Goal: Task Accomplishment & Management: Complete application form

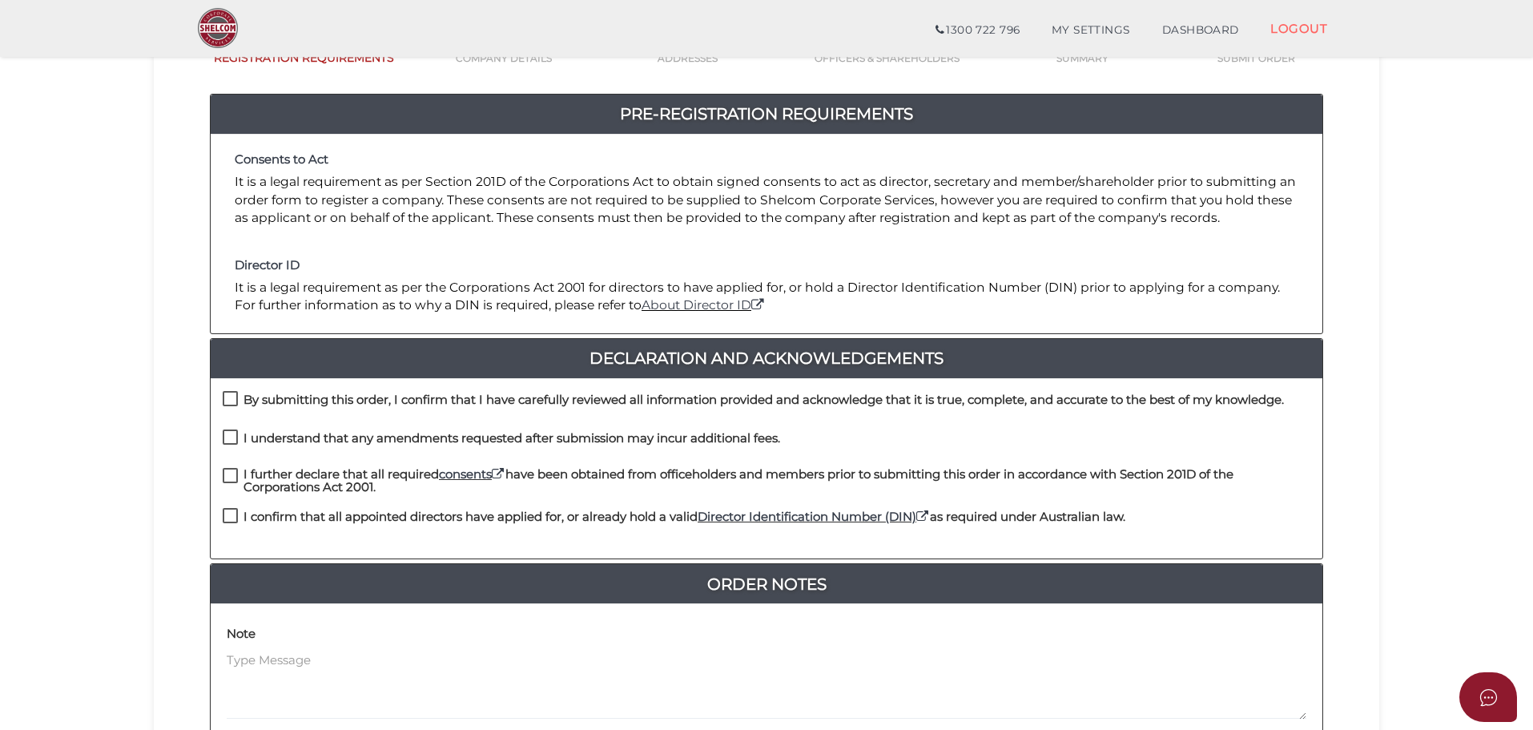
scroll to position [160, 0]
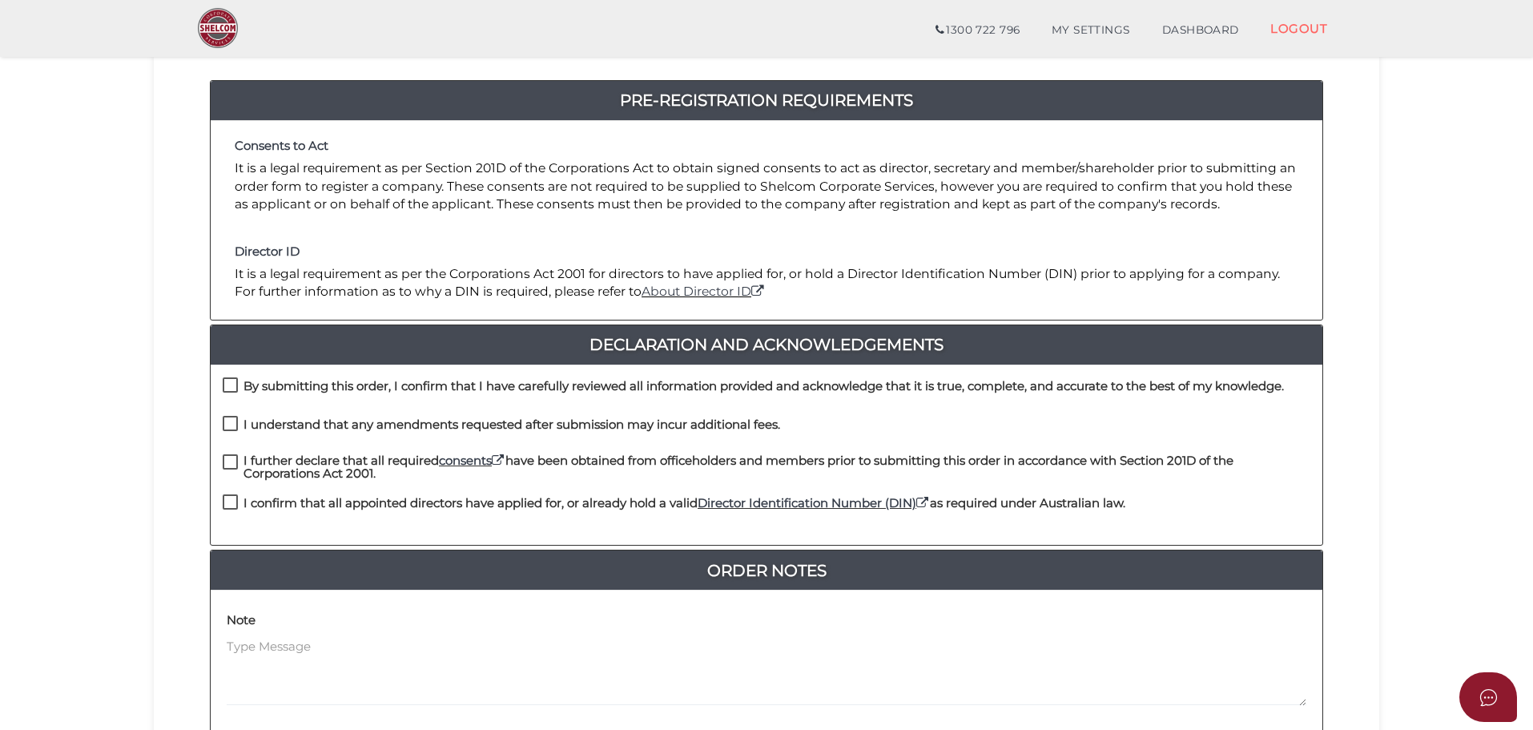
click at [227, 384] on label "By submitting this order, I confirm that I have carefully reviewed all informat…" at bounding box center [753, 390] width 1061 height 20
checkbox input "true"
click at [229, 428] on label "I understand that any amendments requested after submission may incur additiona…" at bounding box center [502, 428] width 558 height 20
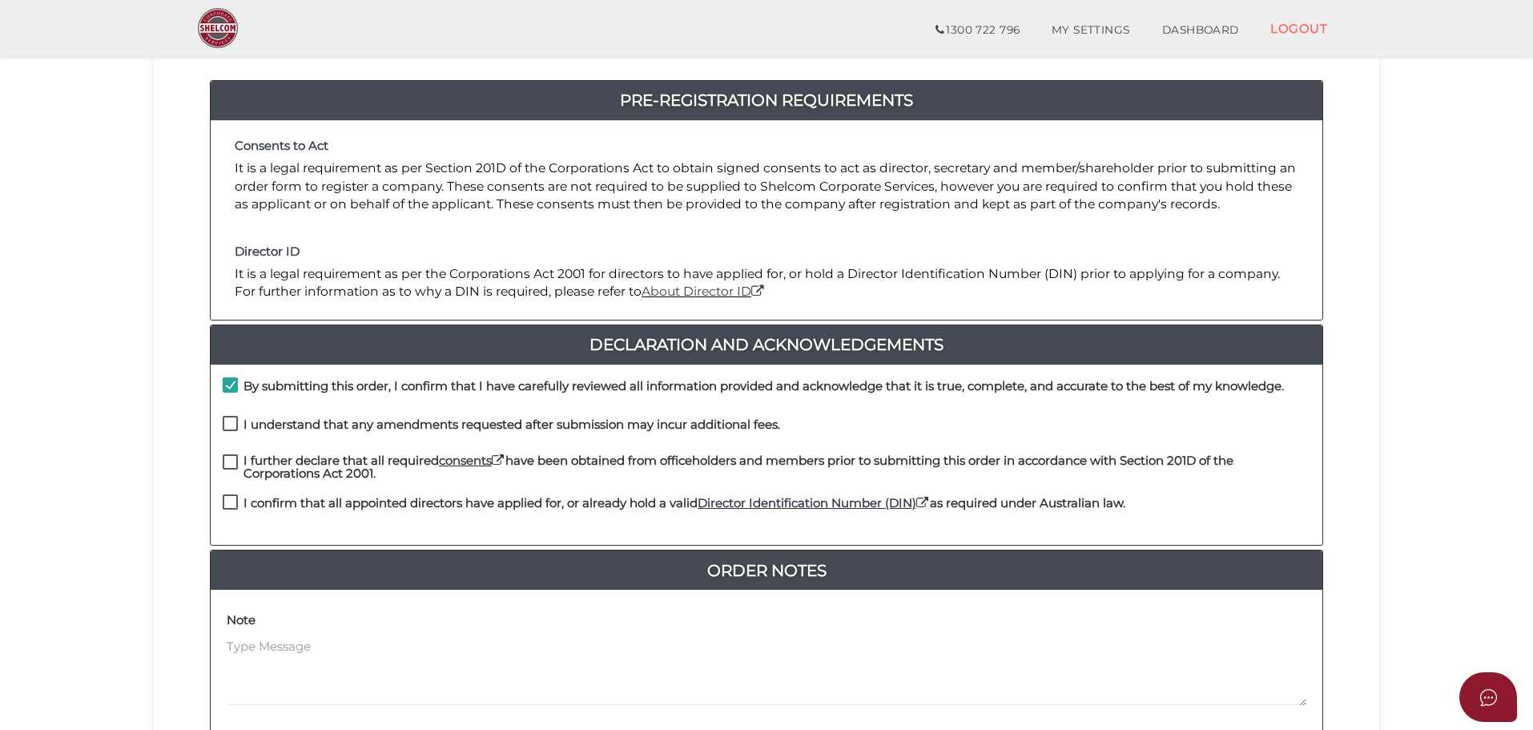
checkbox input "true"
click at [236, 461] on label "I further declare that all required consents have been obtained from officehold…" at bounding box center [767, 464] width 1088 height 20
checkbox input "true"
click at [228, 500] on label "I confirm that all appointed directors have applied for, or already hold a vali…" at bounding box center [674, 507] width 903 height 20
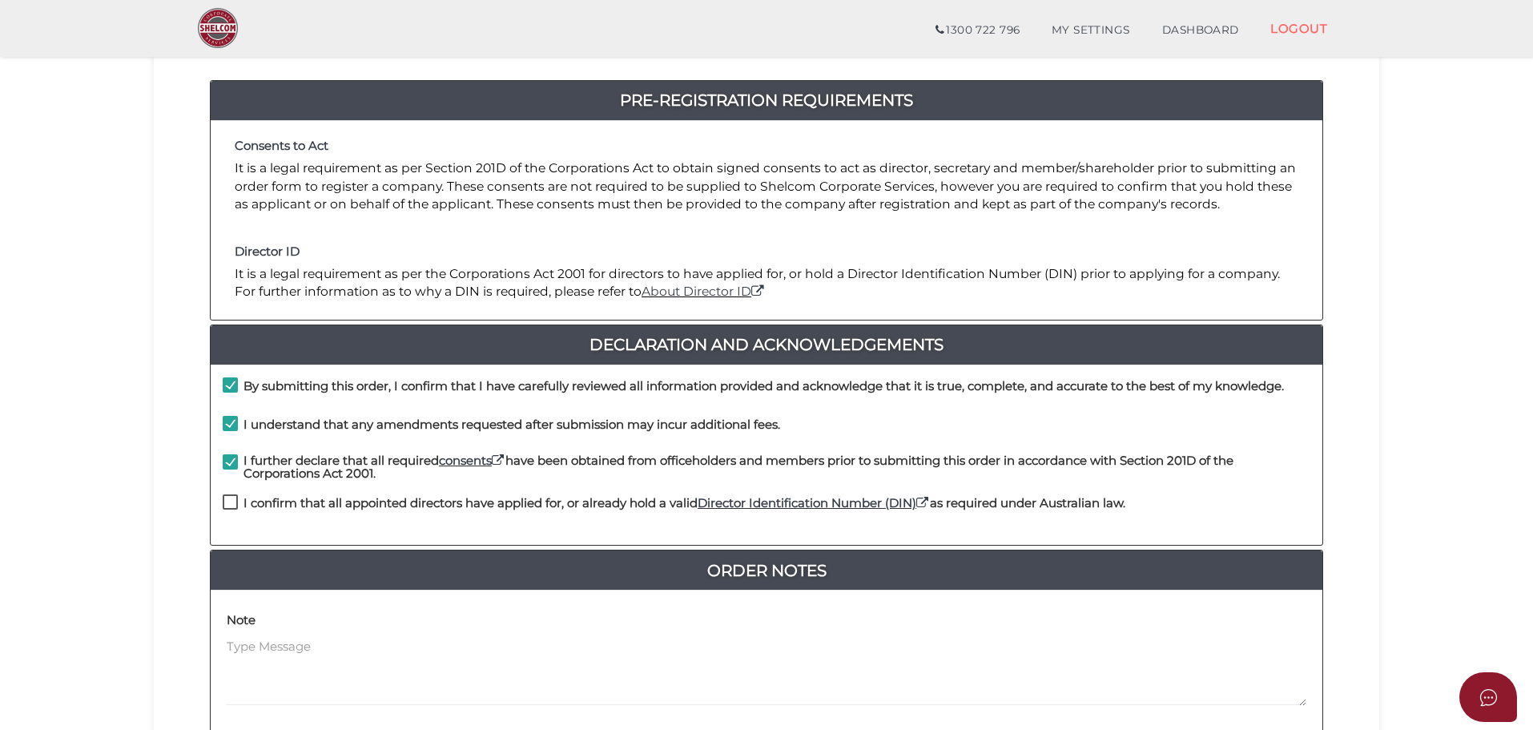
checkbox input "true"
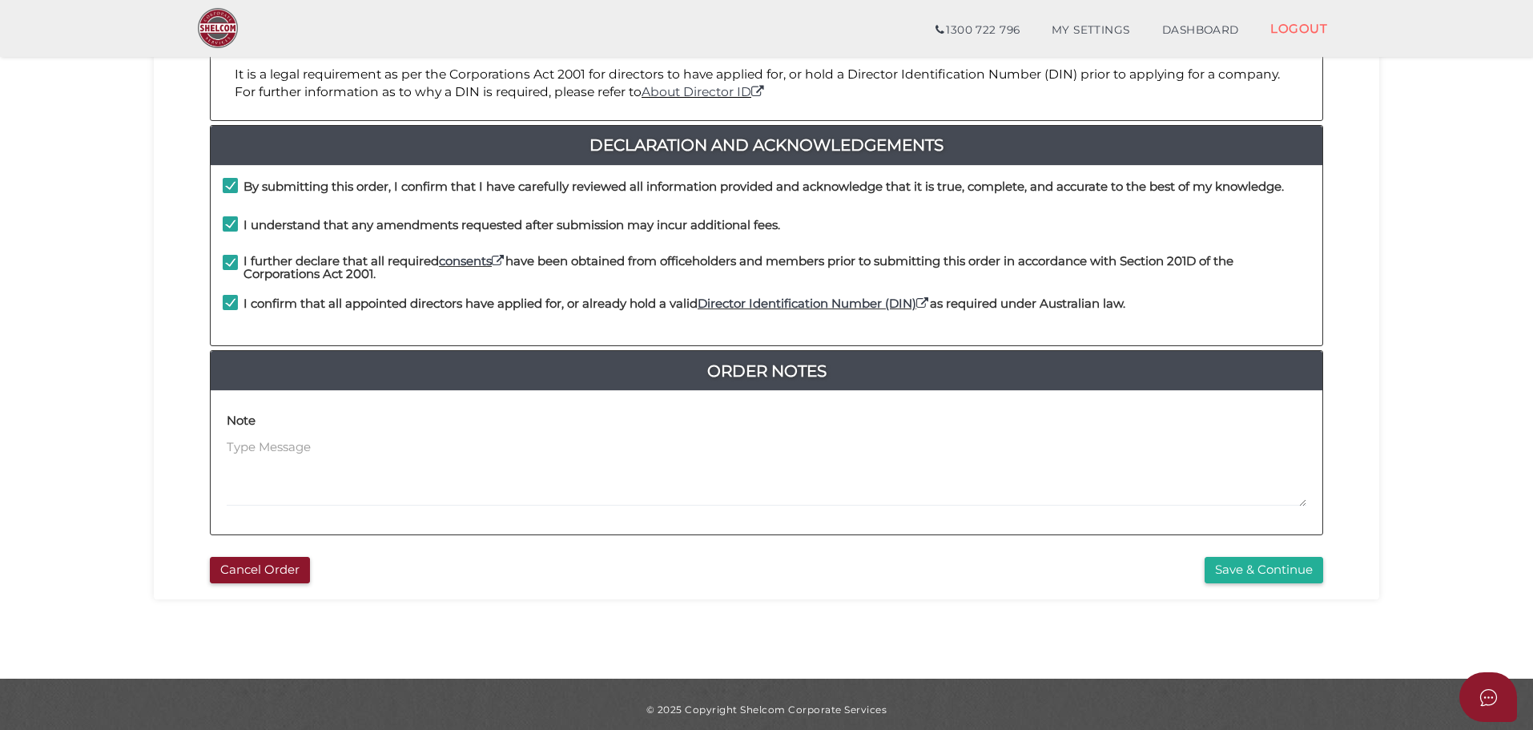
scroll to position [370, 0]
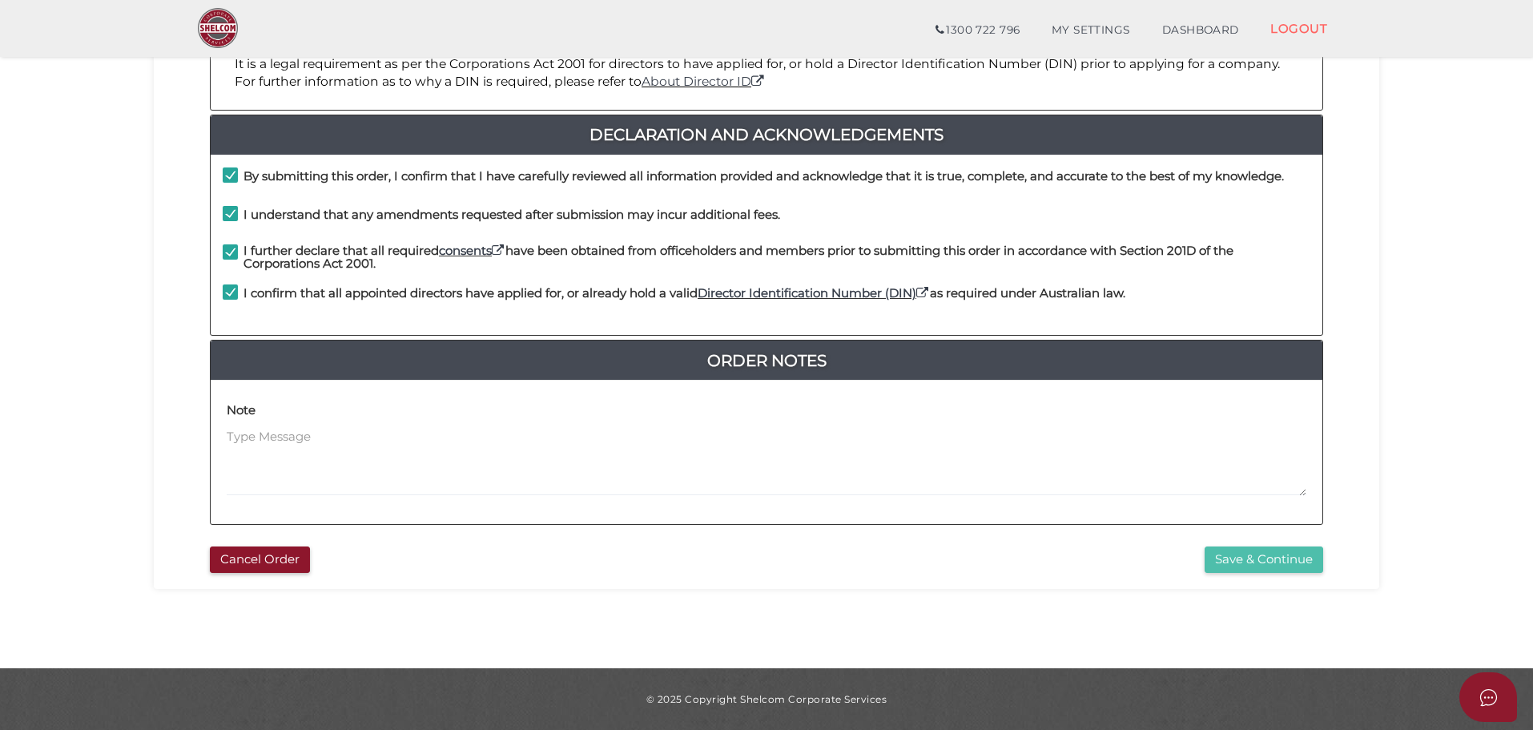
click at [1257, 559] on button "Save & Continue" at bounding box center [1264, 559] width 119 height 26
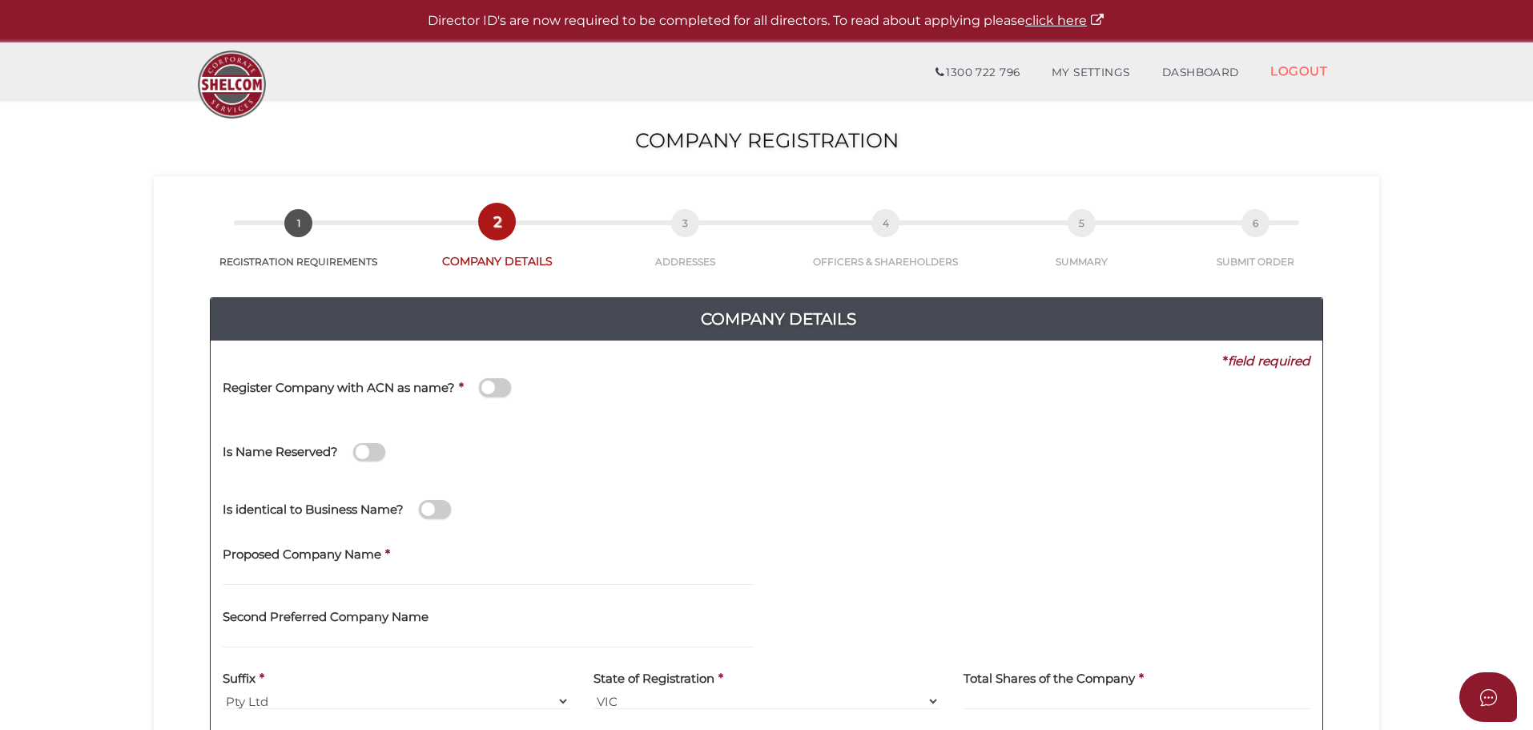
scroll to position [80, 0]
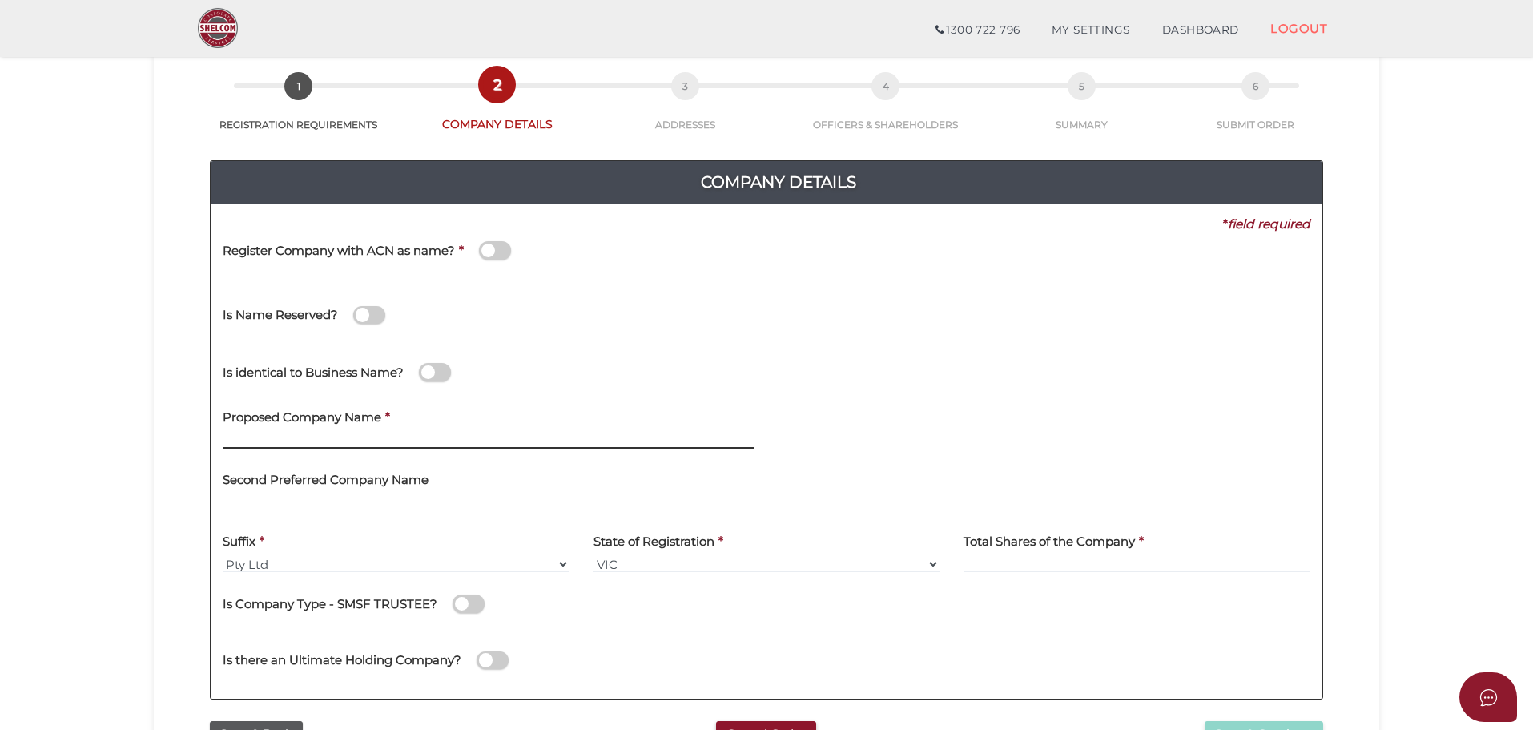
click at [280, 442] on input "text" at bounding box center [489, 440] width 532 height 18
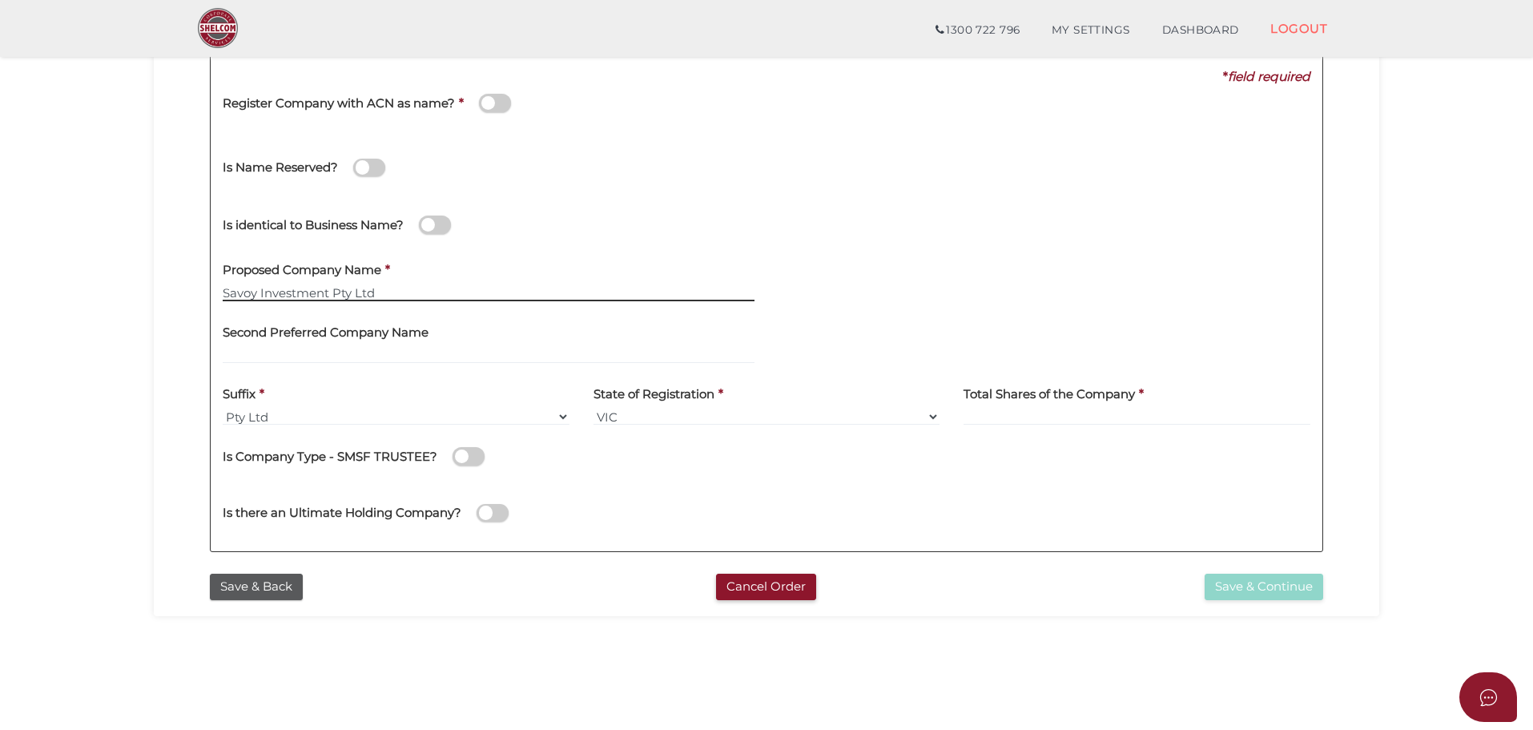
scroll to position [240, 0]
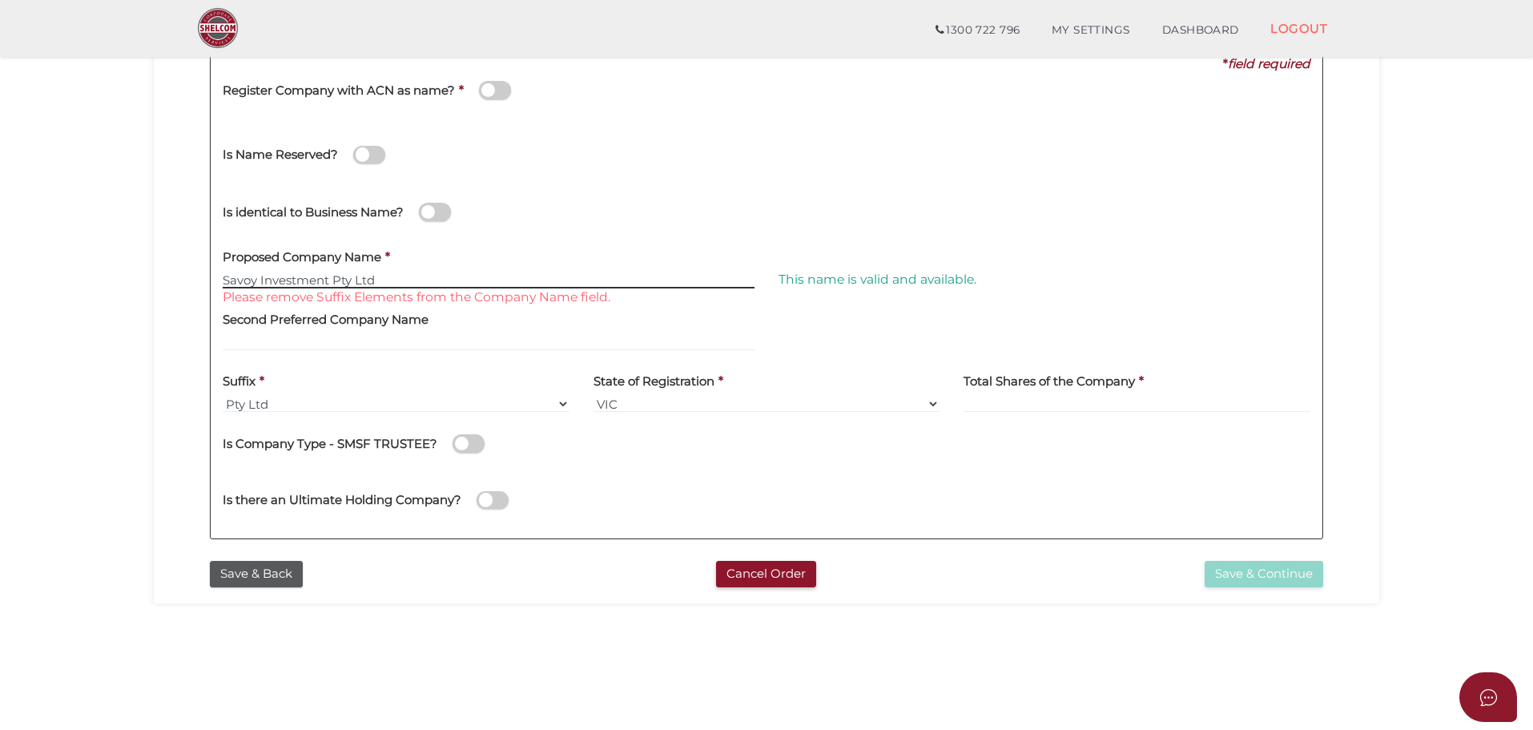
click at [397, 282] on input "Savoy Investment Pty Ltd" at bounding box center [489, 280] width 532 height 18
type input "Savoy Investment"
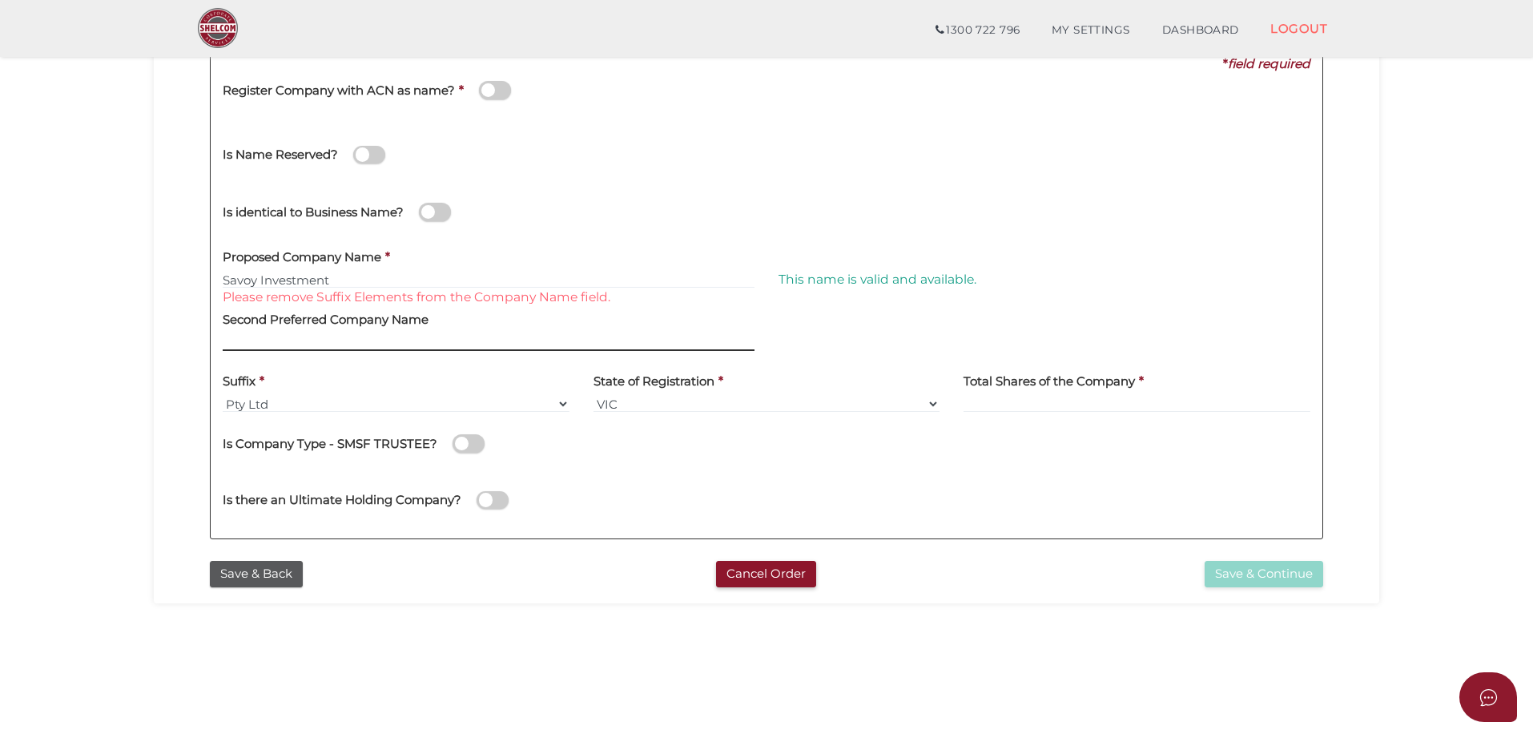
click at [328, 336] on input "text" at bounding box center [489, 342] width 532 height 18
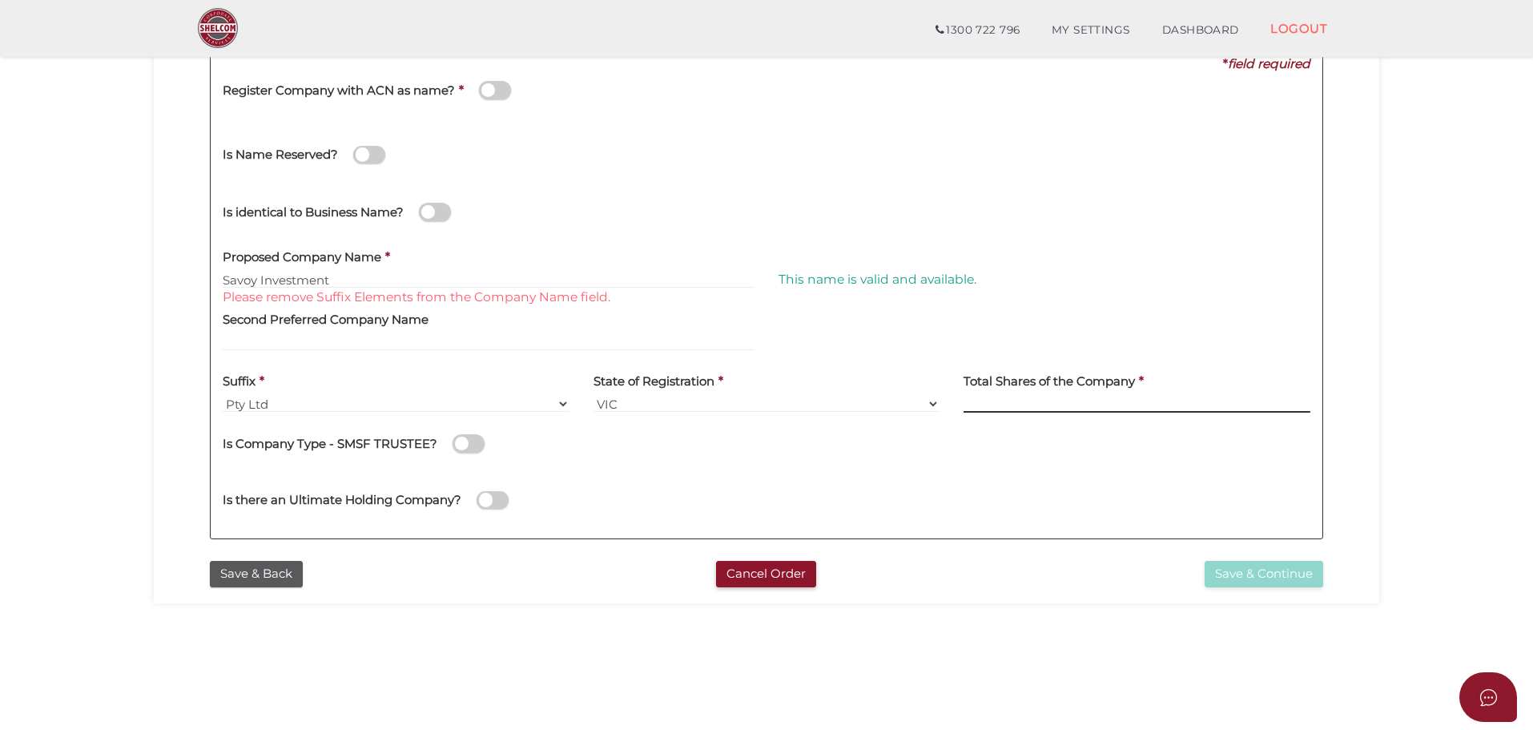
click at [1079, 400] on input at bounding box center [1137, 404] width 347 height 18
type input "1000"
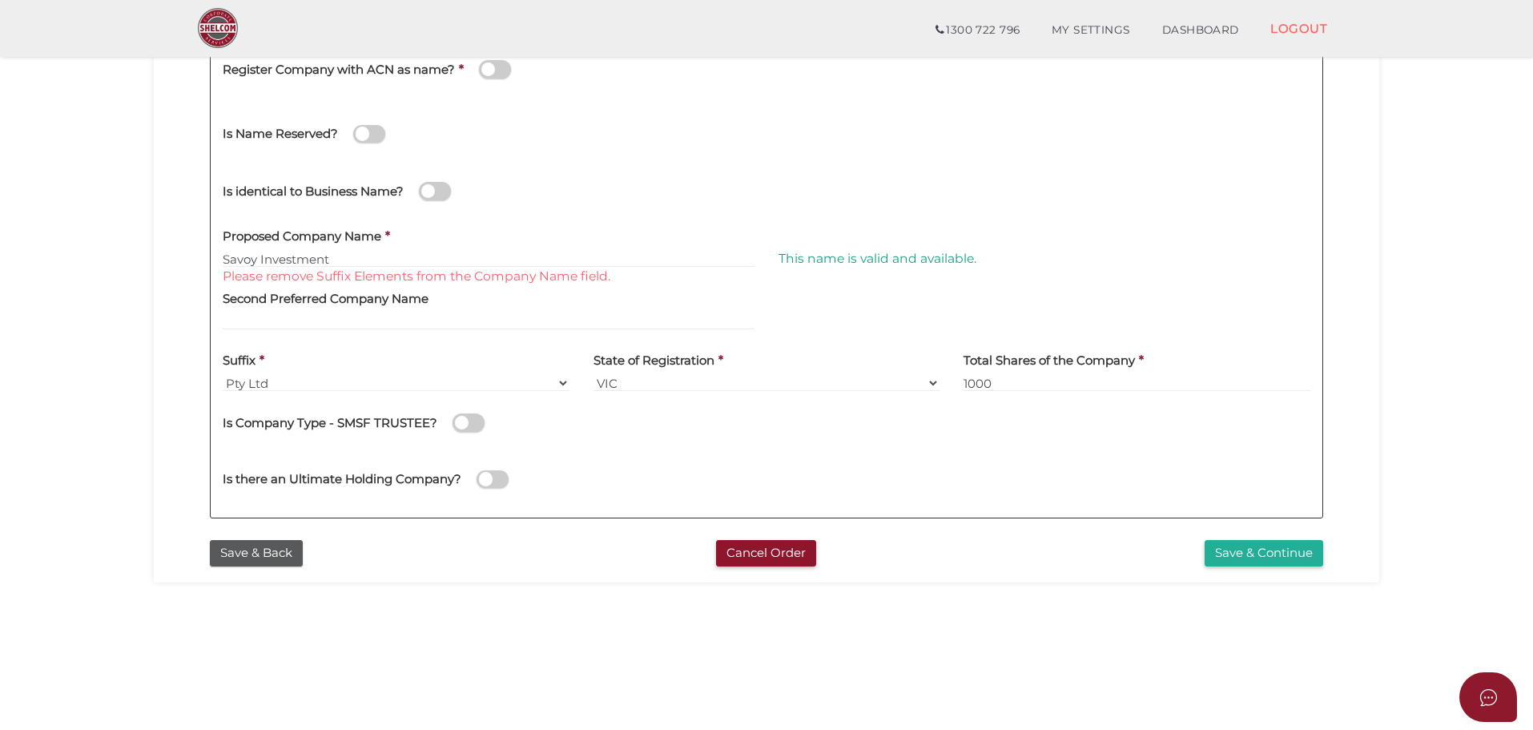
scroll to position [320, 0]
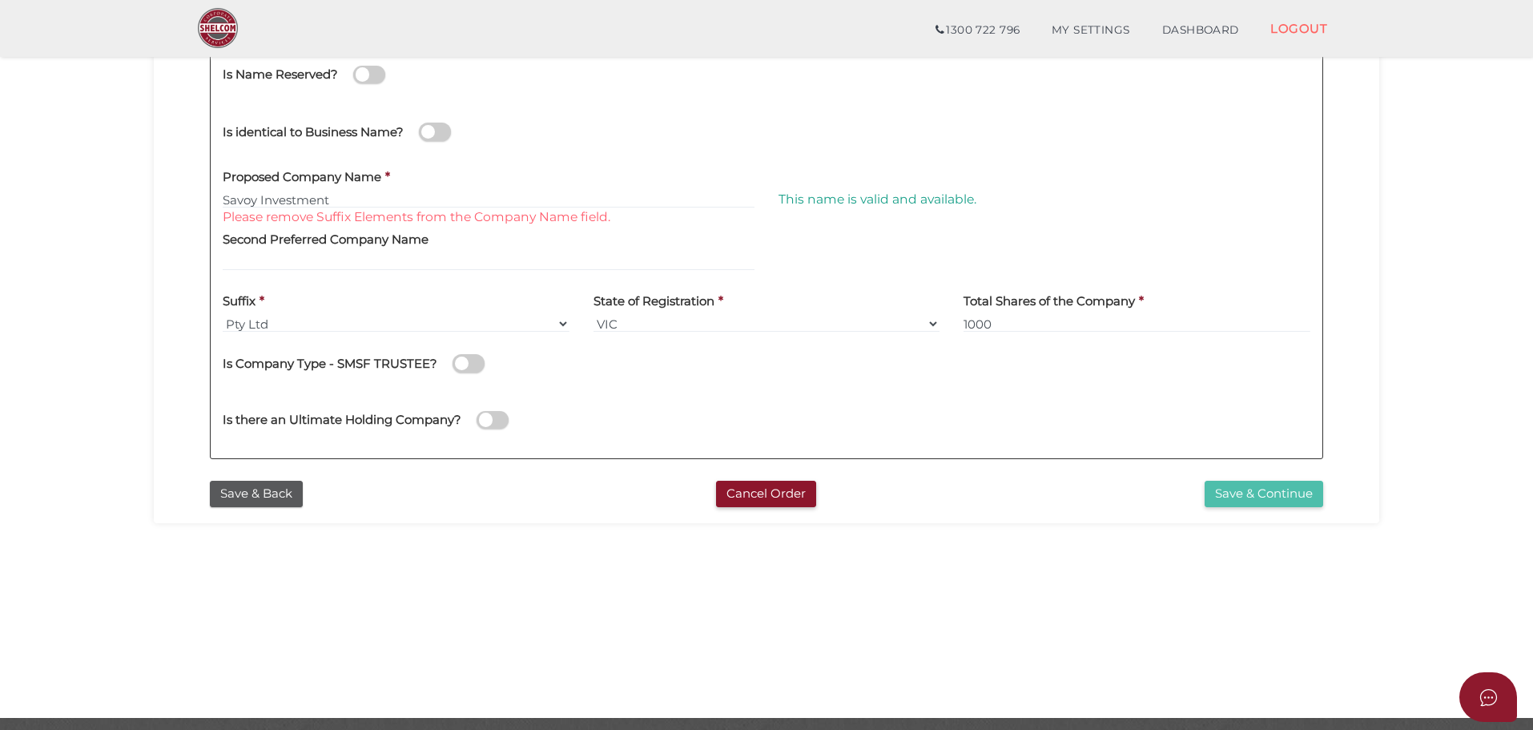
click at [1247, 497] on button "Save & Continue" at bounding box center [1264, 494] width 119 height 26
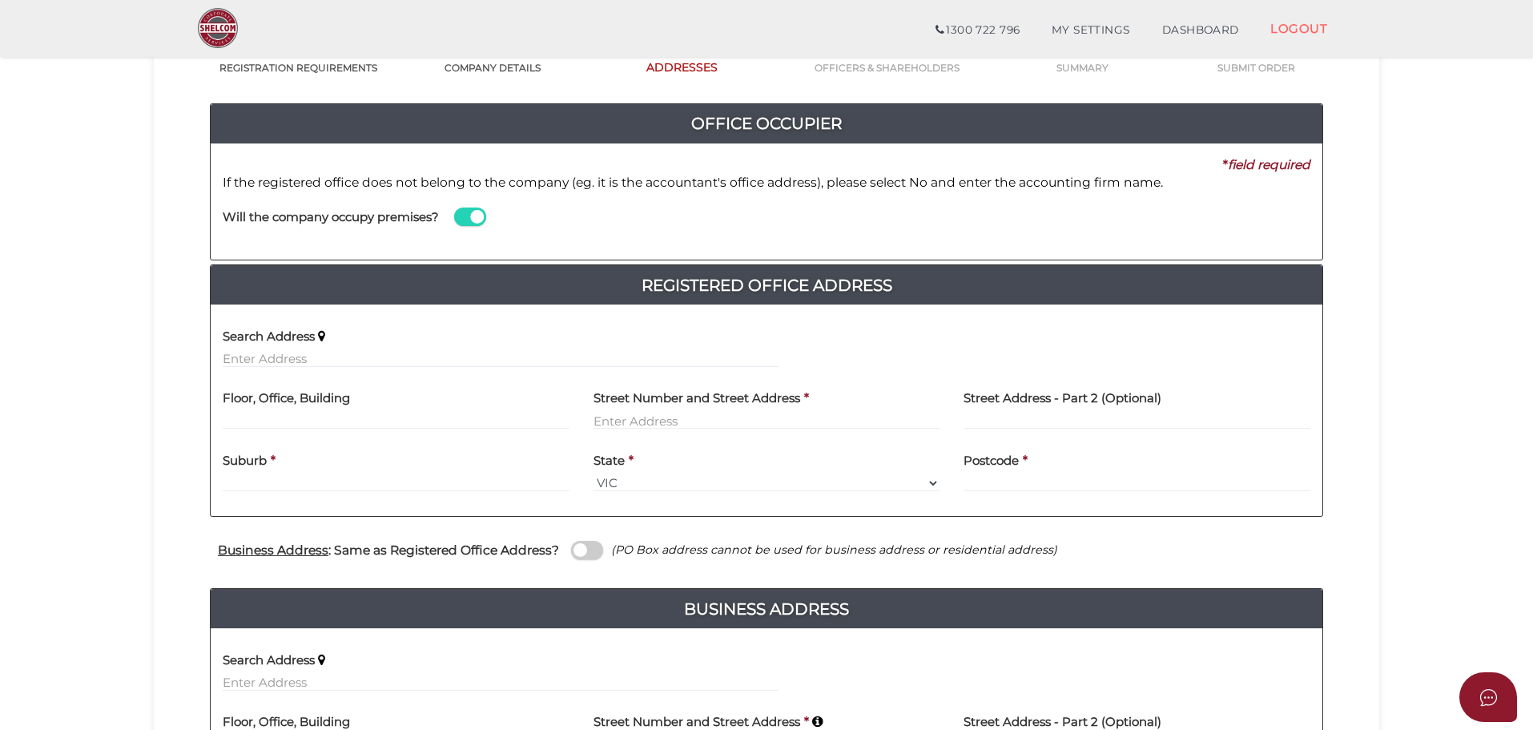
scroll to position [160, 0]
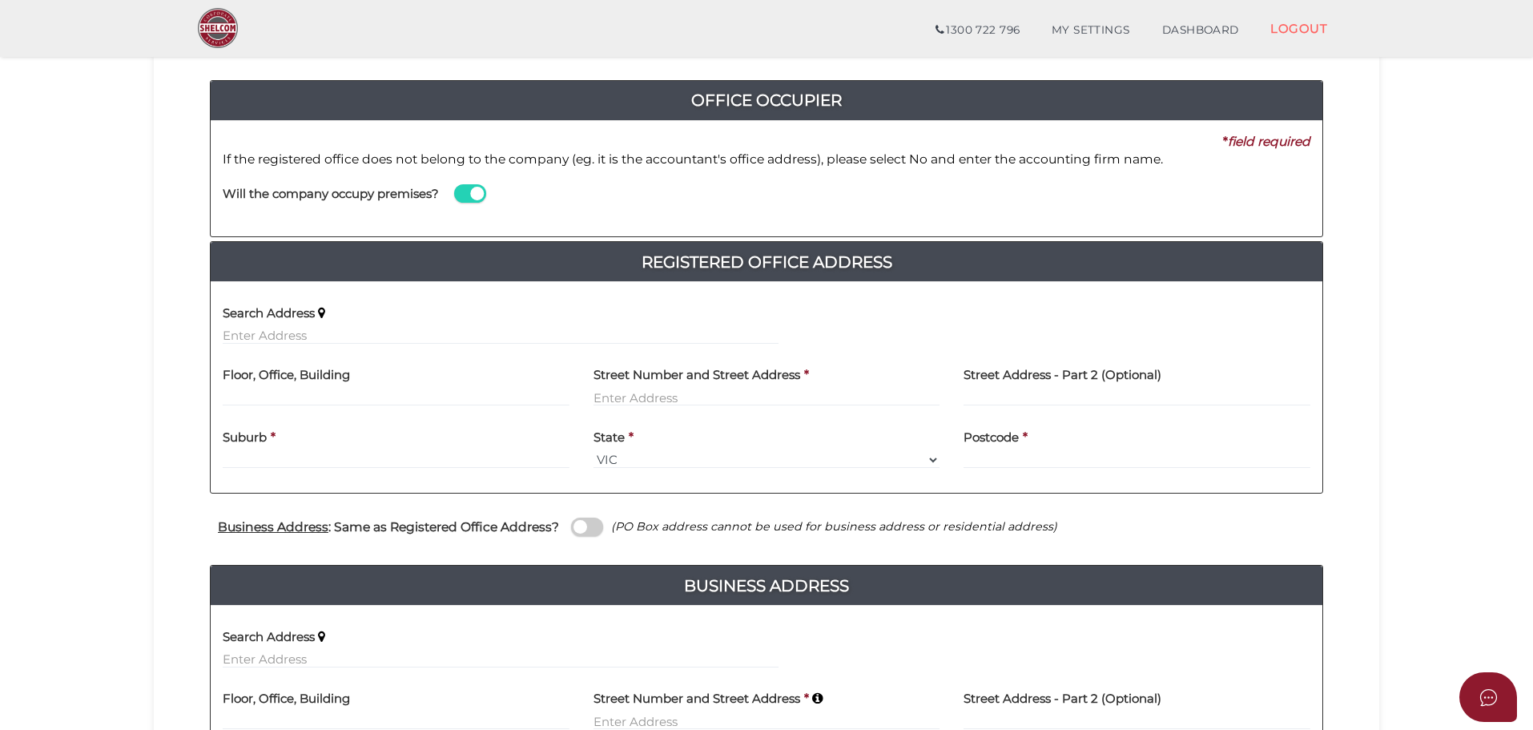
click at [461, 191] on span at bounding box center [470, 193] width 32 height 18
click at [0, 0] on input "checkbox" at bounding box center [0, 0] width 0 height 0
click at [481, 196] on span at bounding box center [470, 193] width 32 height 18
click at [0, 0] on input "checkbox" at bounding box center [0, 0] width 0 height 0
click at [312, 333] on input "text" at bounding box center [501, 336] width 556 height 18
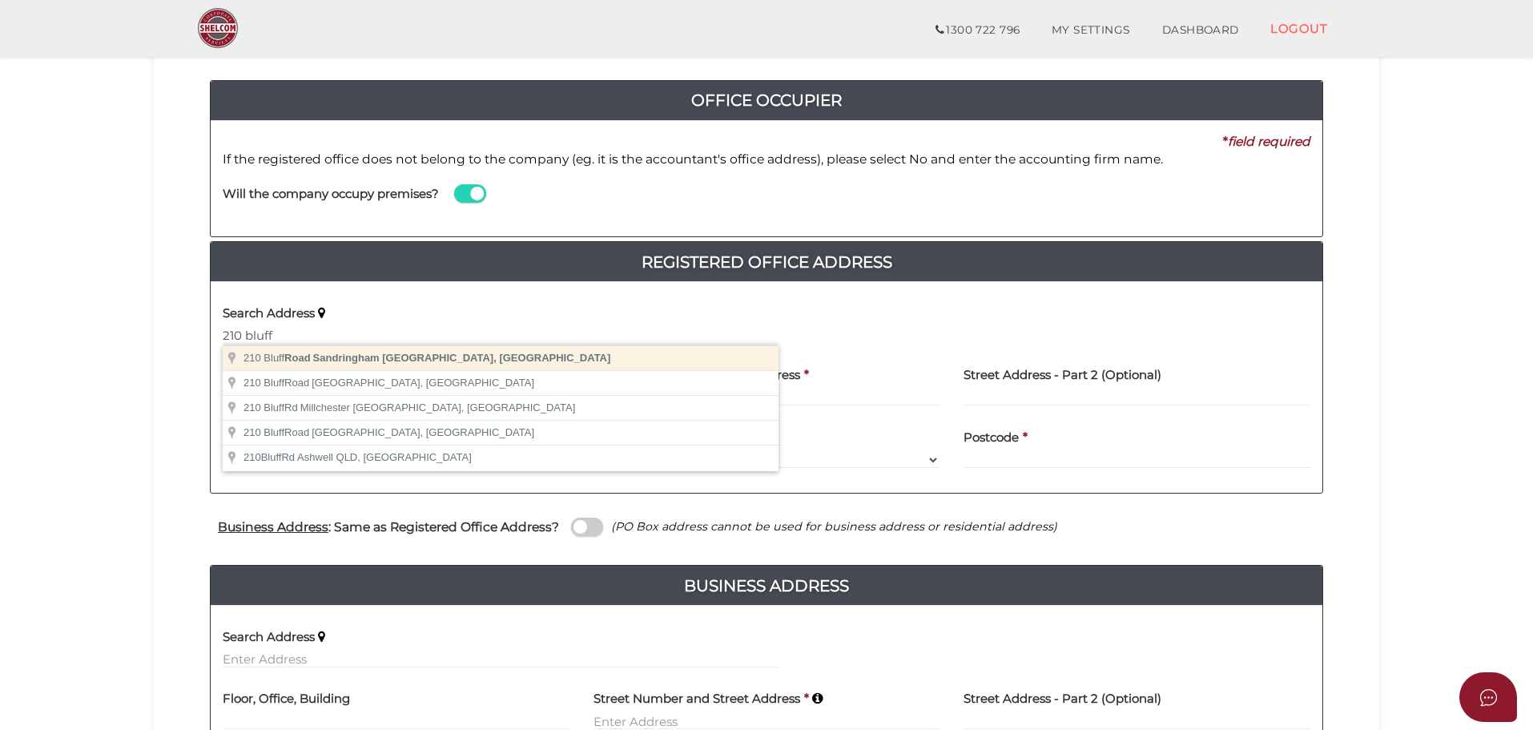
type input "210 Bluff Road, Sandringham VIC, Australia"
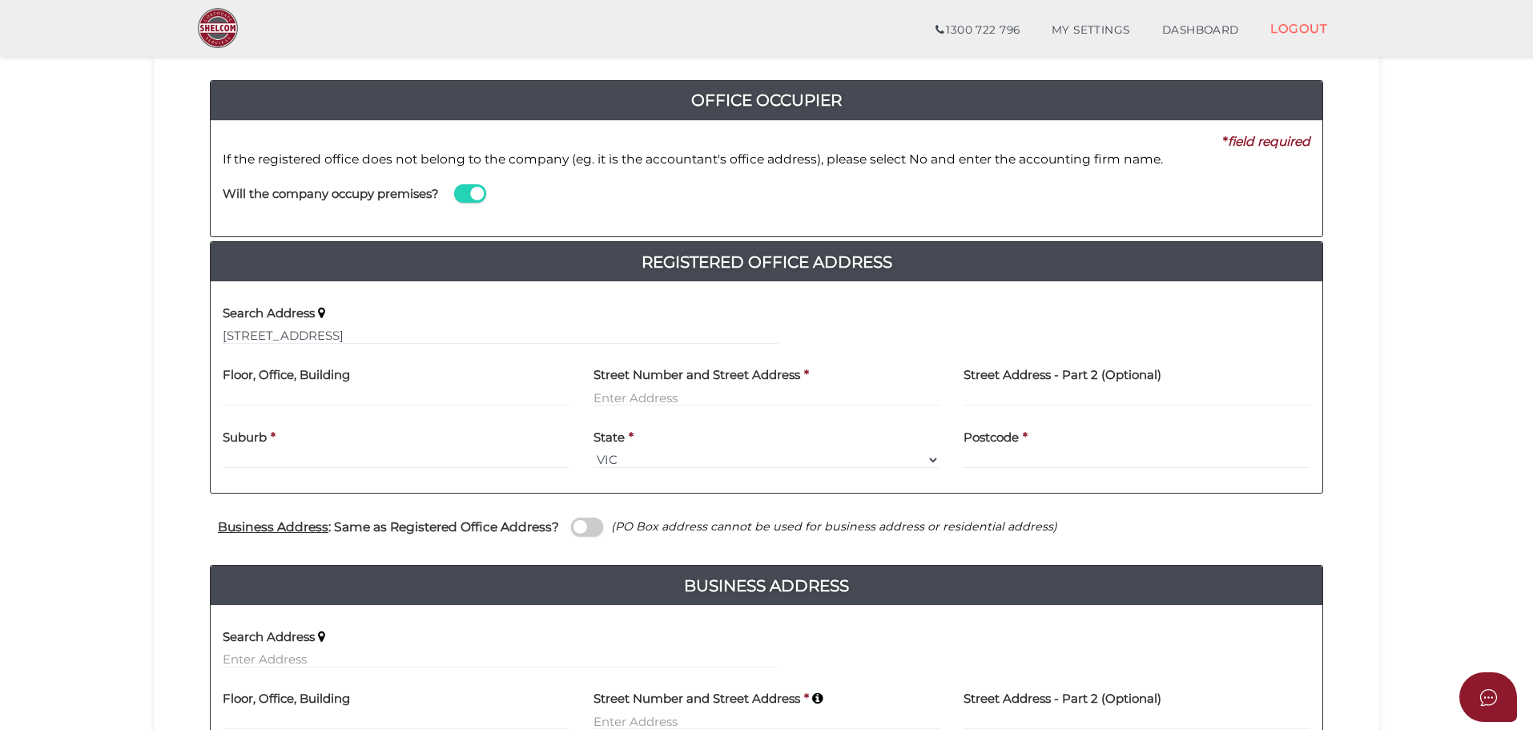
type input "210 Bluff Road"
type input "Sandringham"
select select "VIC"
type input "3191"
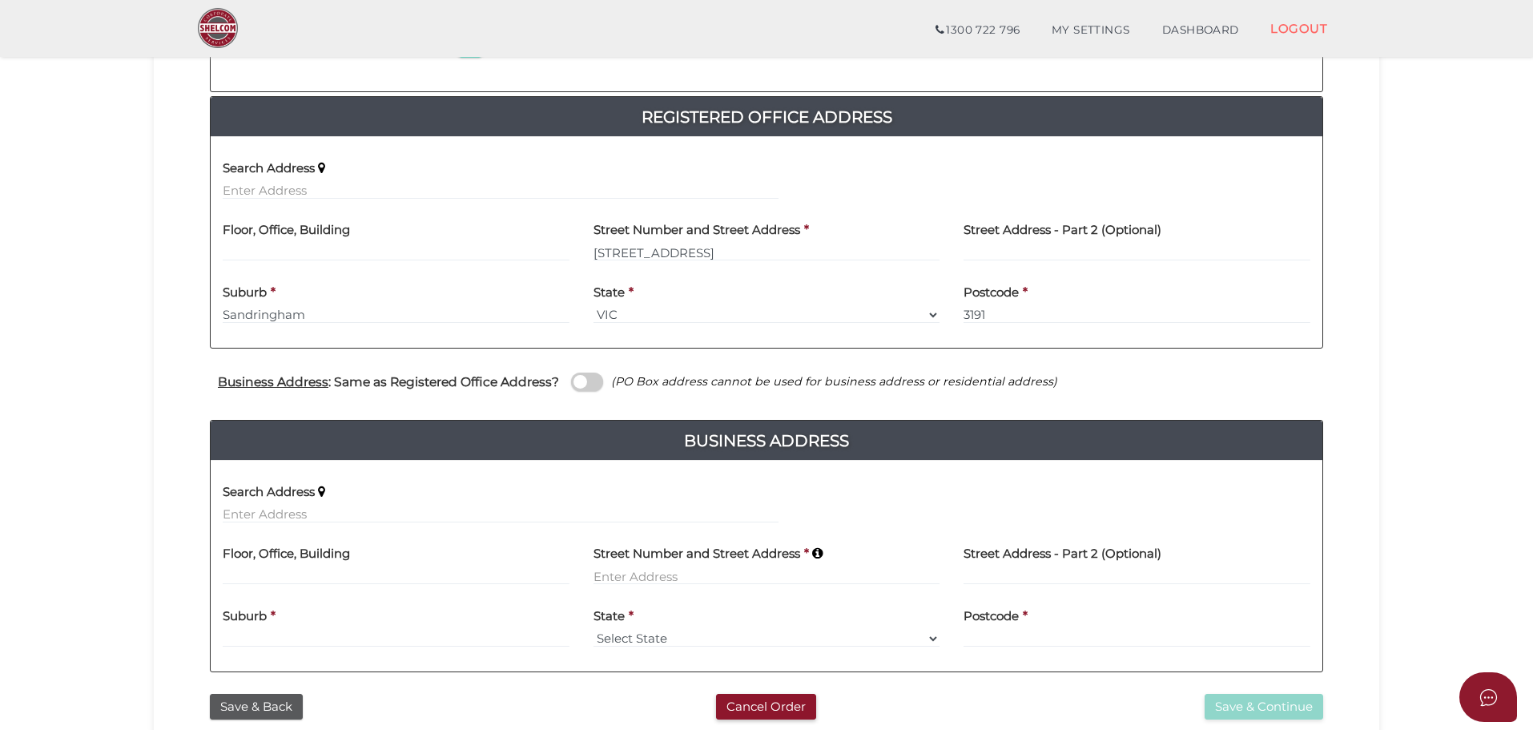
scroll to position [320, 0]
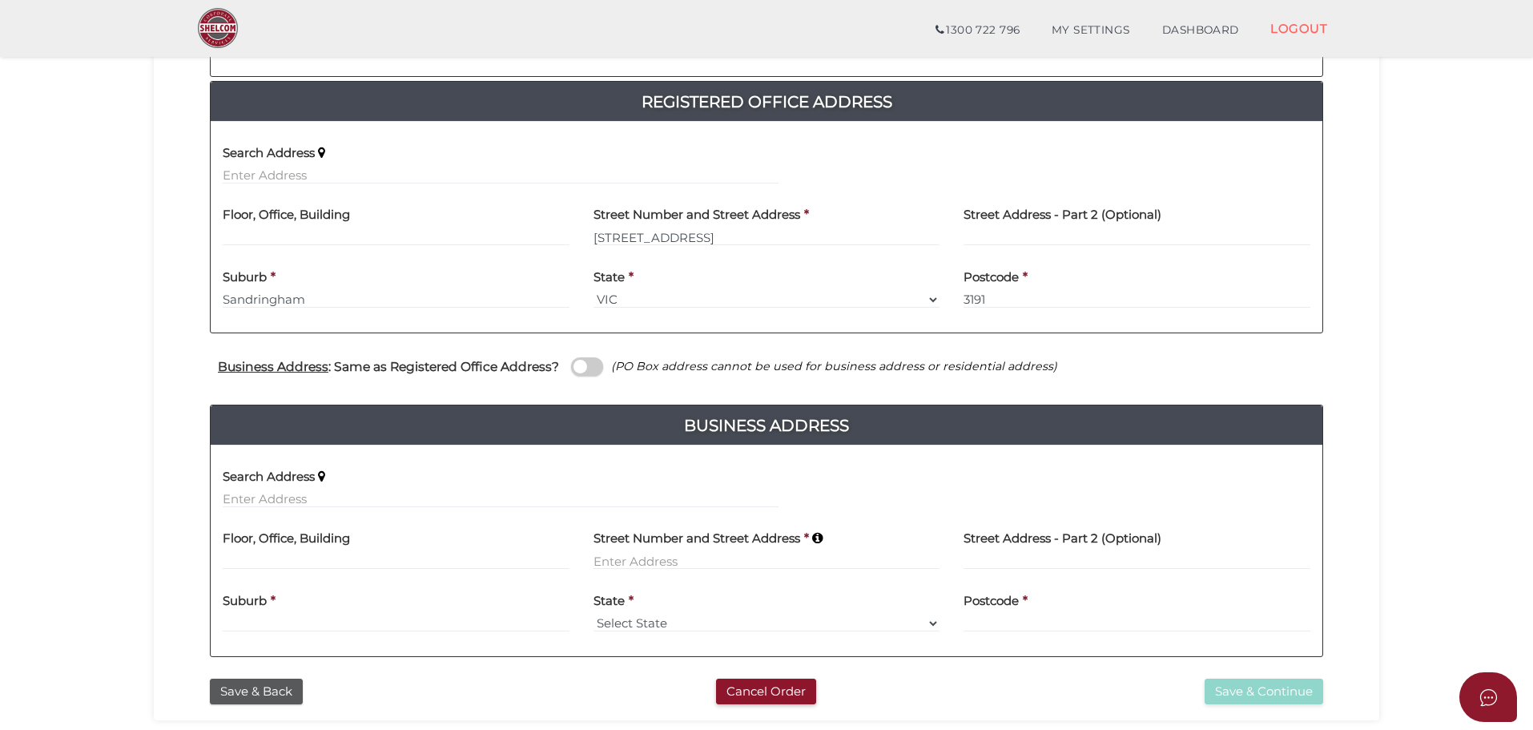
click at [594, 365] on span at bounding box center [587, 366] width 32 height 18
click at [0, 0] on input "checkbox" at bounding box center [0, 0] width 0 height 0
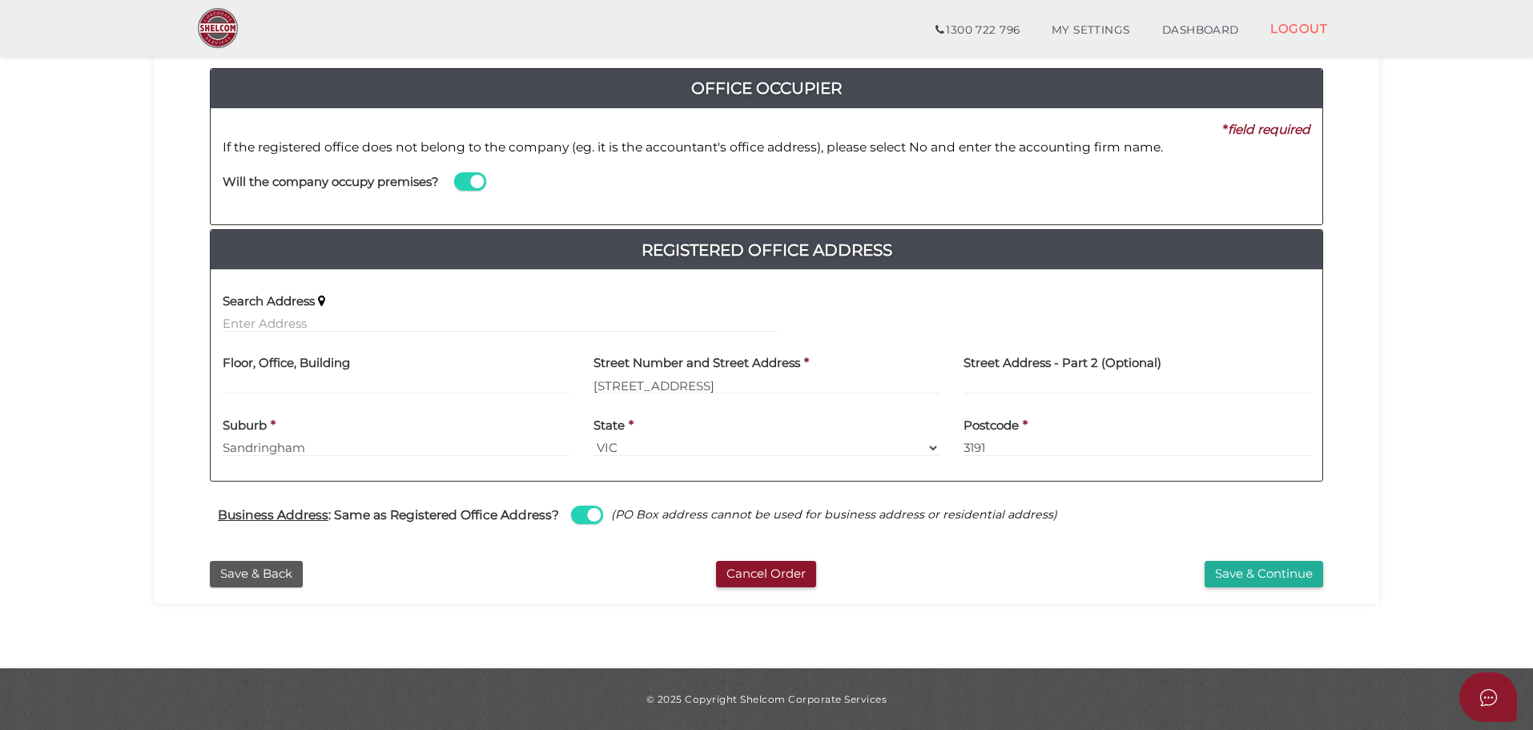
click at [1464, 387] on section "Company Registration f96e46f82eaebc968691be6748519b67 1 REGISTRATION REQUIREMEN…" at bounding box center [766, 269] width 1533 height 798
click at [1299, 579] on button "Save & Continue" at bounding box center [1264, 574] width 119 height 26
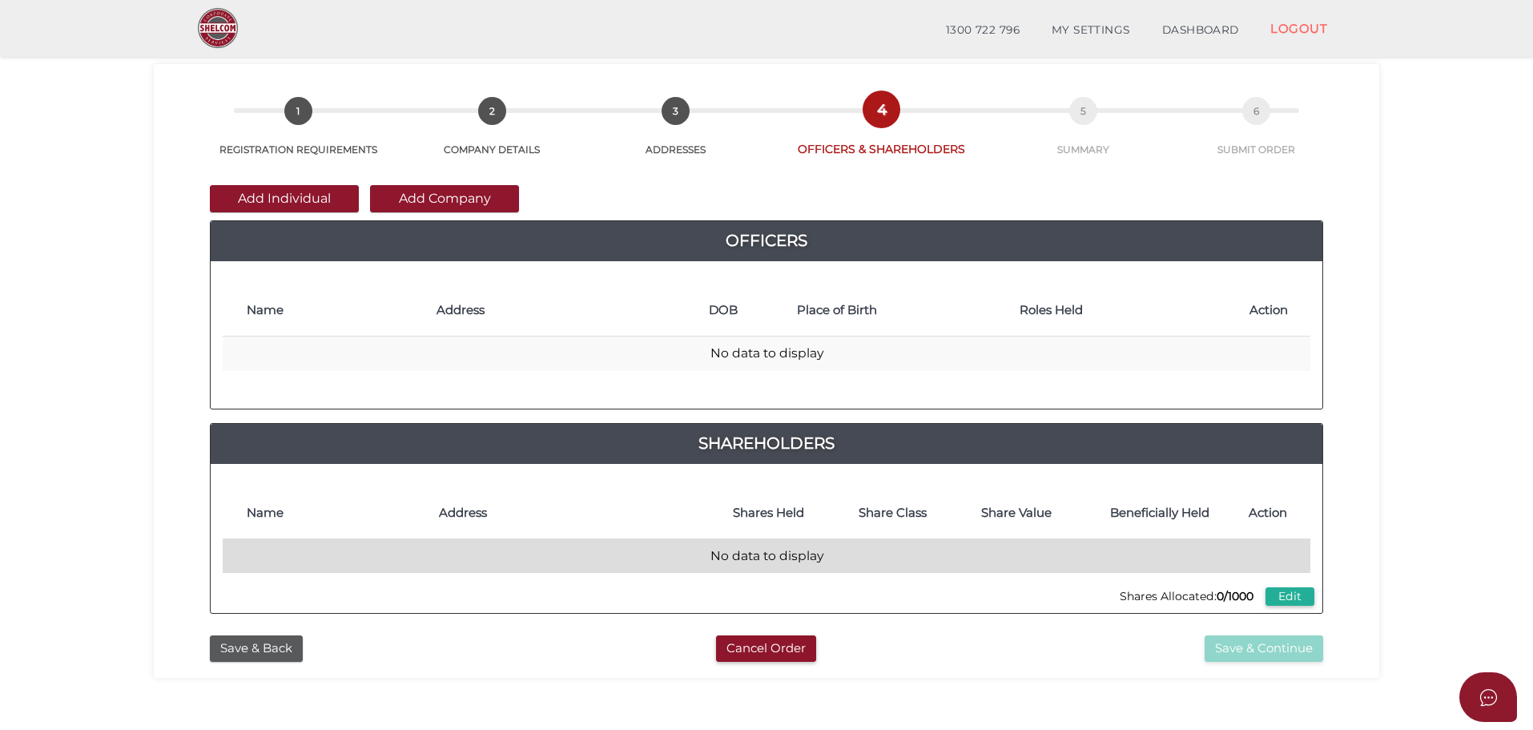
scroll to position [80, 0]
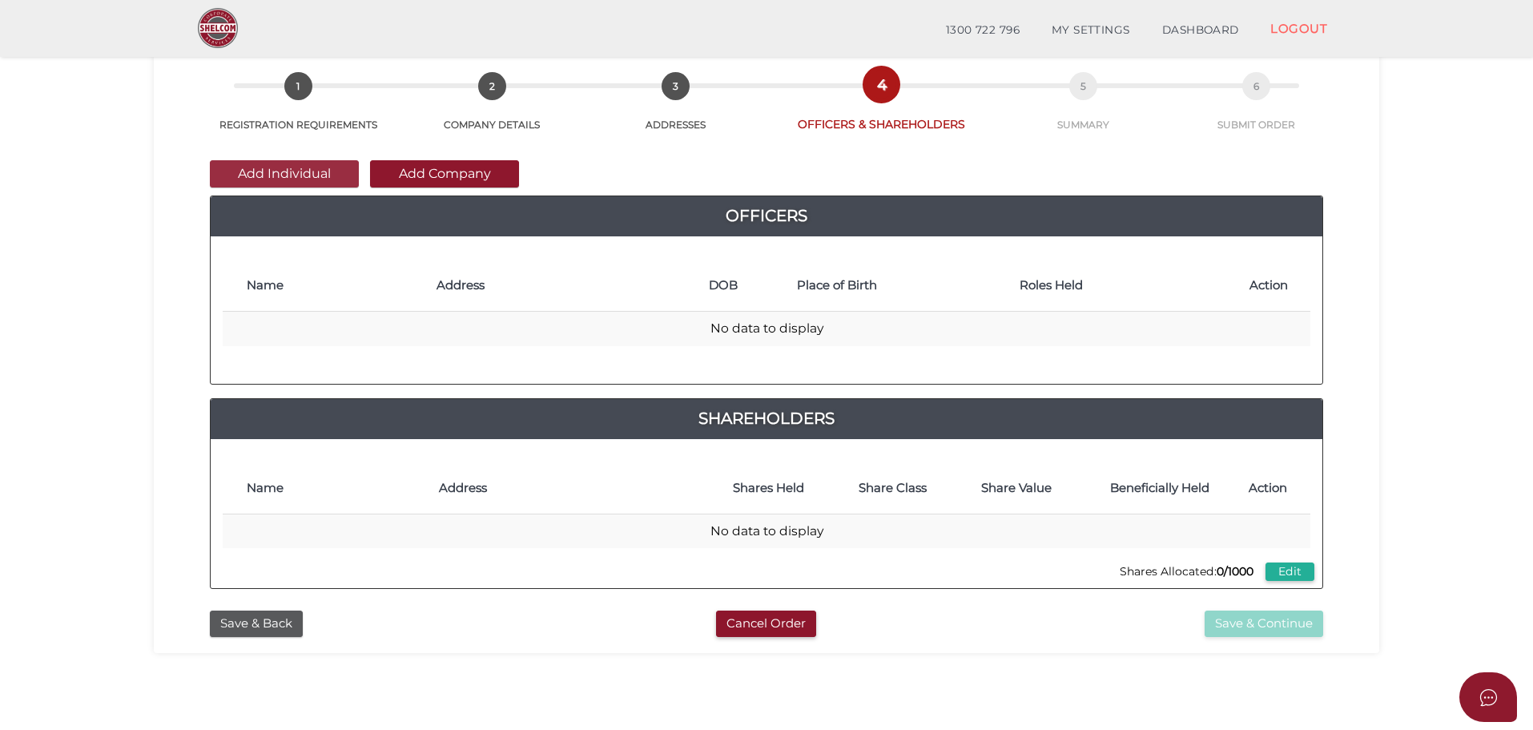
click at [302, 172] on button "Add Individual" at bounding box center [284, 173] width 149 height 27
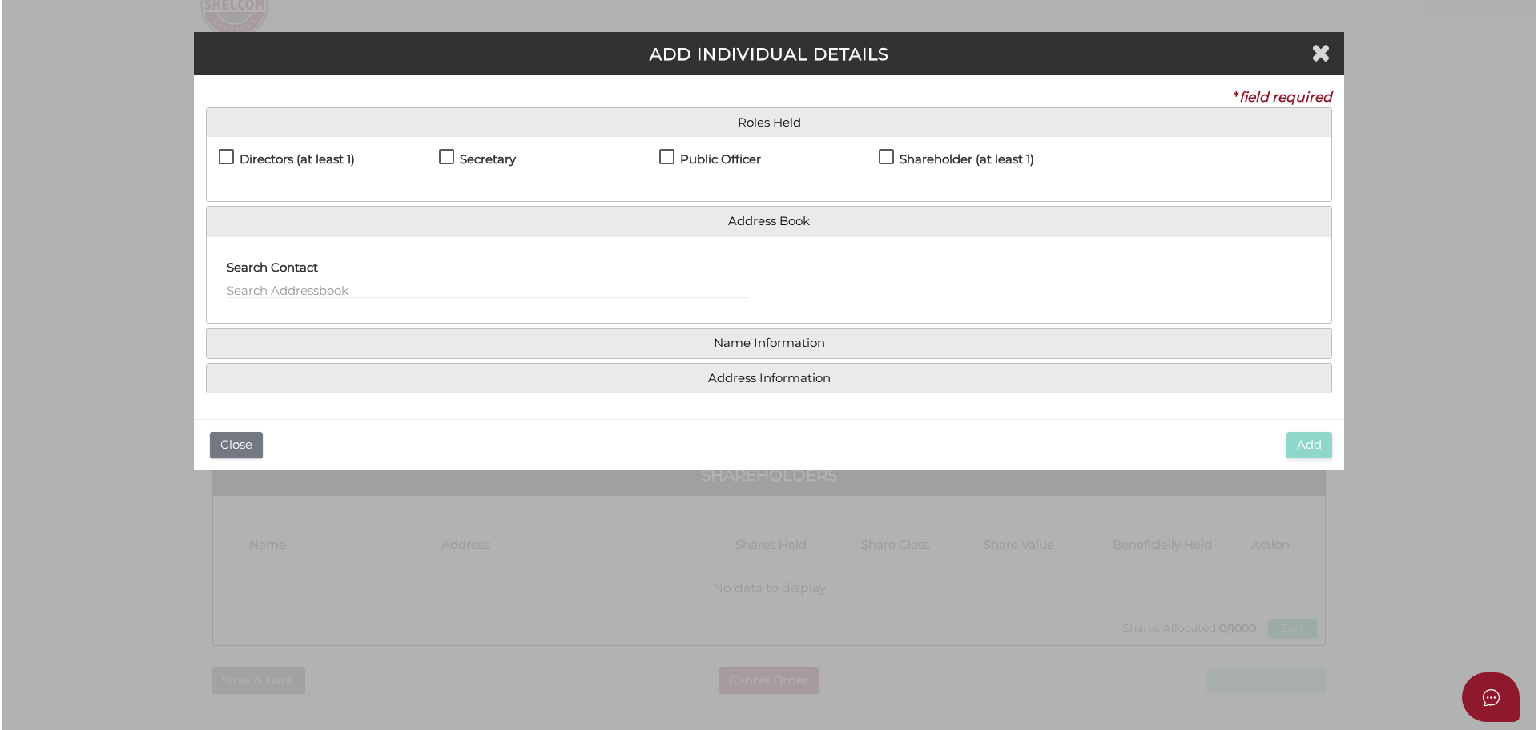
scroll to position [0, 0]
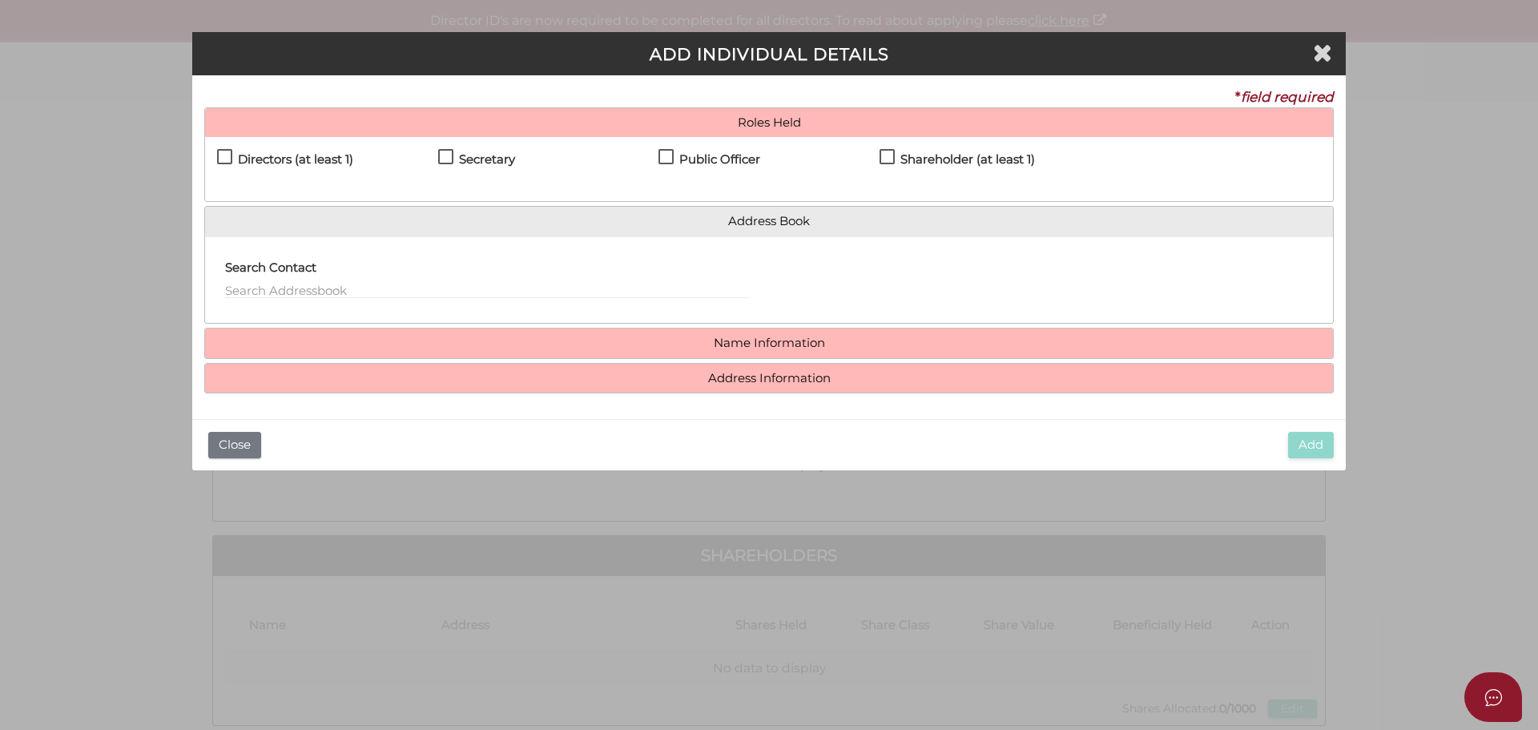
click at [228, 154] on label "Directors (at least 1)" at bounding box center [285, 163] width 136 height 20
checkbox input "true"
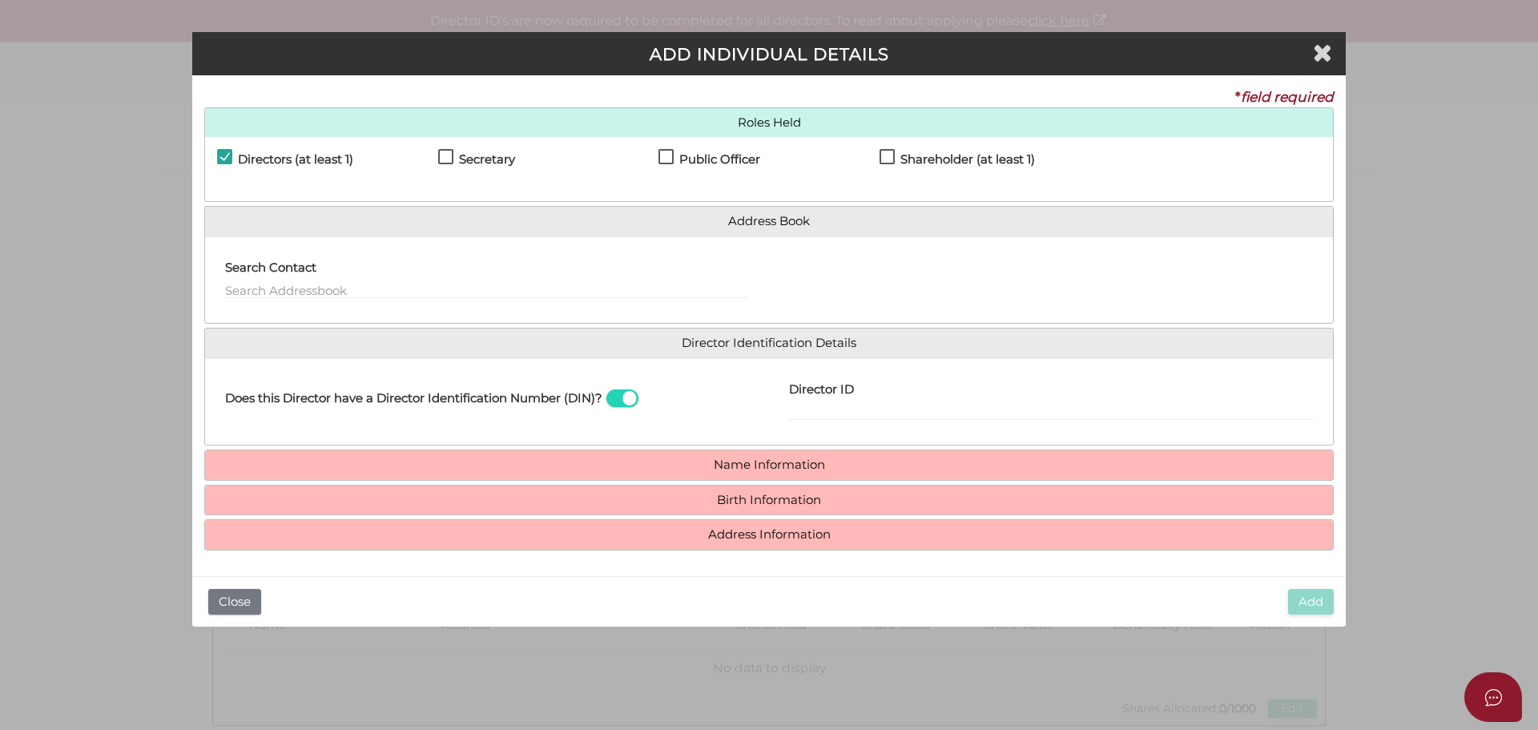
click at [445, 153] on label "Secretary" at bounding box center [476, 163] width 77 height 20
checkbox input "true"
click at [286, 279] on label "Search Contact" at bounding box center [270, 265] width 91 height 33
click at [268, 289] on input "text" at bounding box center [487, 290] width 524 height 18
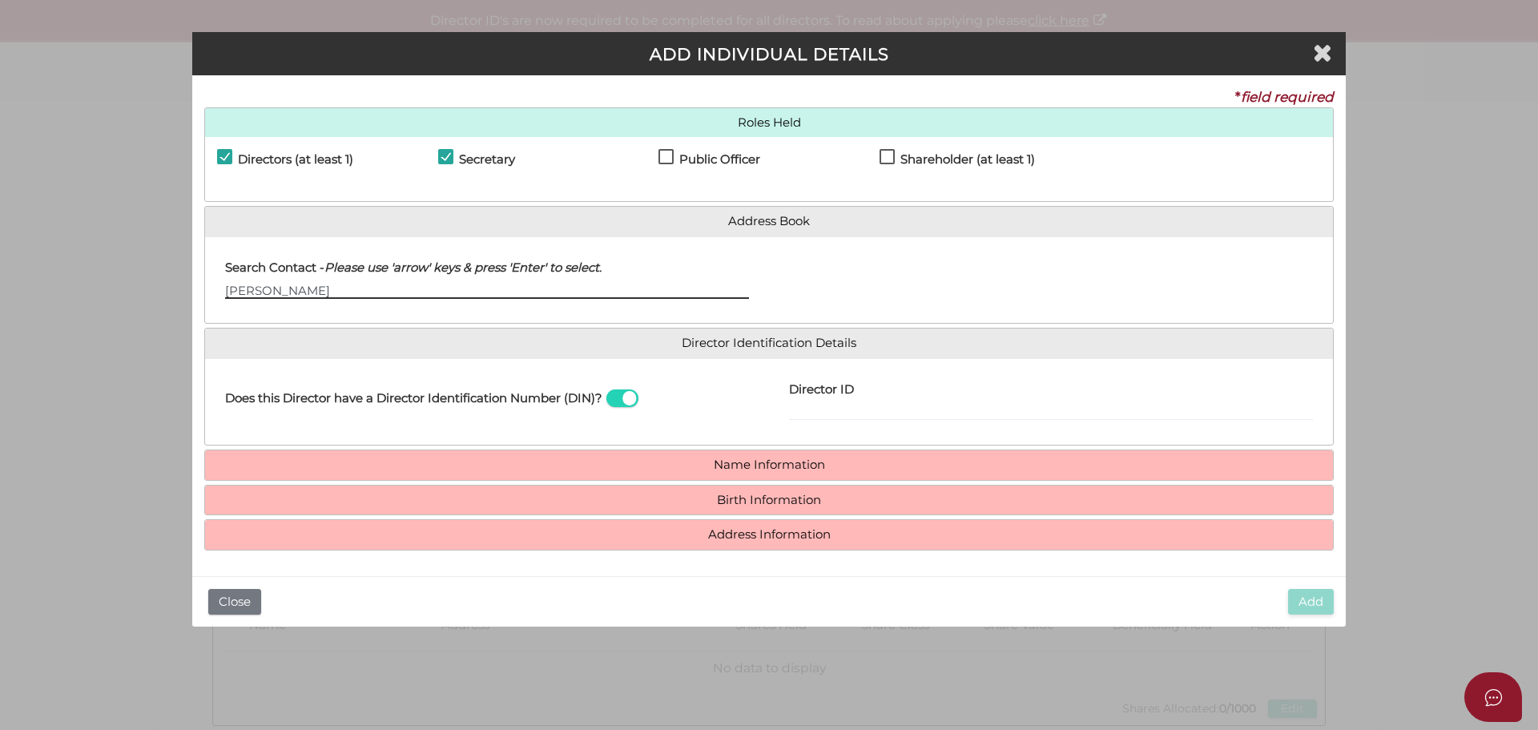
click at [324, 291] on input "Timothy Lowe" at bounding box center [487, 290] width 524 height 18
click at [740, 291] on input "Timothy Lowe" at bounding box center [487, 290] width 524 height 18
type input "Timothy Lowe"
click at [830, 414] on input "Director ID" at bounding box center [1051, 412] width 524 height 18
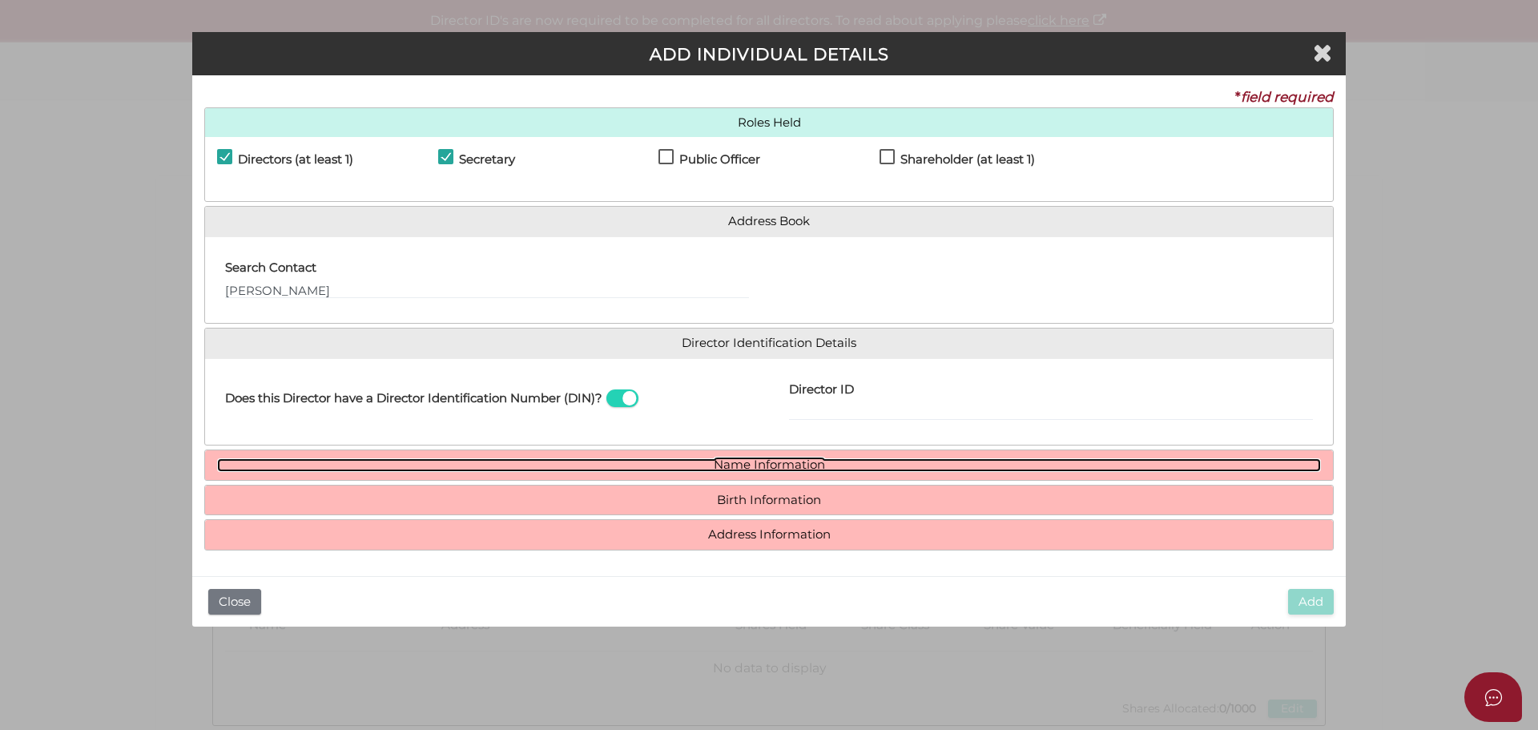
click at [832, 467] on link "Name Information" at bounding box center [769, 465] width 1104 height 14
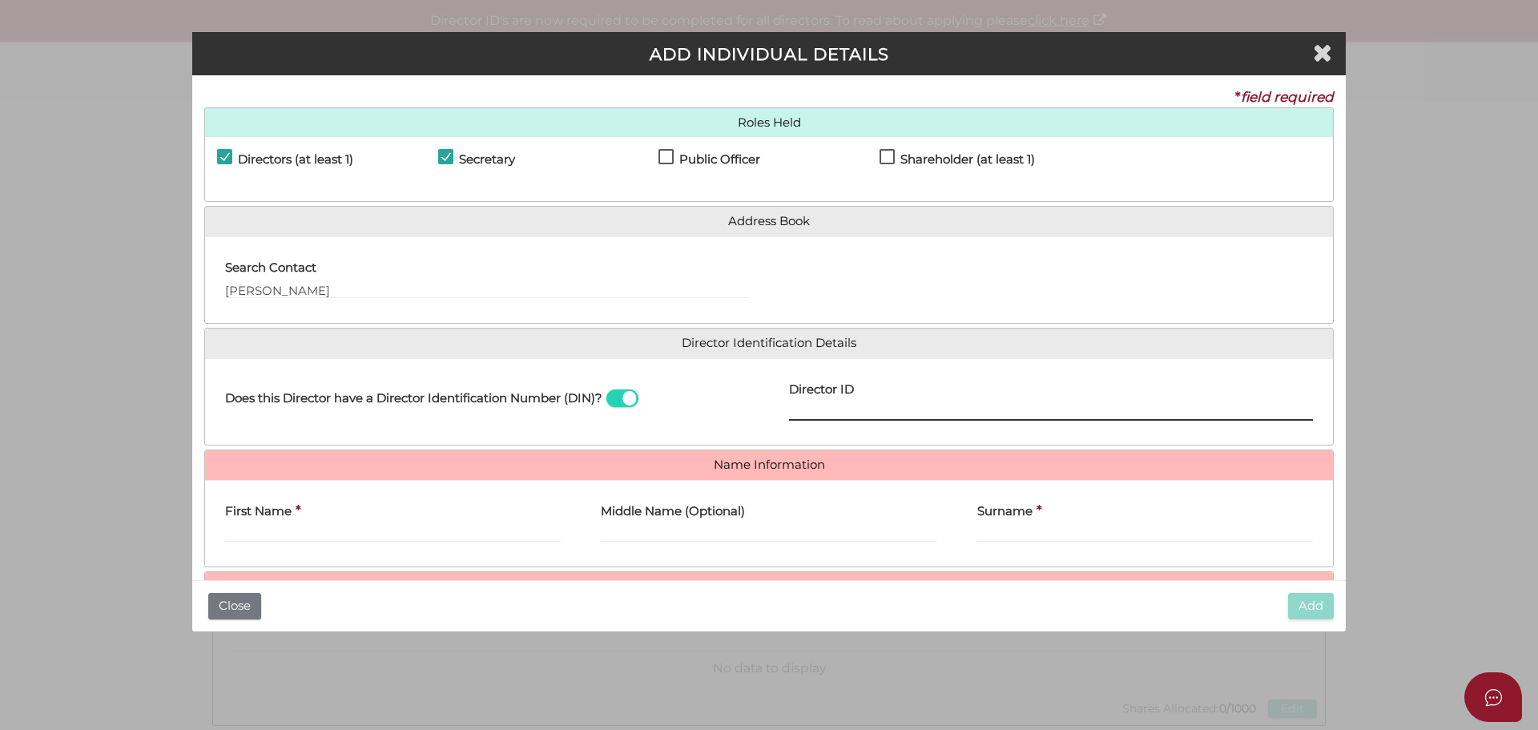
click at [810, 406] on input "Director ID" at bounding box center [1051, 412] width 524 height 18
click at [332, 284] on input "Timothy Lowe" at bounding box center [487, 290] width 524 height 18
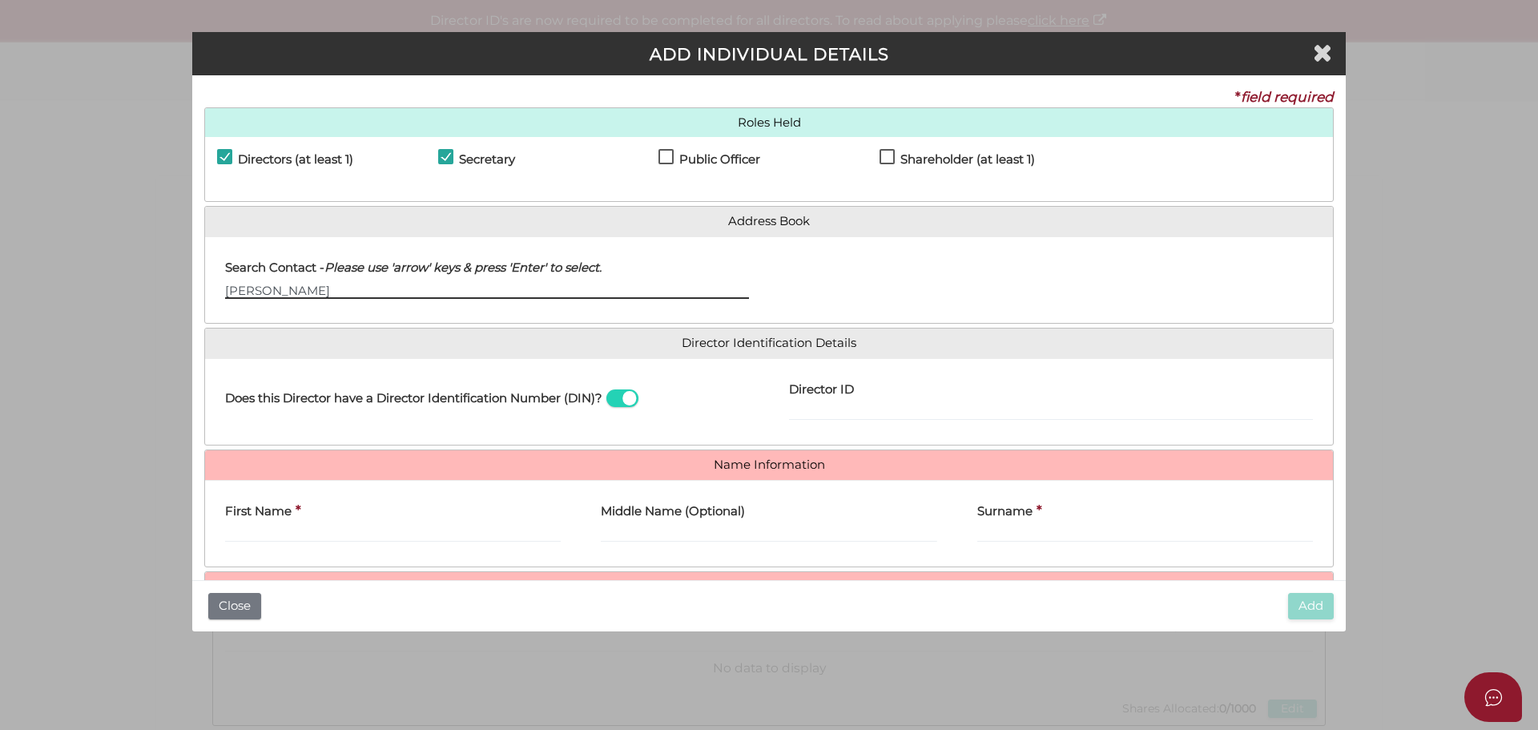
drag, startPoint x: 336, startPoint y: 286, endPoint x: 155, endPoint y: 285, distance: 180.3
click at [155, 285] on div "Pty Ltd ADD INDIVIDUAL DETAILS * field required Roles Held Directors (at least …" at bounding box center [769, 365] width 1538 height 730
click at [396, 288] on input "text" at bounding box center [487, 290] width 524 height 18
type input "Timothy Lowe"
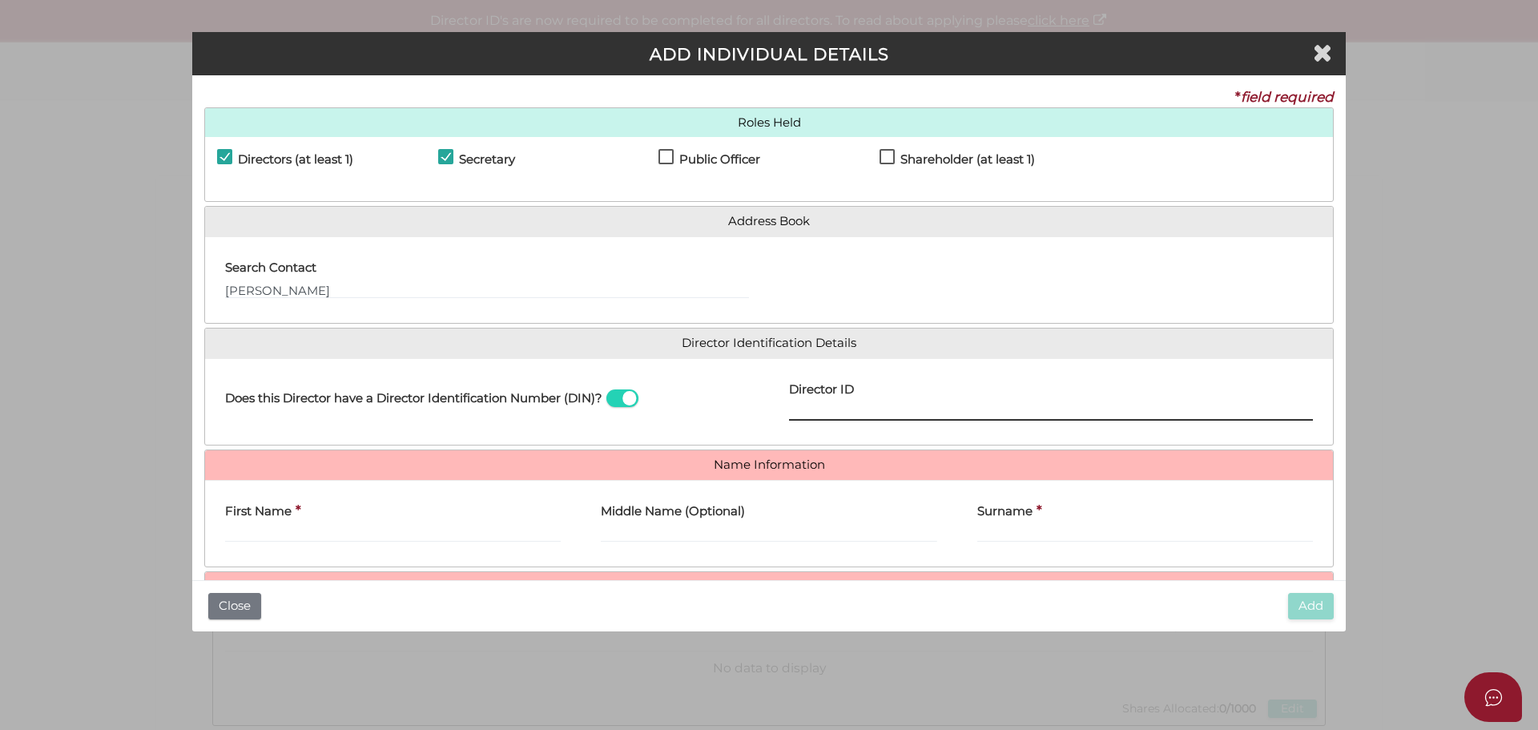
click at [859, 405] on input "Director ID" at bounding box center [1051, 412] width 524 height 18
click at [858, 405] on input "Director ID" at bounding box center [1051, 412] width 524 height 18
type input "036347032990274"
click at [260, 533] on input "First Name" at bounding box center [393, 534] width 336 height 18
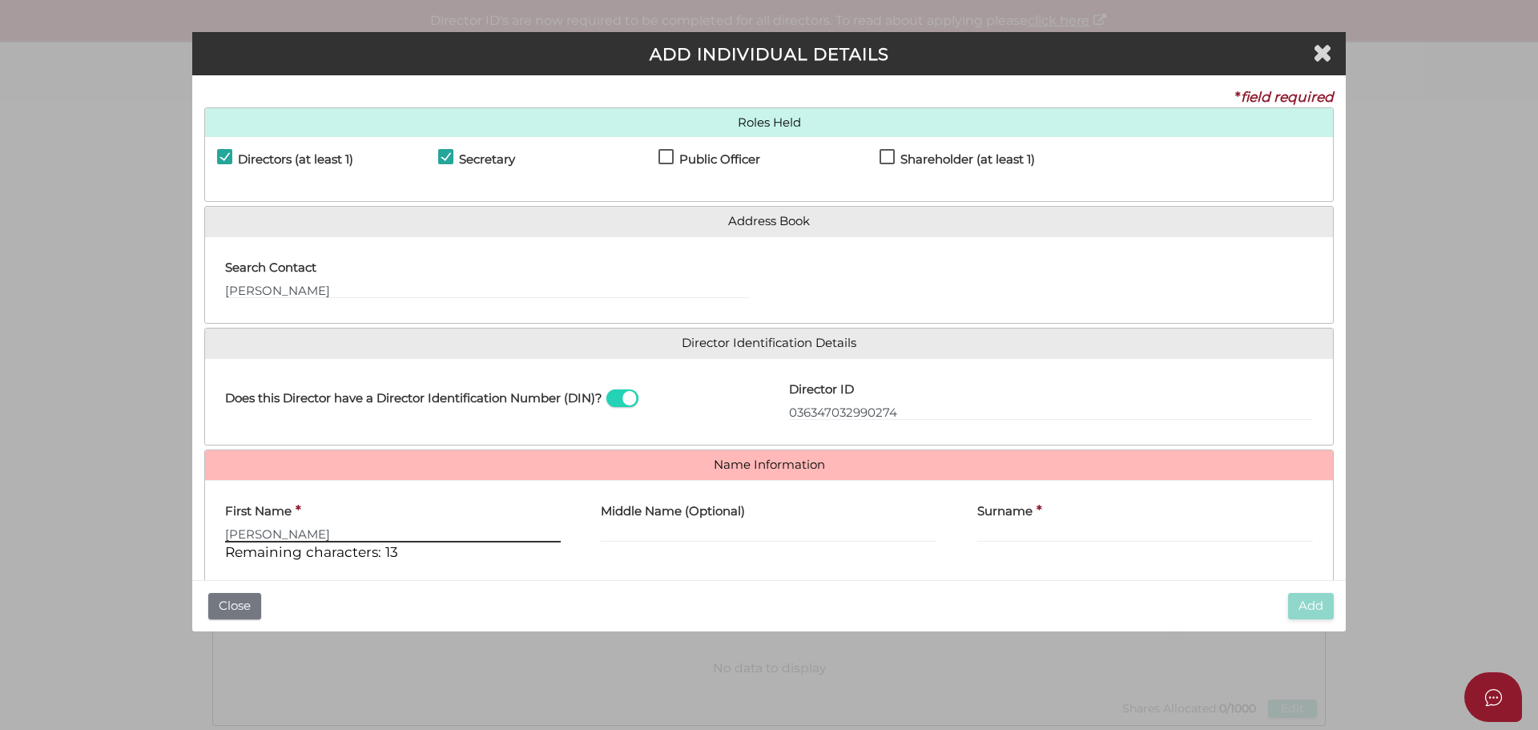
type input "[PERSON_NAME]"
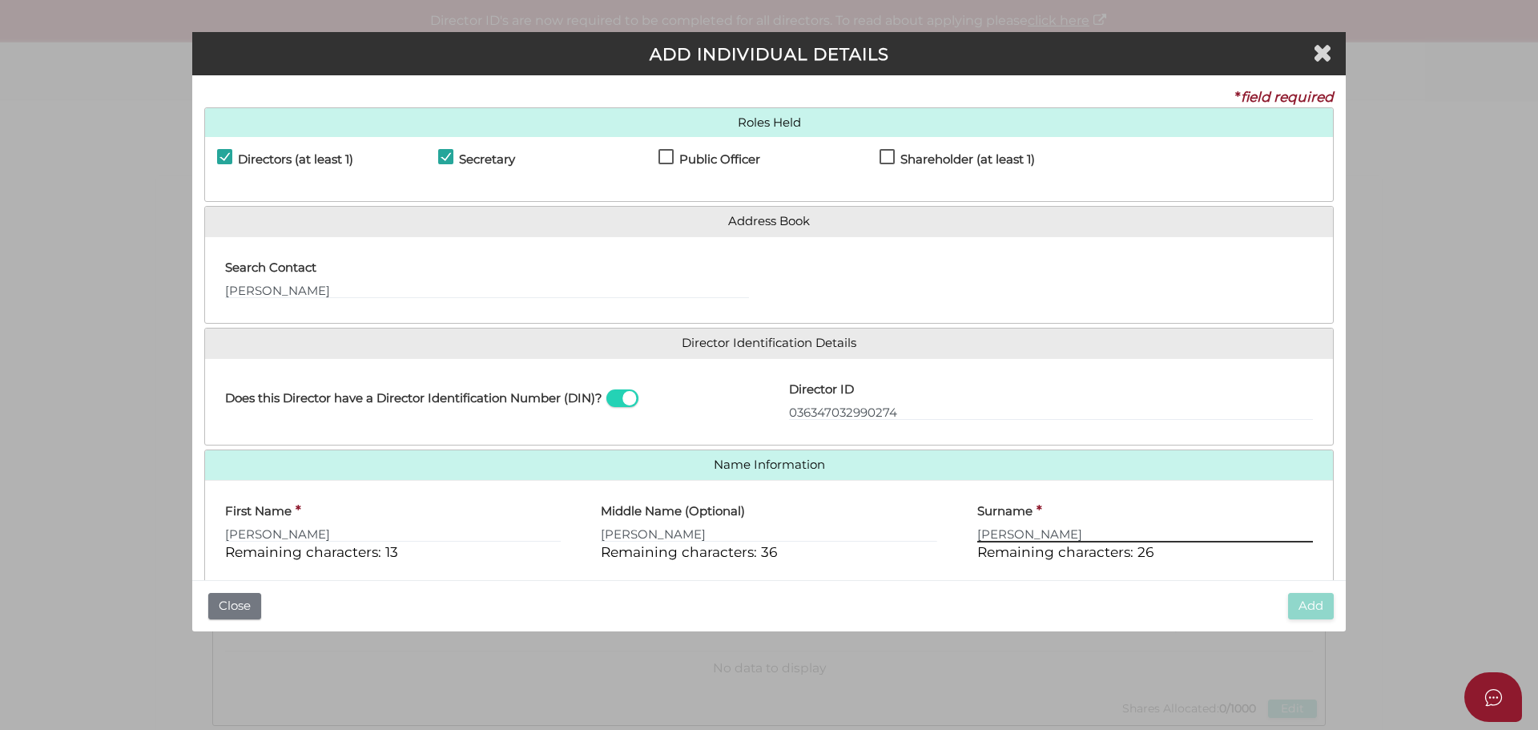
type input "[PERSON_NAME]"
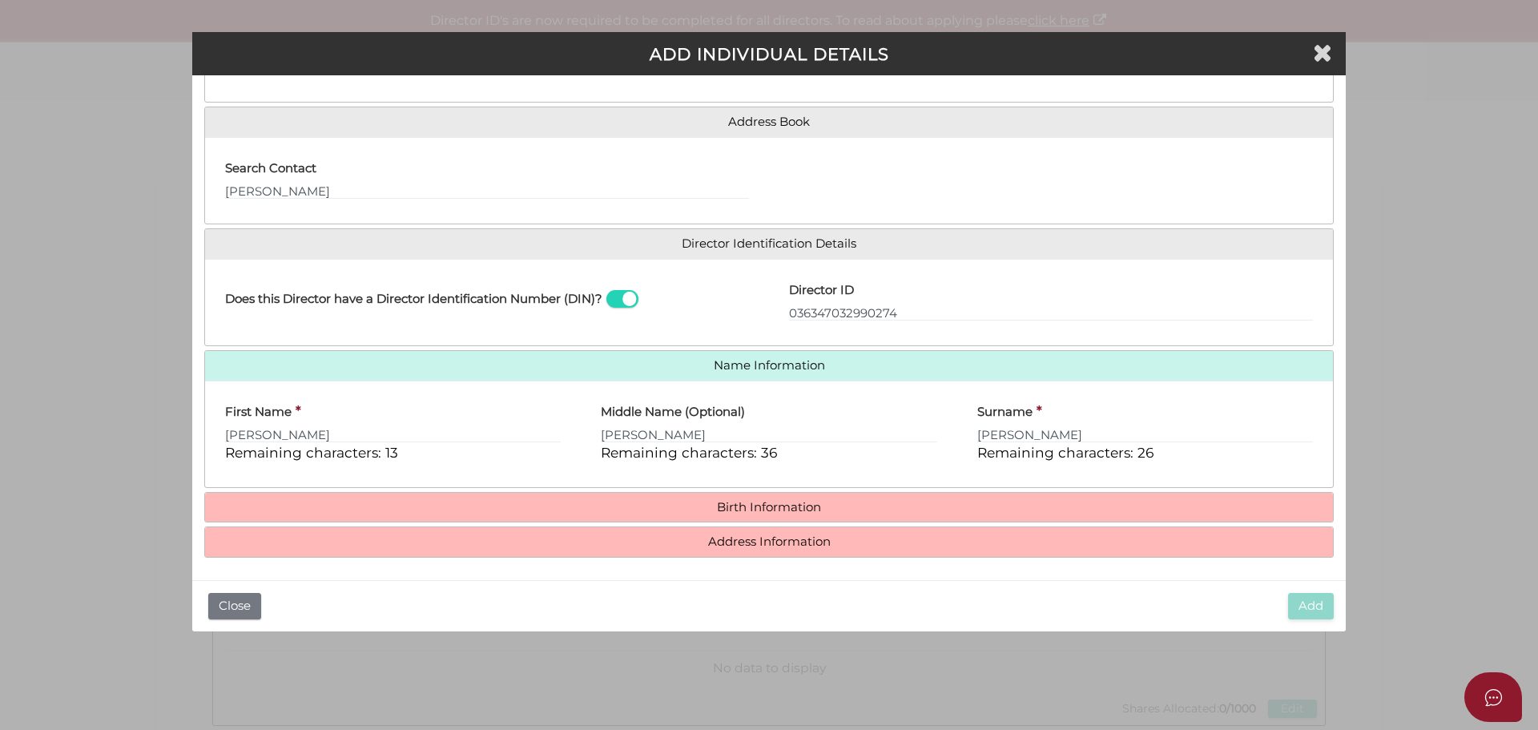
scroll to position [103, 0]
click at [951, 512] on h4 "Birth Information" at bounding box center [769, 504] width 1128 height 30
click at [405, 497] on h4 "Birth Information" at bounding box center [769, 504] width 1128 height 30
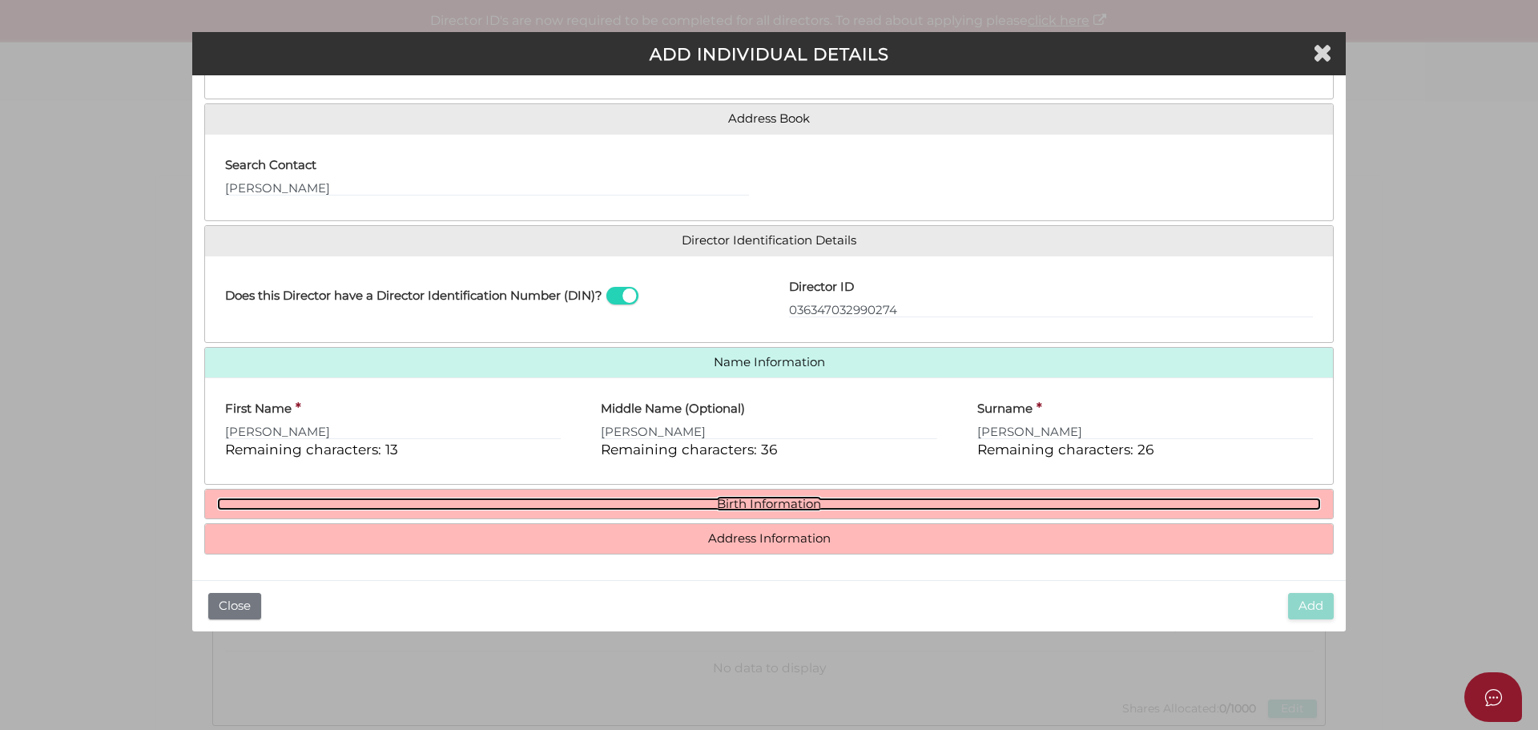
click at [403, 500] on link "Birth Information" at bounding box center [769, 504] width 1104 height 14
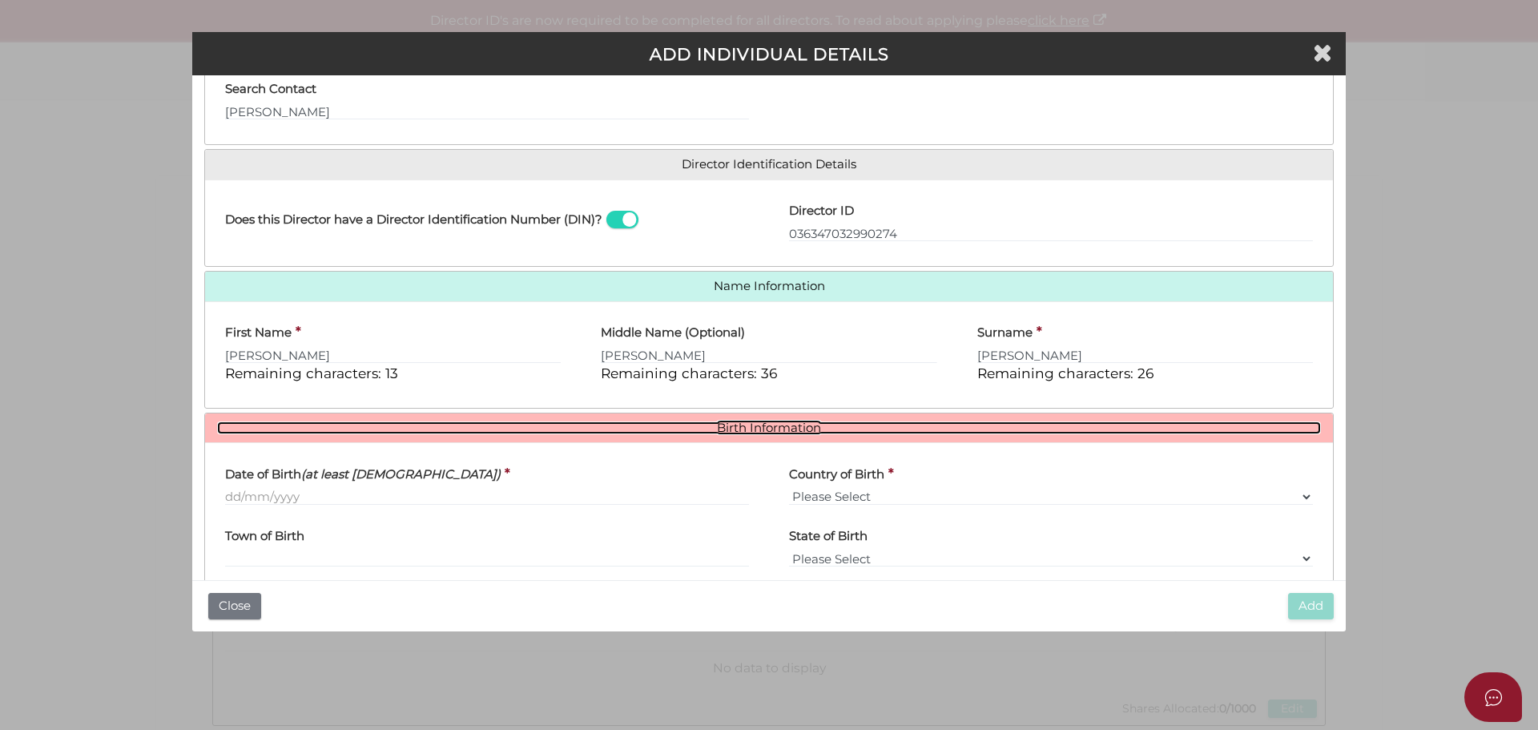
scroll to position [252, 0]
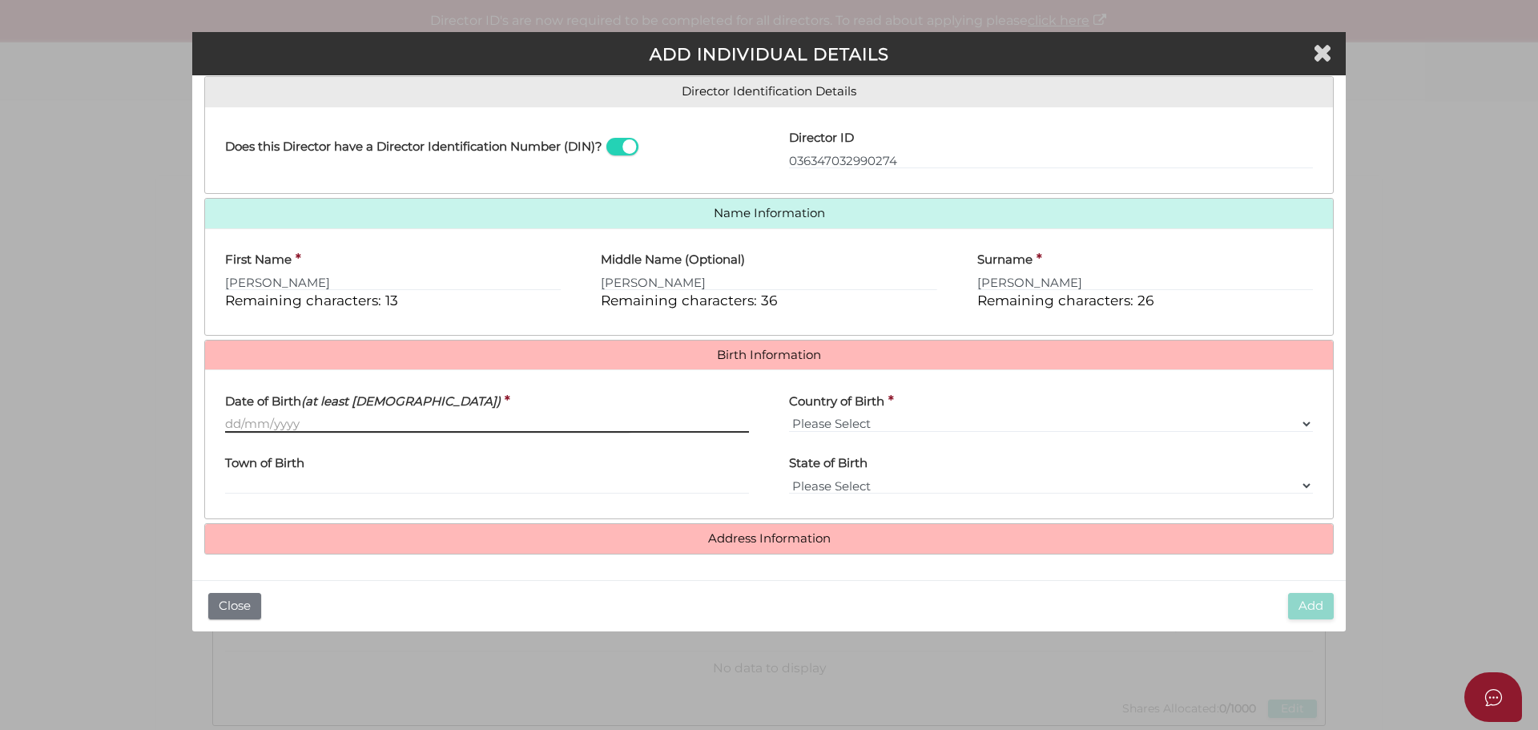
click at [269, 417] on input "Date of Birth (at least 18 years old)" at bounding box center [487, 424] width 524 height 18
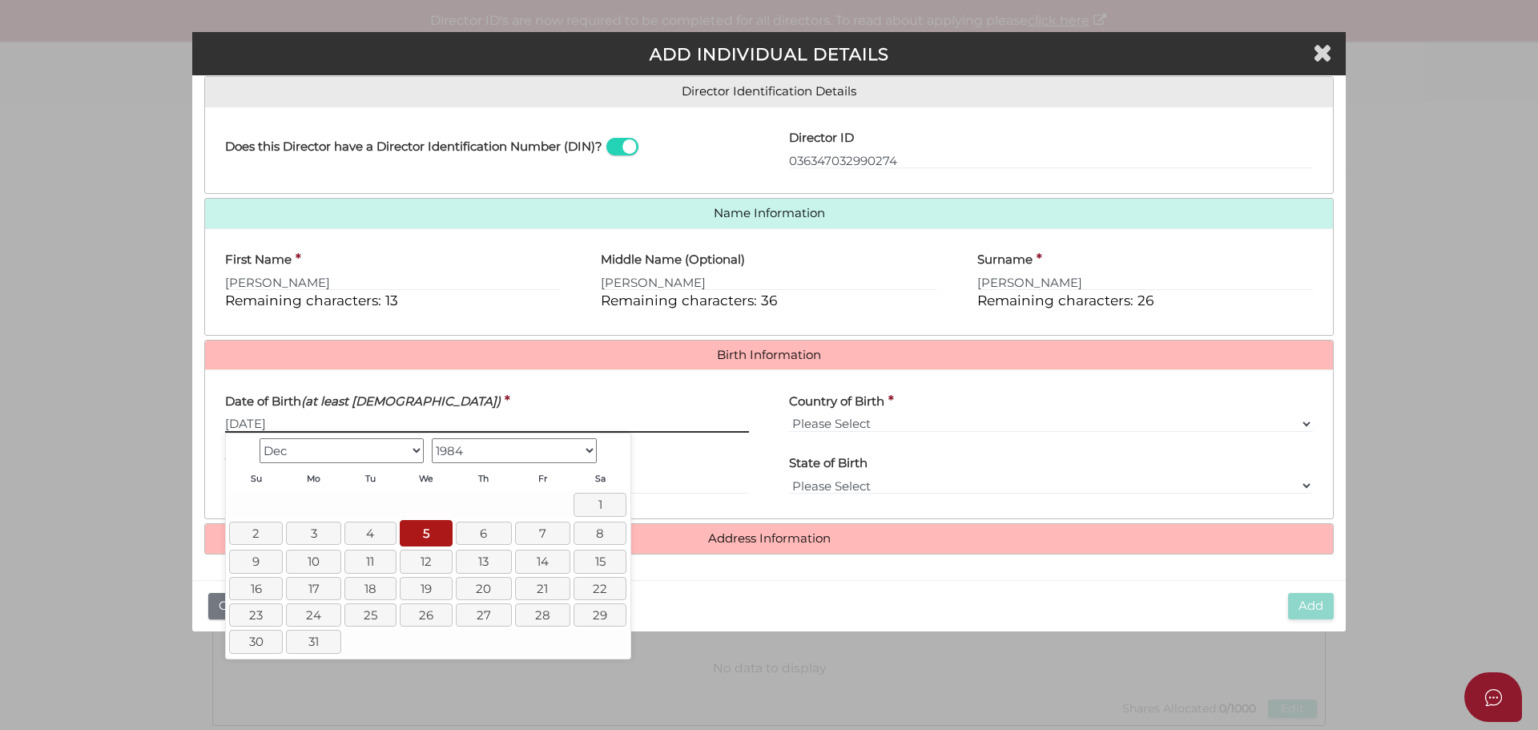
type input "[DATE]"
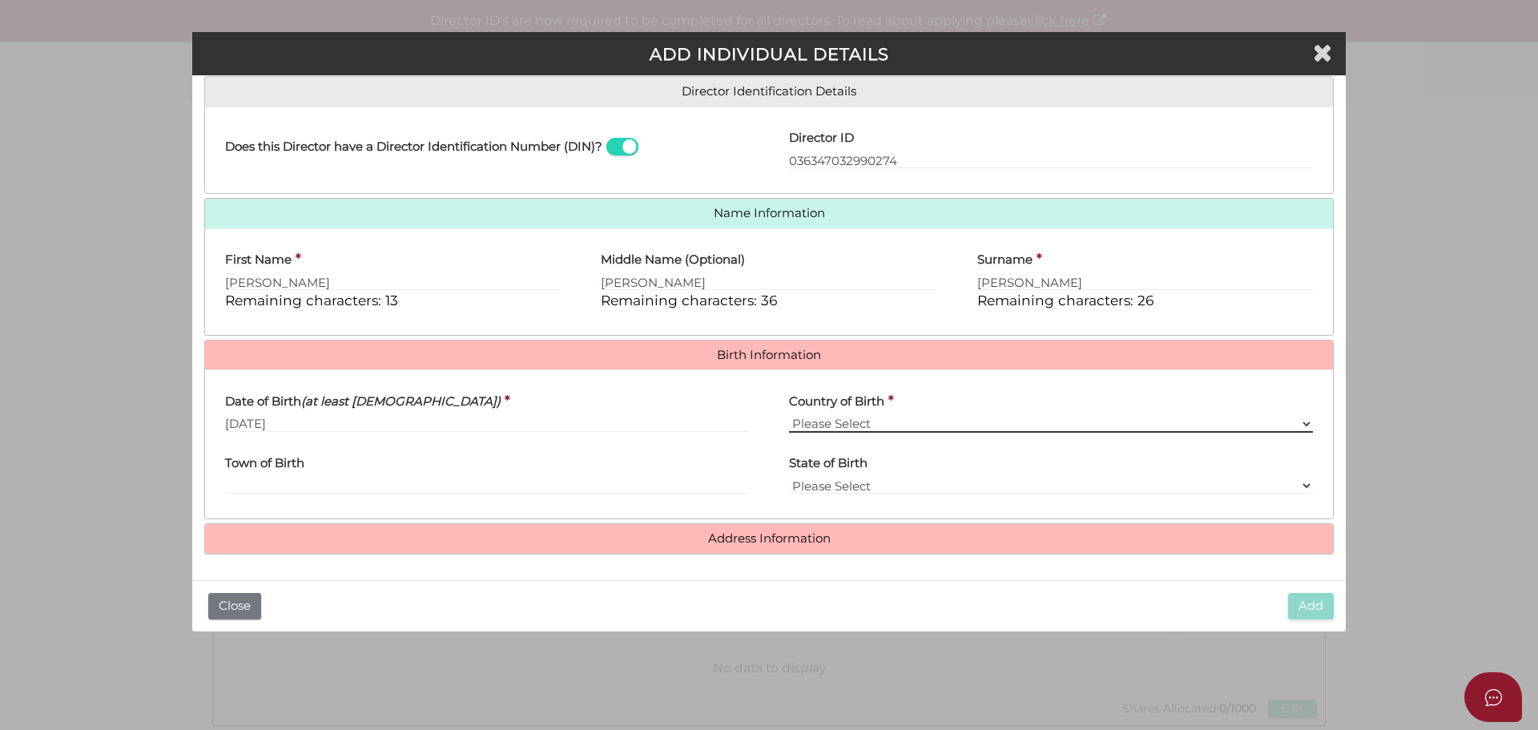
click at [853, 417] on select "Please Select v Australia Afghanistan Albania Algeria American Samoa Andorra An…" at bounding box center [1051, 424] width 524 height 18
select select "[GEOGRAPHIC_DATA]"
click at [852, 417] on select "Please Select v Australia Afghanistan Albania Algeria American Samoa Andorra An…" at bounding box center [1051, 424] width 524 height 18
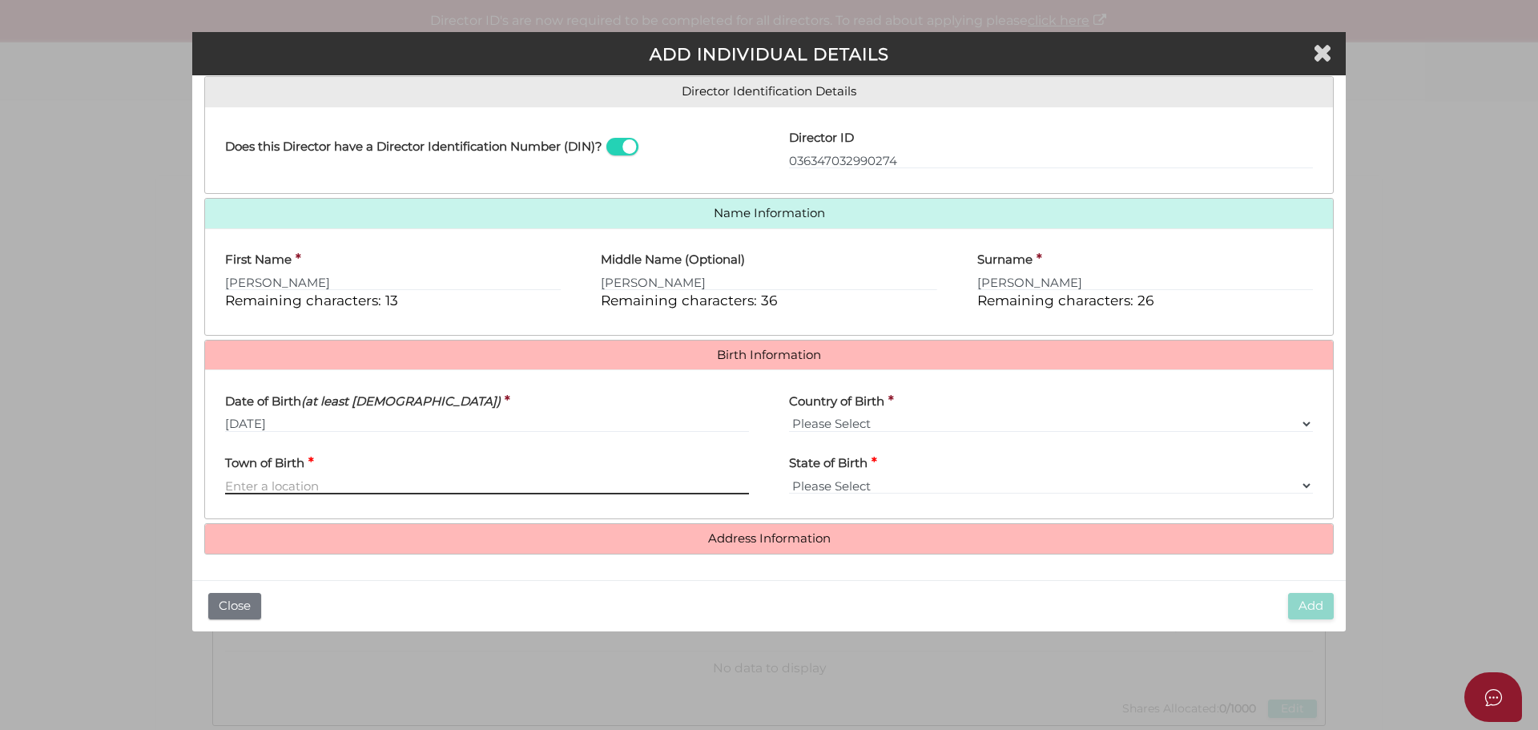
click at [281, 482] on input "Town of Birth" at bounding box center [487, 486] width 524 height 18
click at [258, 485] on input "Town of Birth" at bounding box center [487, 486] width 524 height 18
type input "Frankston"
select select "VIC"
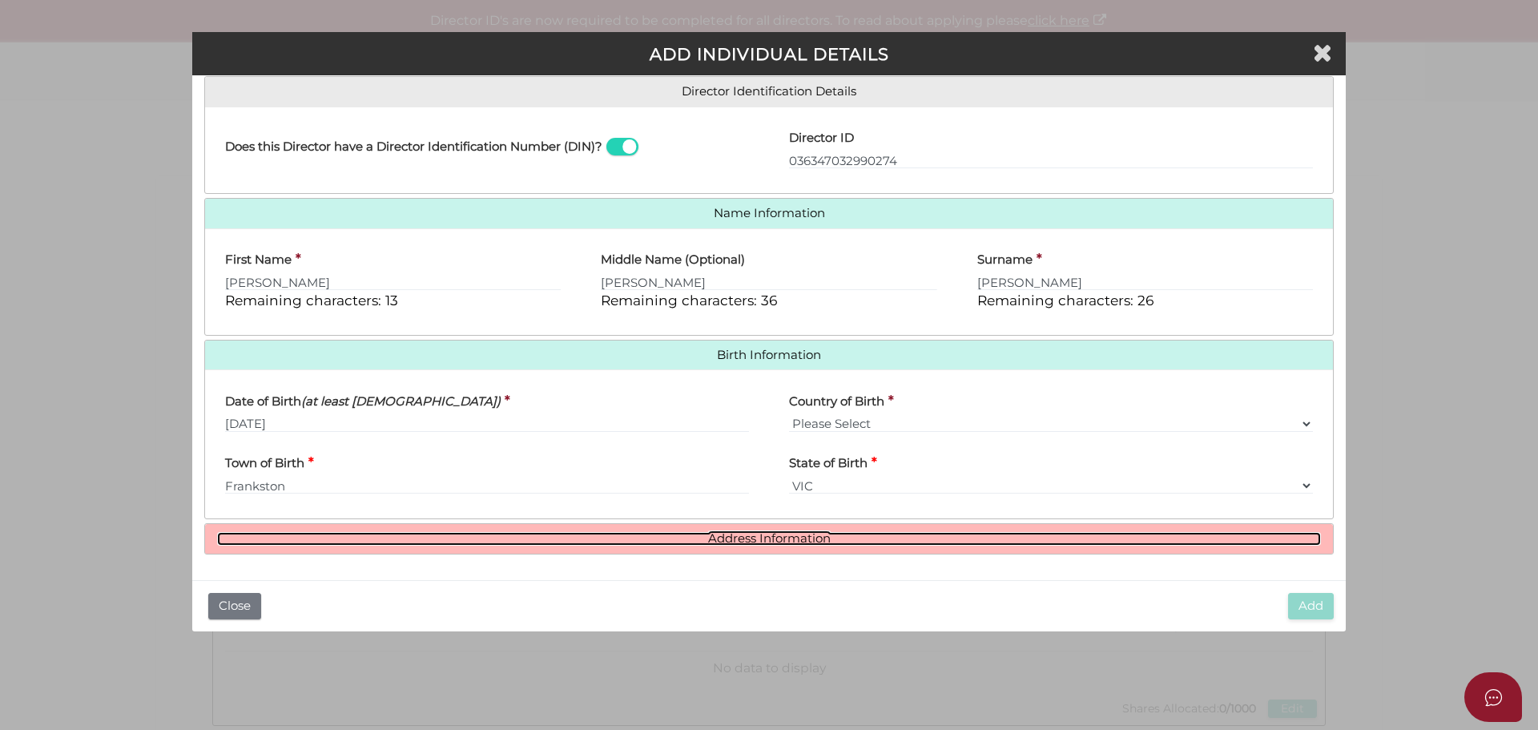
click at [1021, 538] on link "Address Information" at bounding box center [769, 539] width 1104 height 14
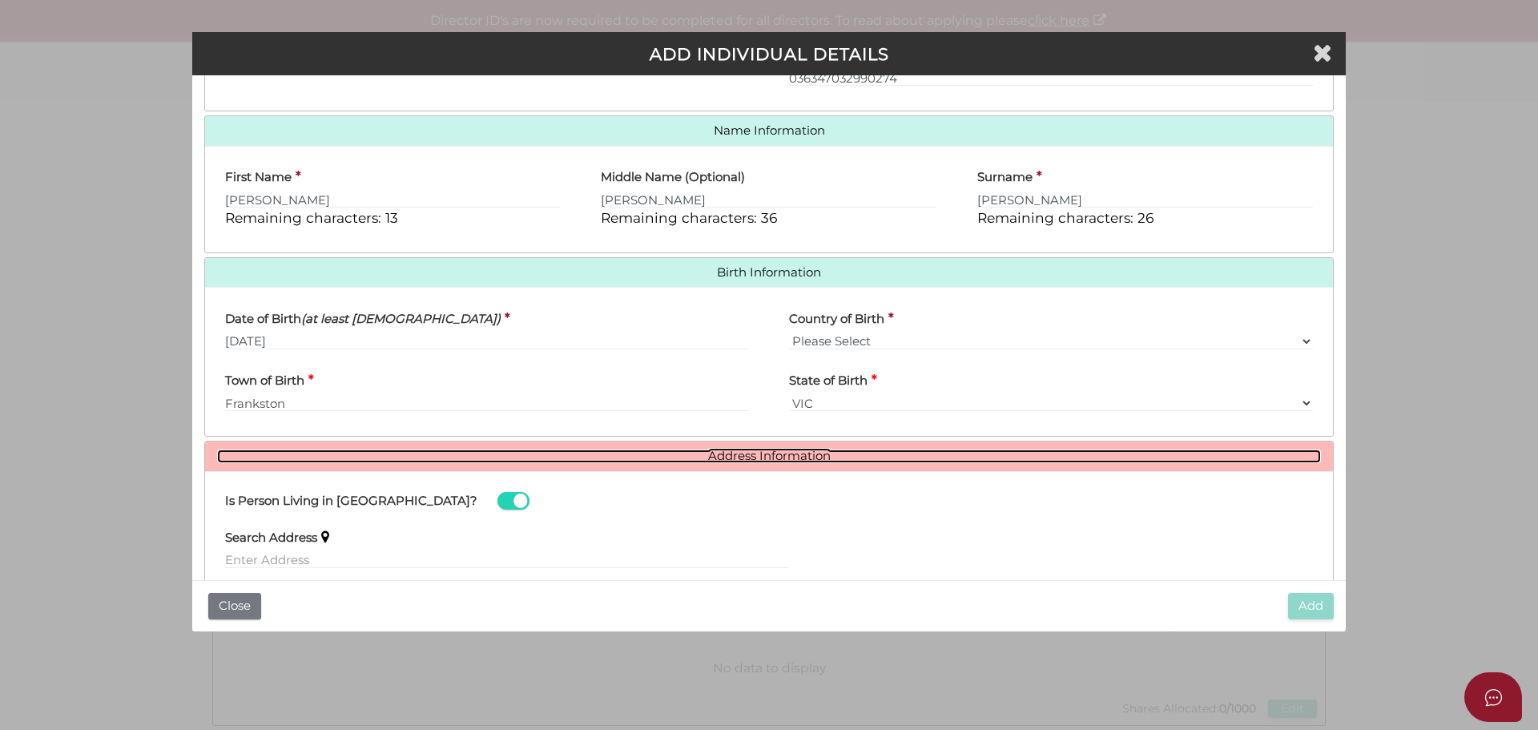
scroll to position [492, 0]
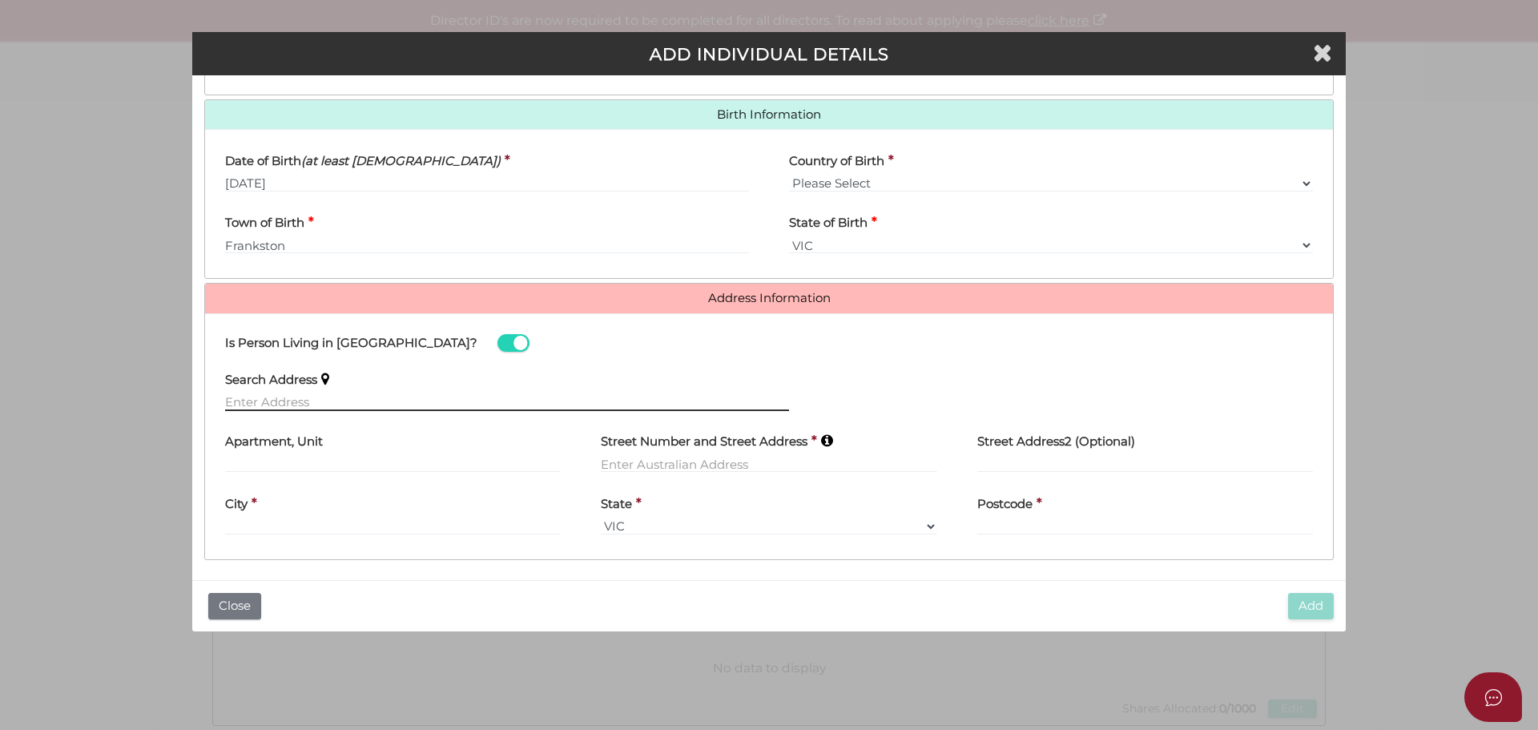
click at [273, 407] on input "text" at bounding box center [507, 402] width 564 height 18
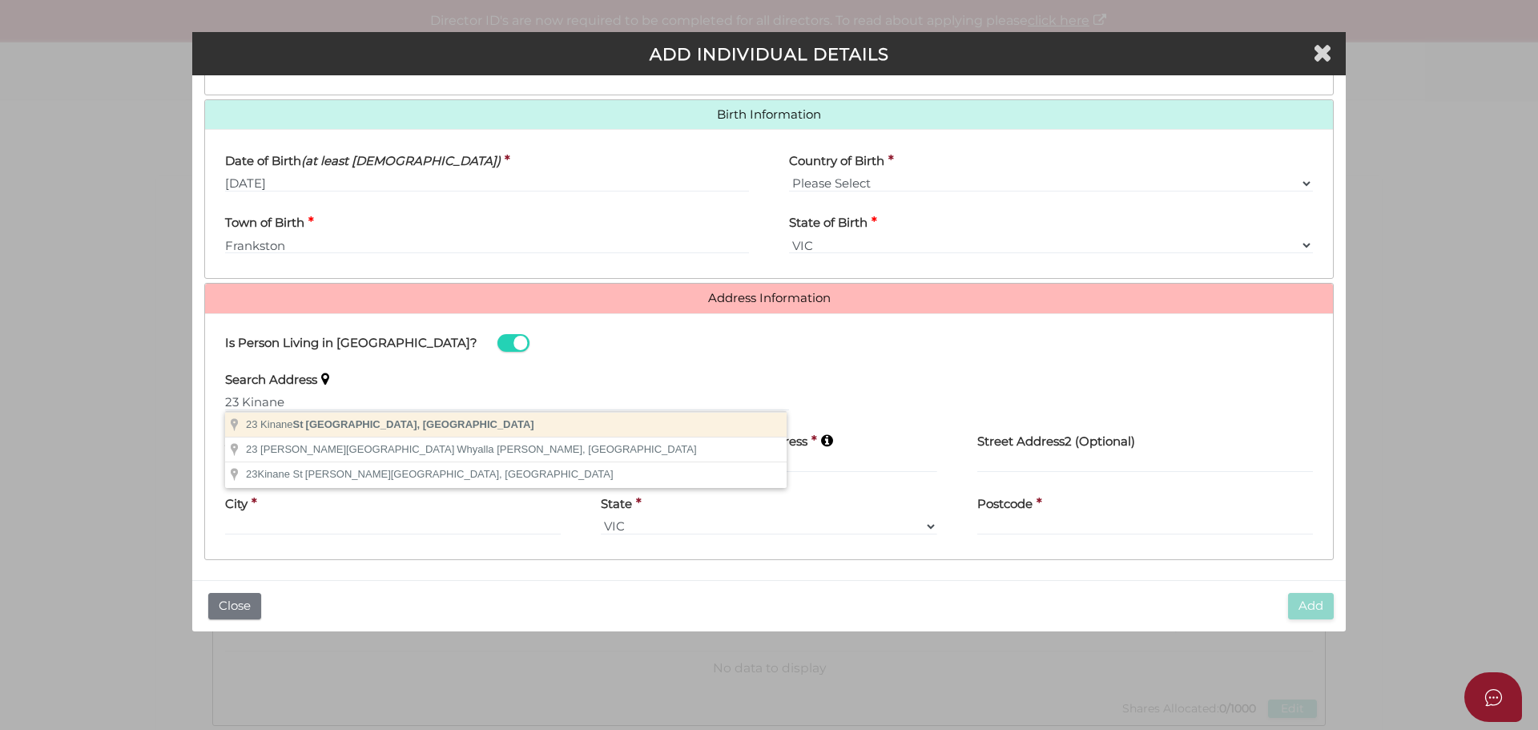
type input "23 Kinane St, Brighton VIC, Australia"
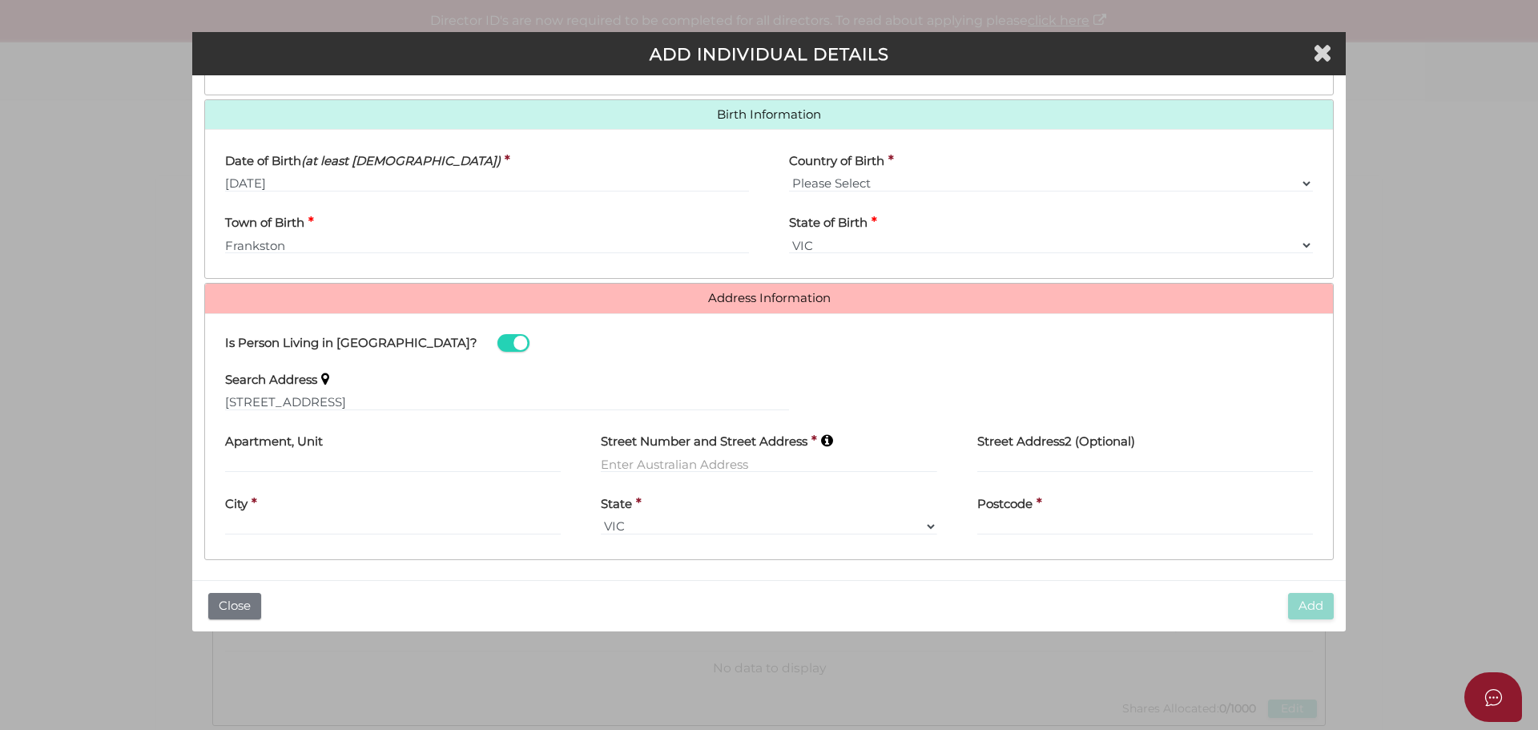
type input "[STREET_ADDRESS]"
type input "[GEOGRAPHIC_DATA]"
select select "VIC"
type input "3186"
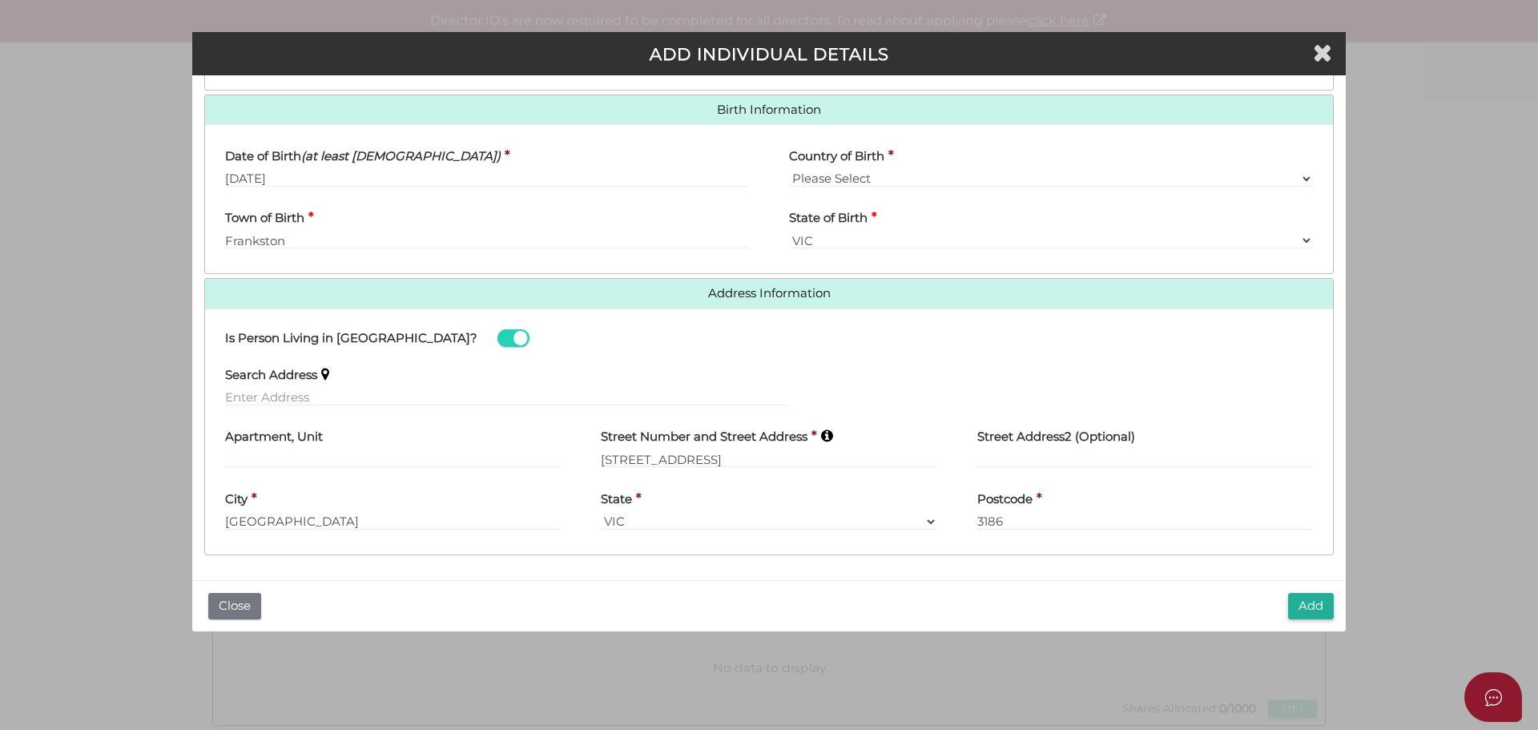
scroll to position [497, 0]
click at [1310, 609] on button "Add" at bounding box center [1311, 606] width 46 height 26
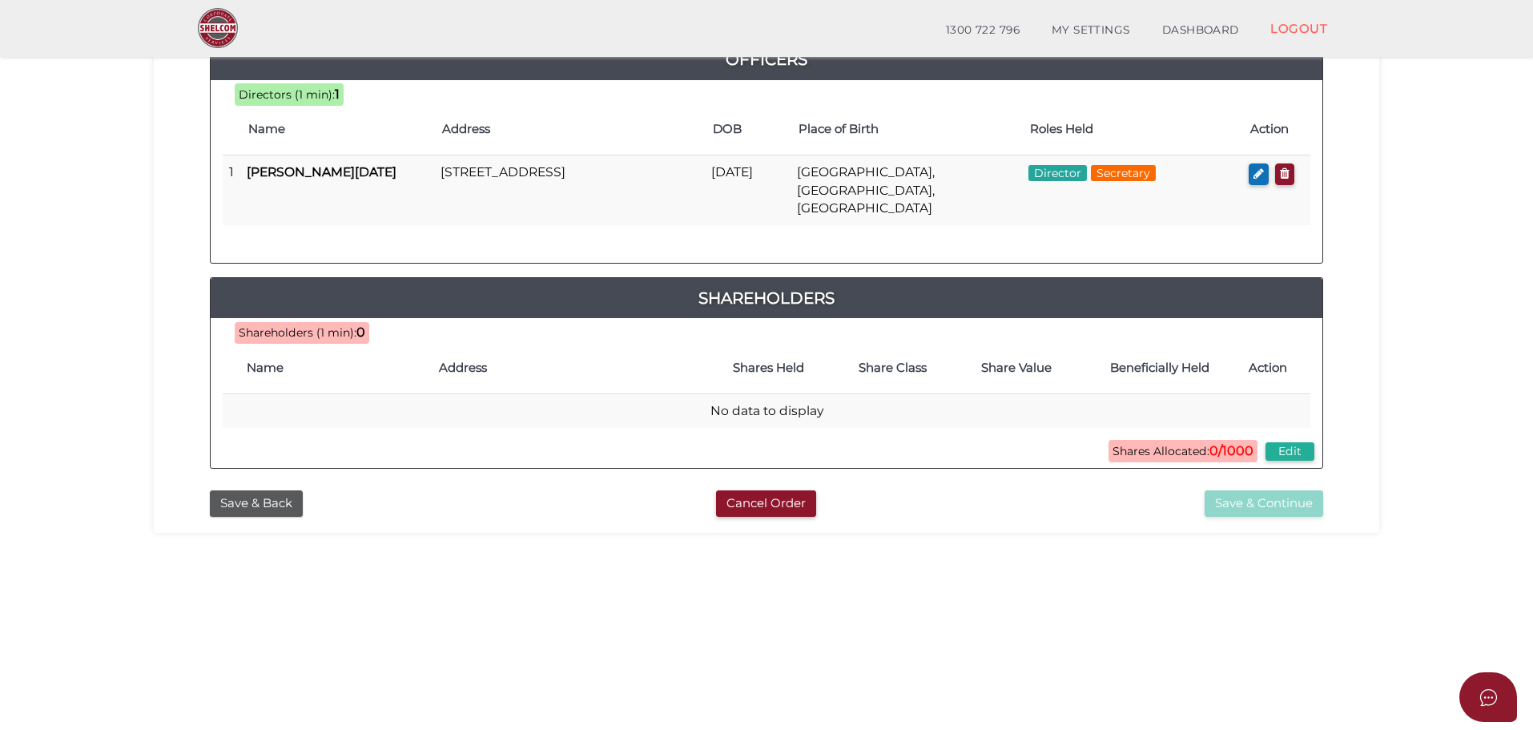
scroll to position [240, 0]
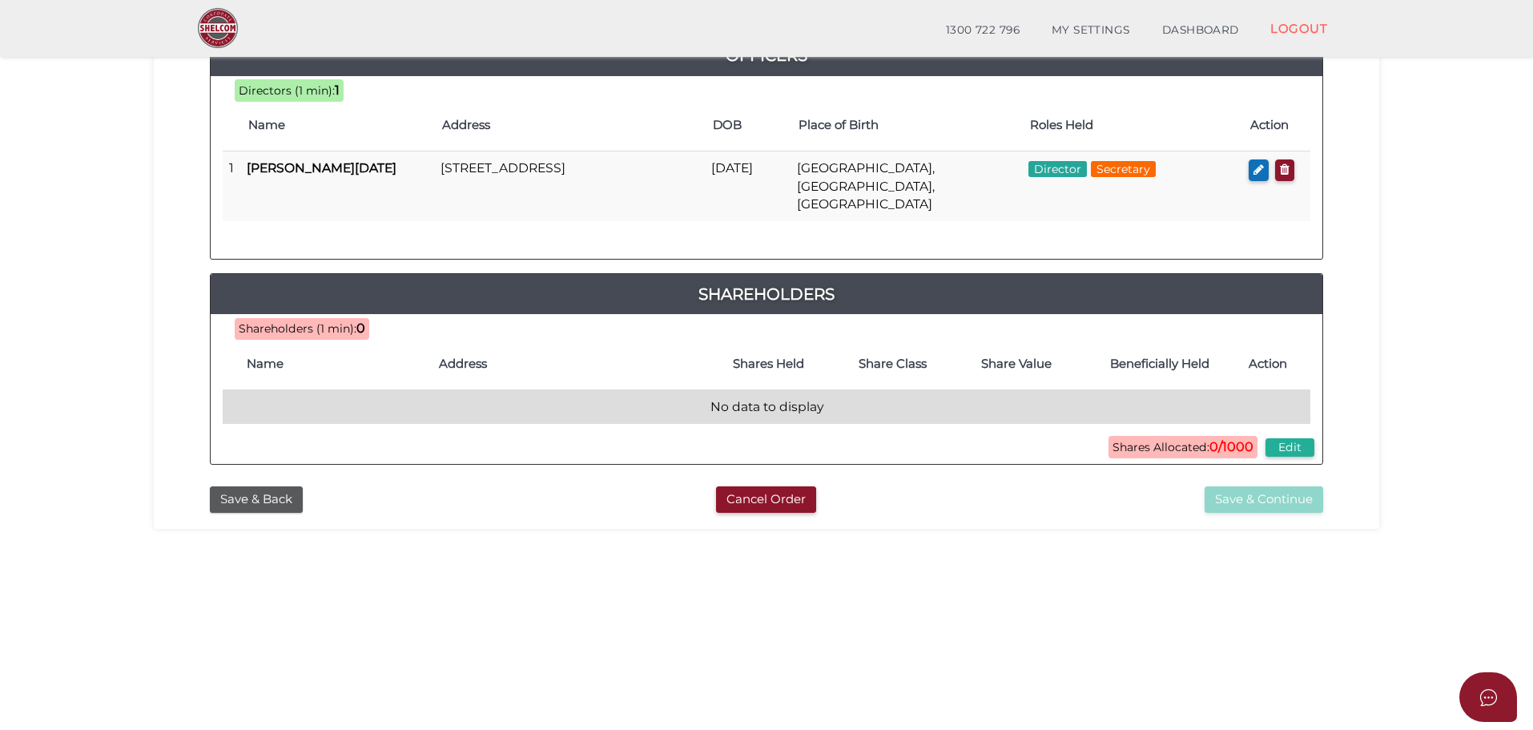
click at [272, 390] on td "No data to display" at bounding box center [767, 406] width 1088 height 34
click at [314, 389] on td "No data to display" at bounding box center [767, 406] width 1088 height 34
click at [265, 389] on td "No data to display" at bounding box center [767, 406] width 1088 height 34
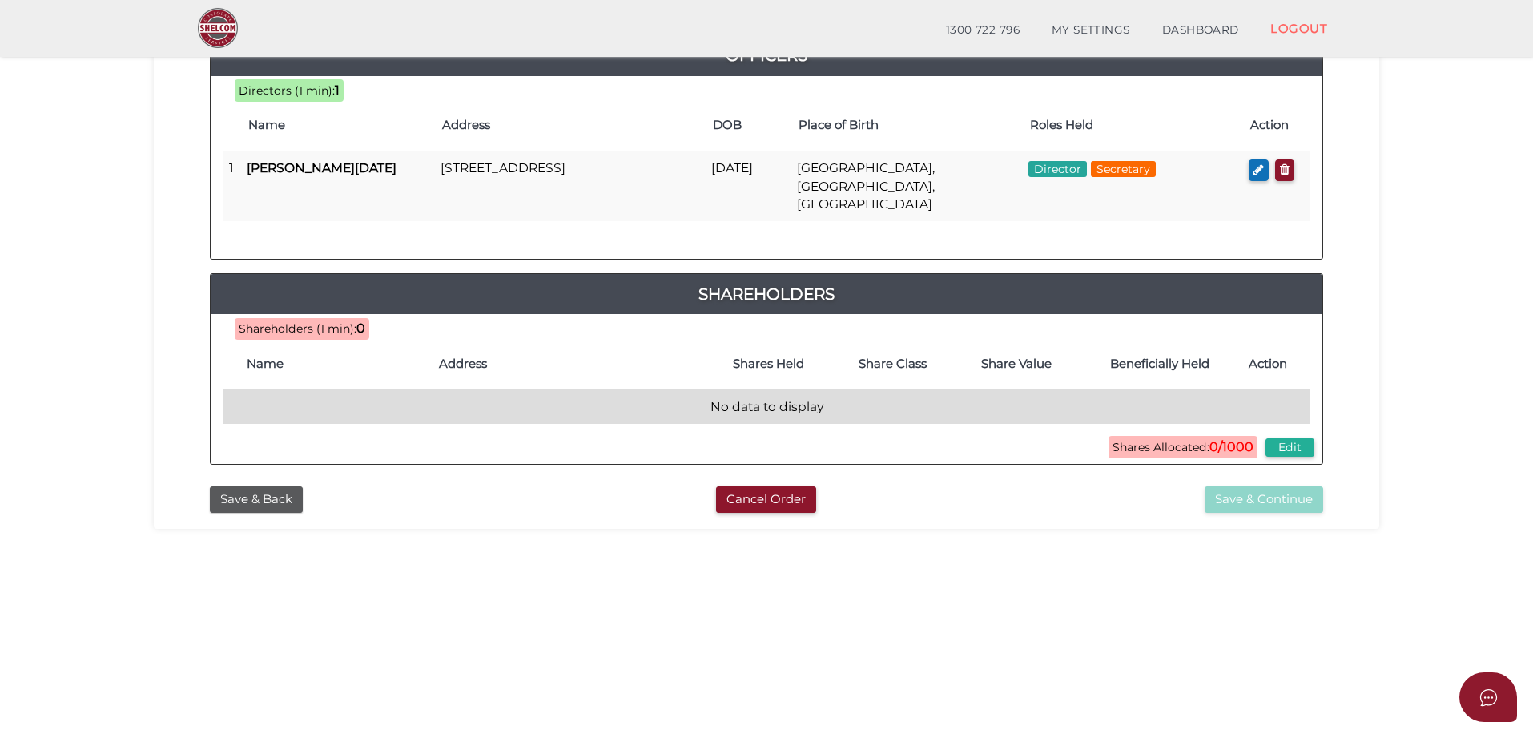
click at [804, 389] on td "No data to display" at bounding box center [767, 406] width 1088 height 34
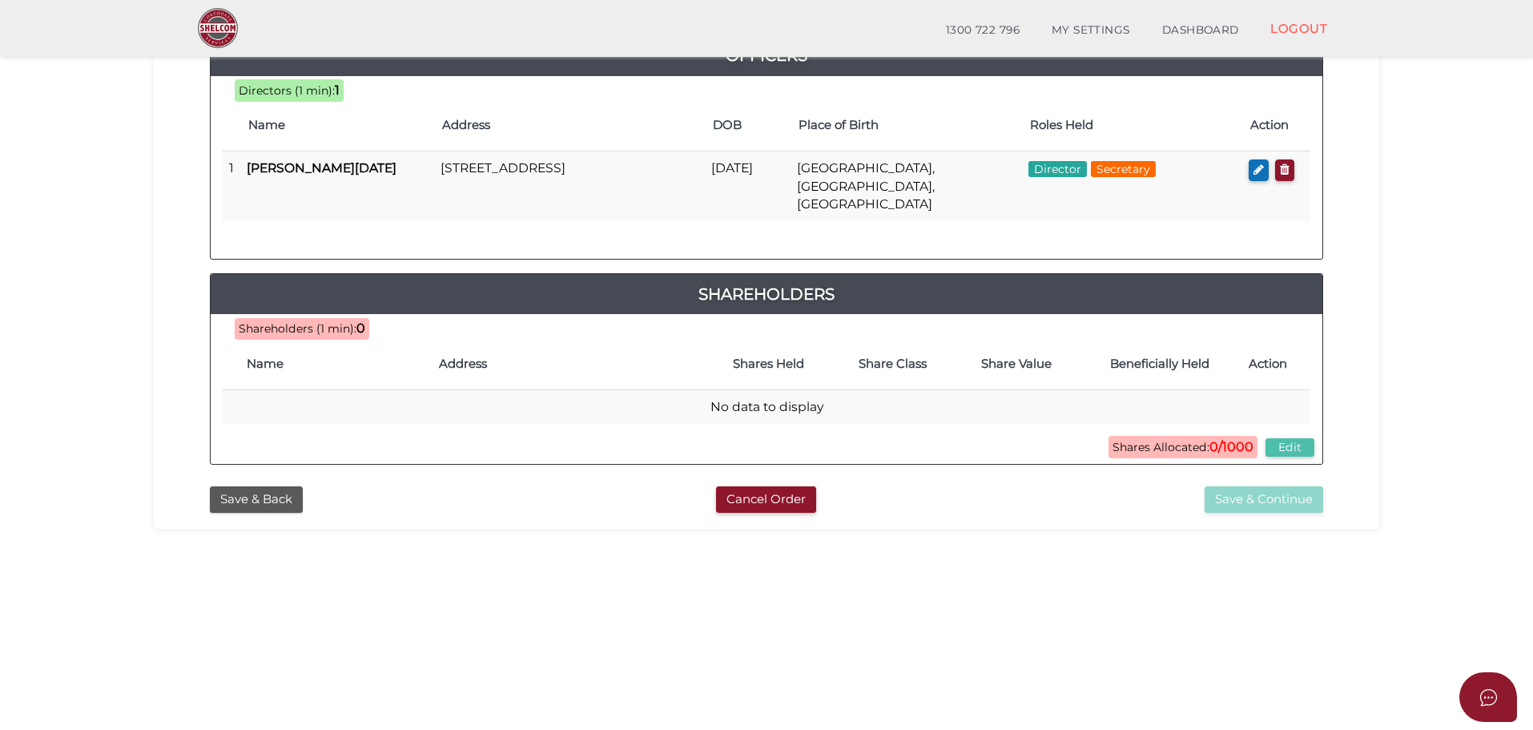
click at [1291, 438] on button "Edit" at bounding box center [1290, 447] width 49 height 18
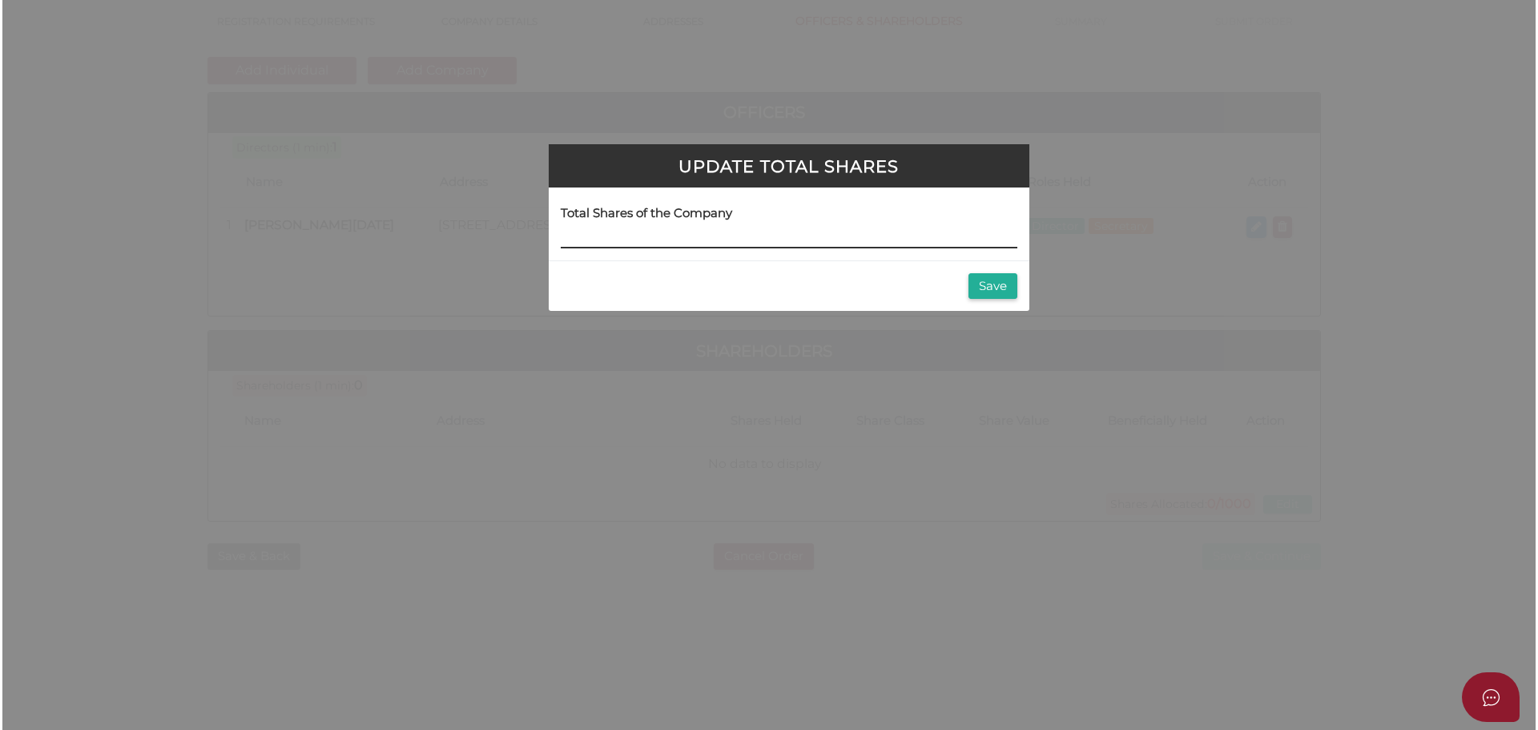
scroll to position [0, 0]
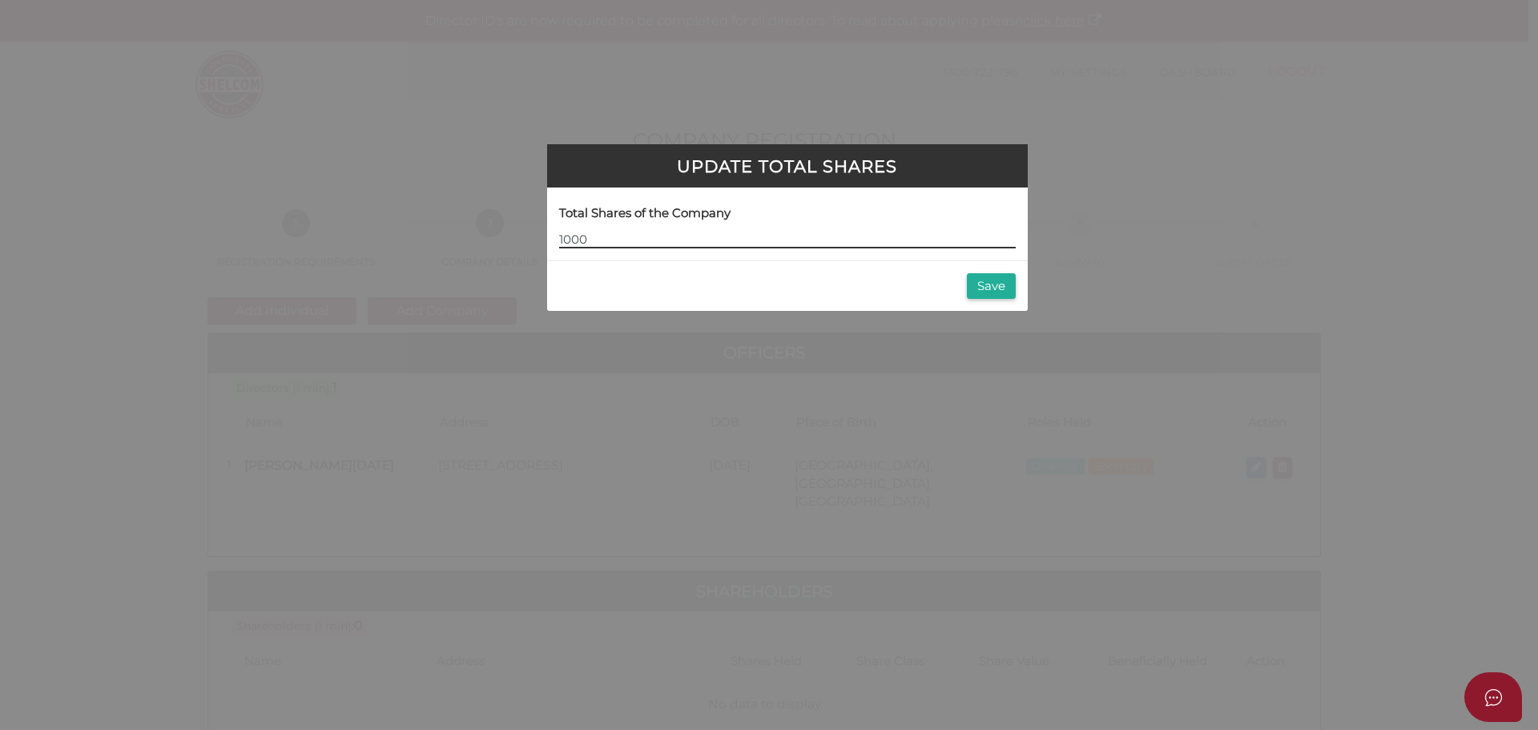
type input "1000"
click at [1001, 284] on button "Save" at bounding box center [991, 286] width 49 height 26
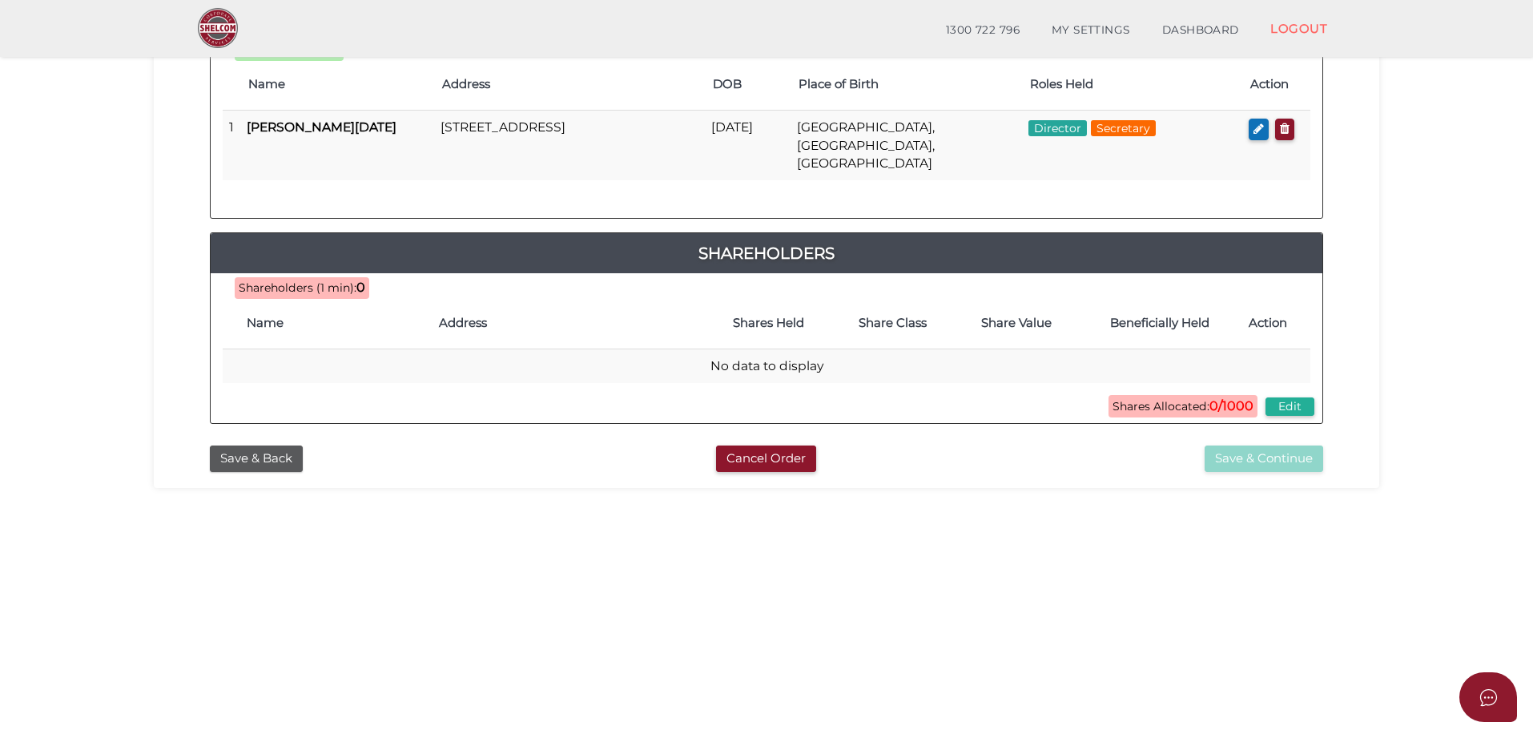
scroll to position [320, 0]
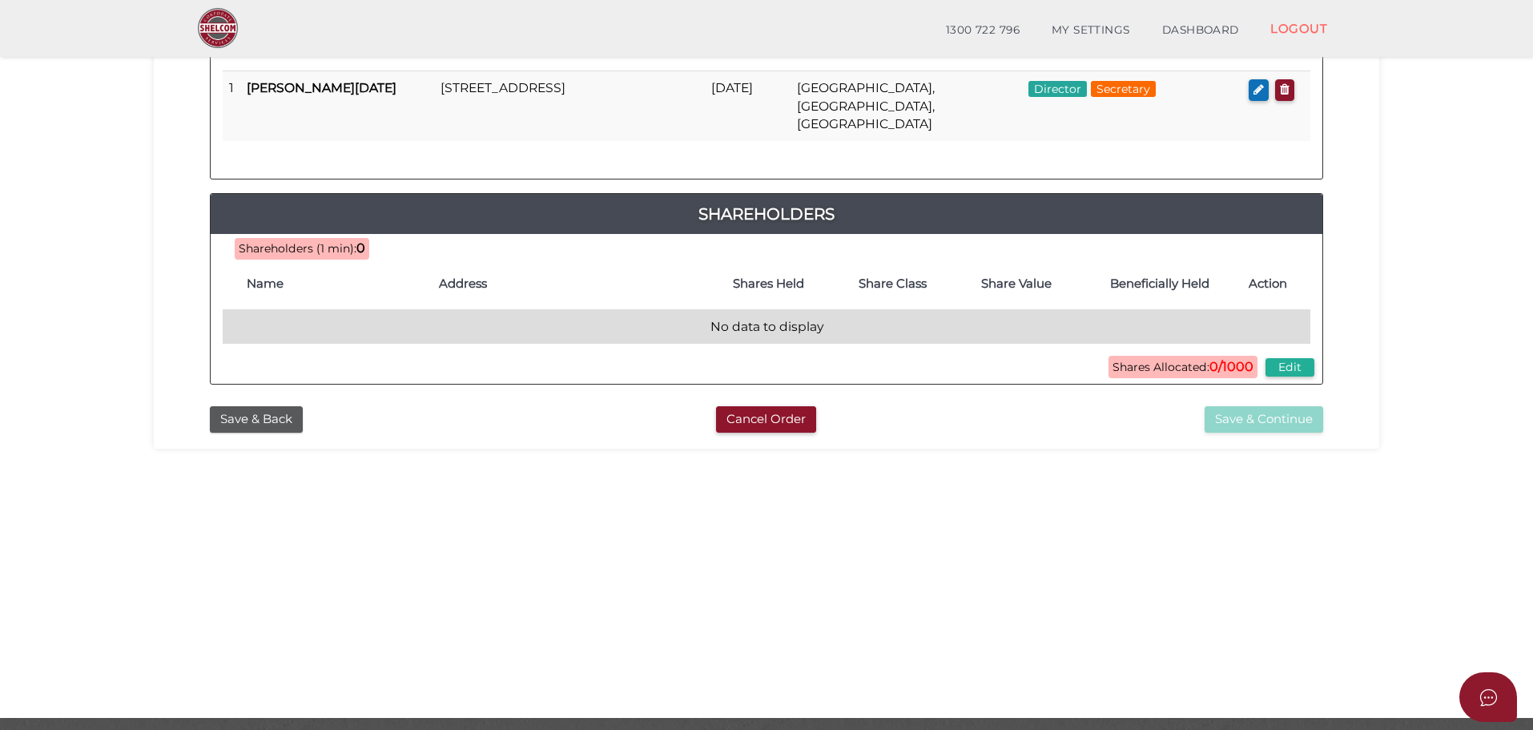
click at [351, 314] on td "No data to display" at bounding box center [767, 326] width 1088 height 34
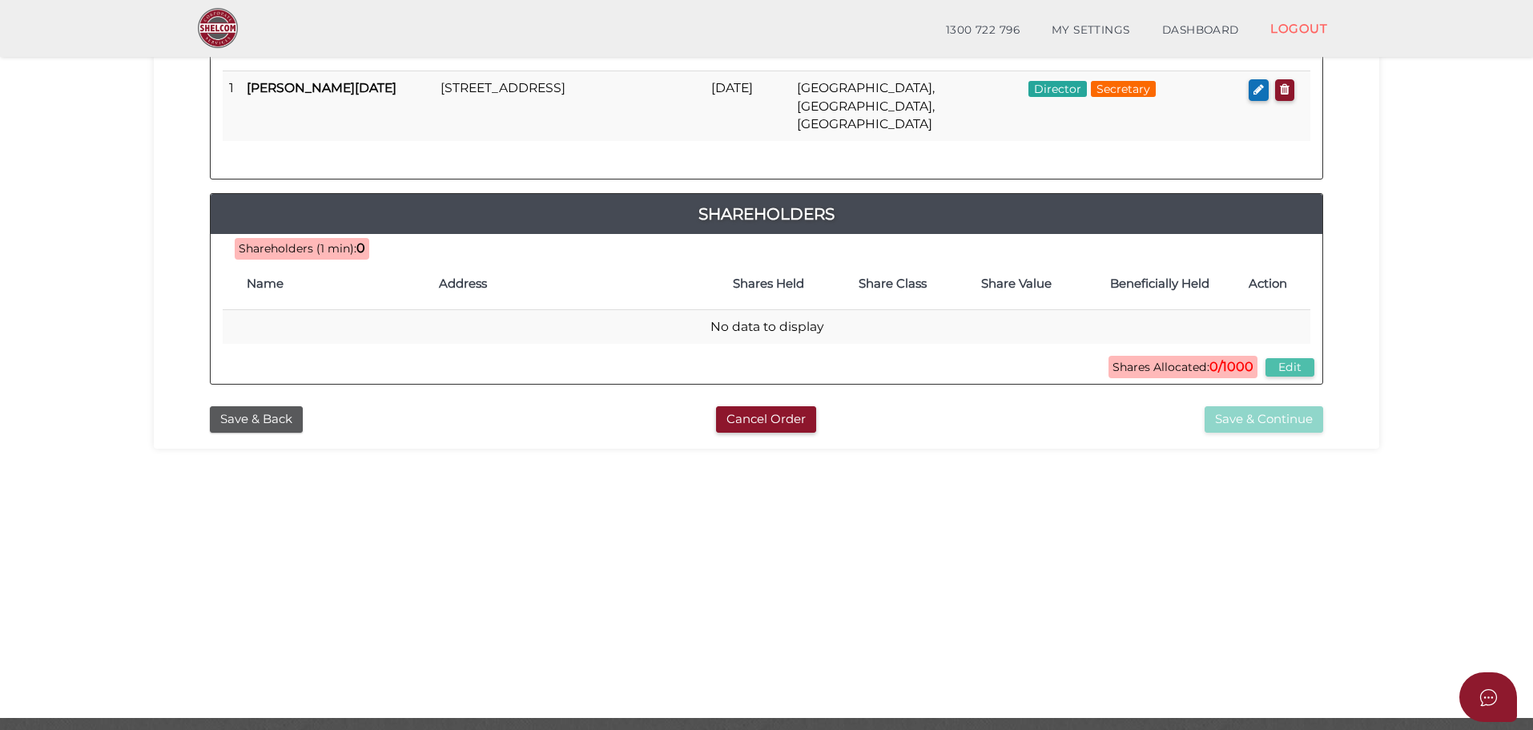
click at [1291, 358] on button "Edit" at bounding box center [1290, 367] width 49 height 18
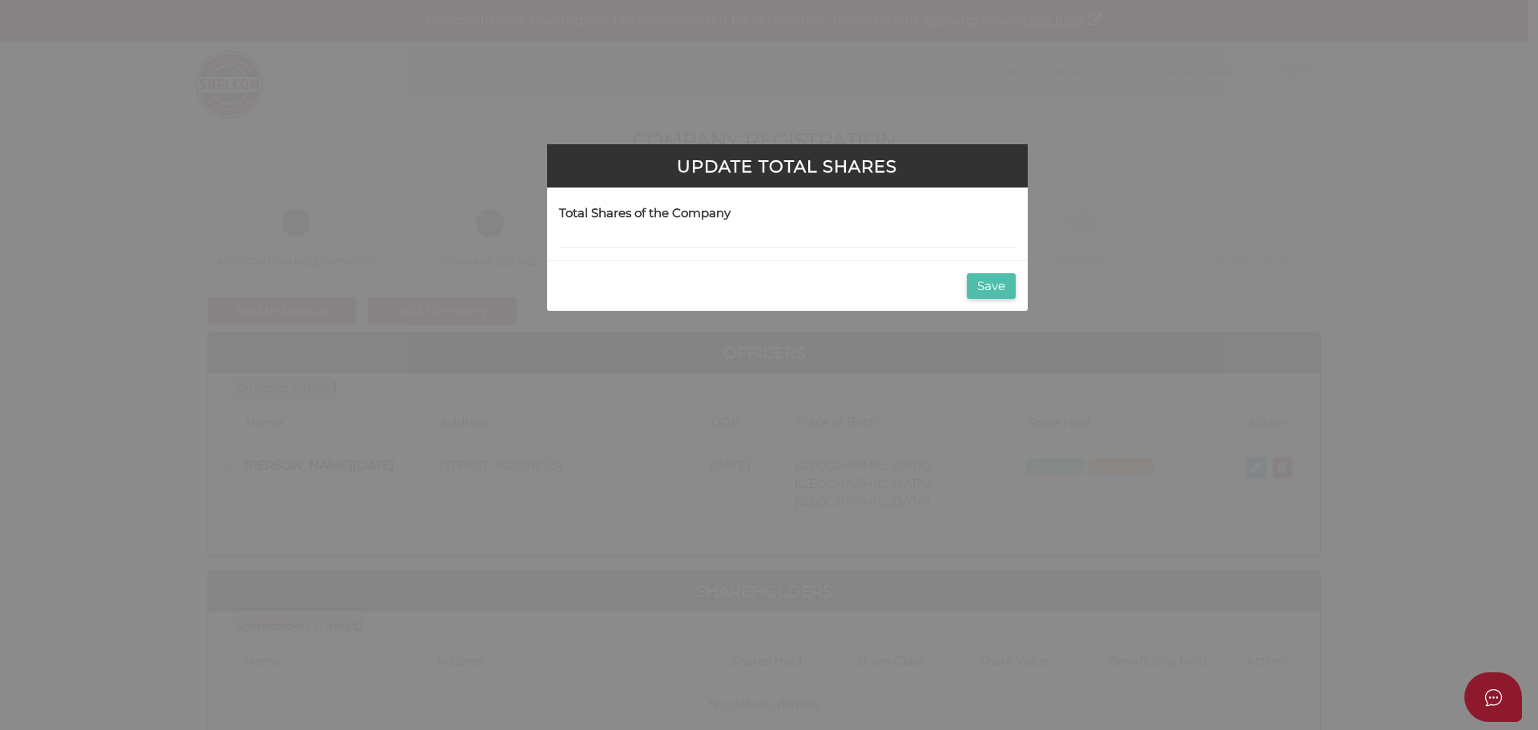
click at [982, 284] on button "Save" at bounding box center [991, 286] width 49 height 26
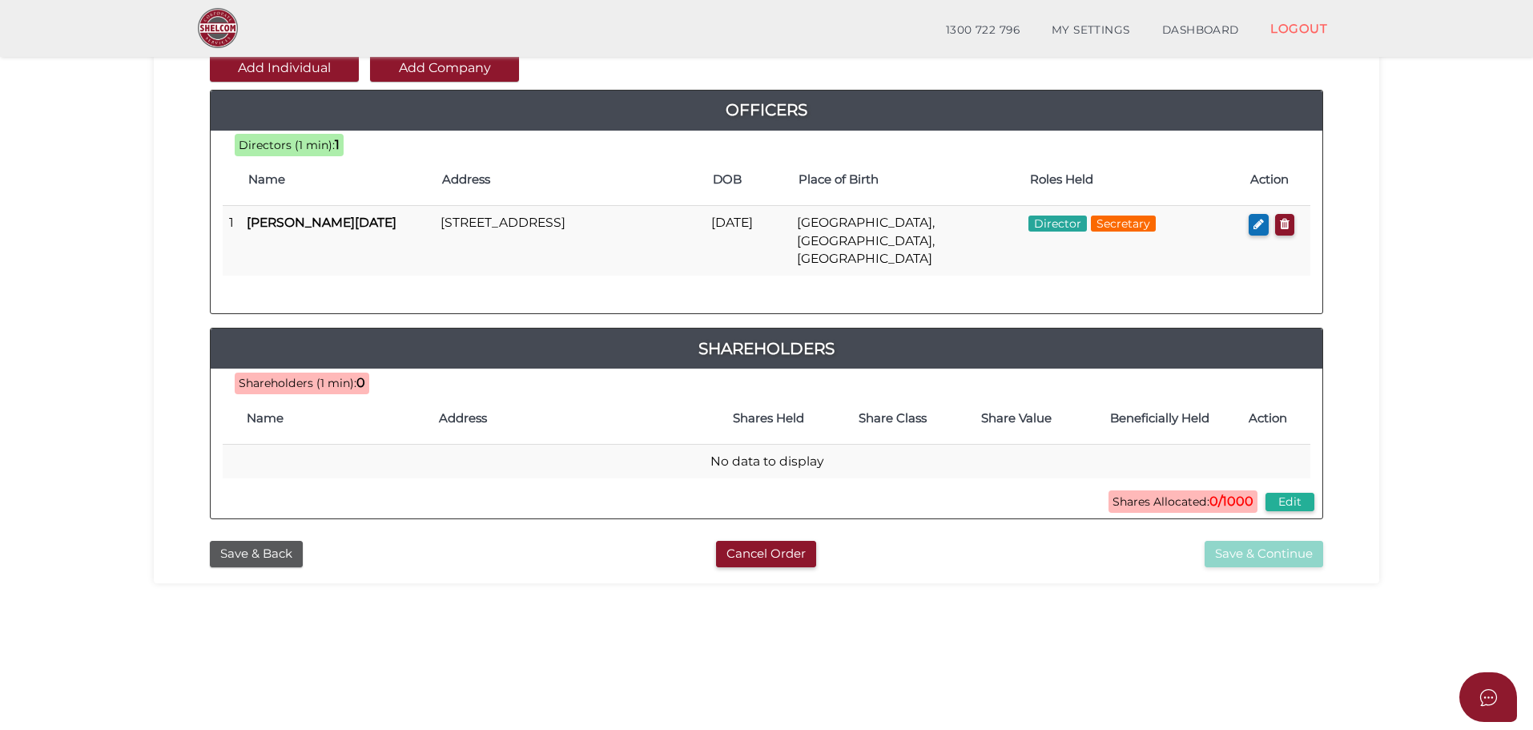
scroll to position [160, 0]
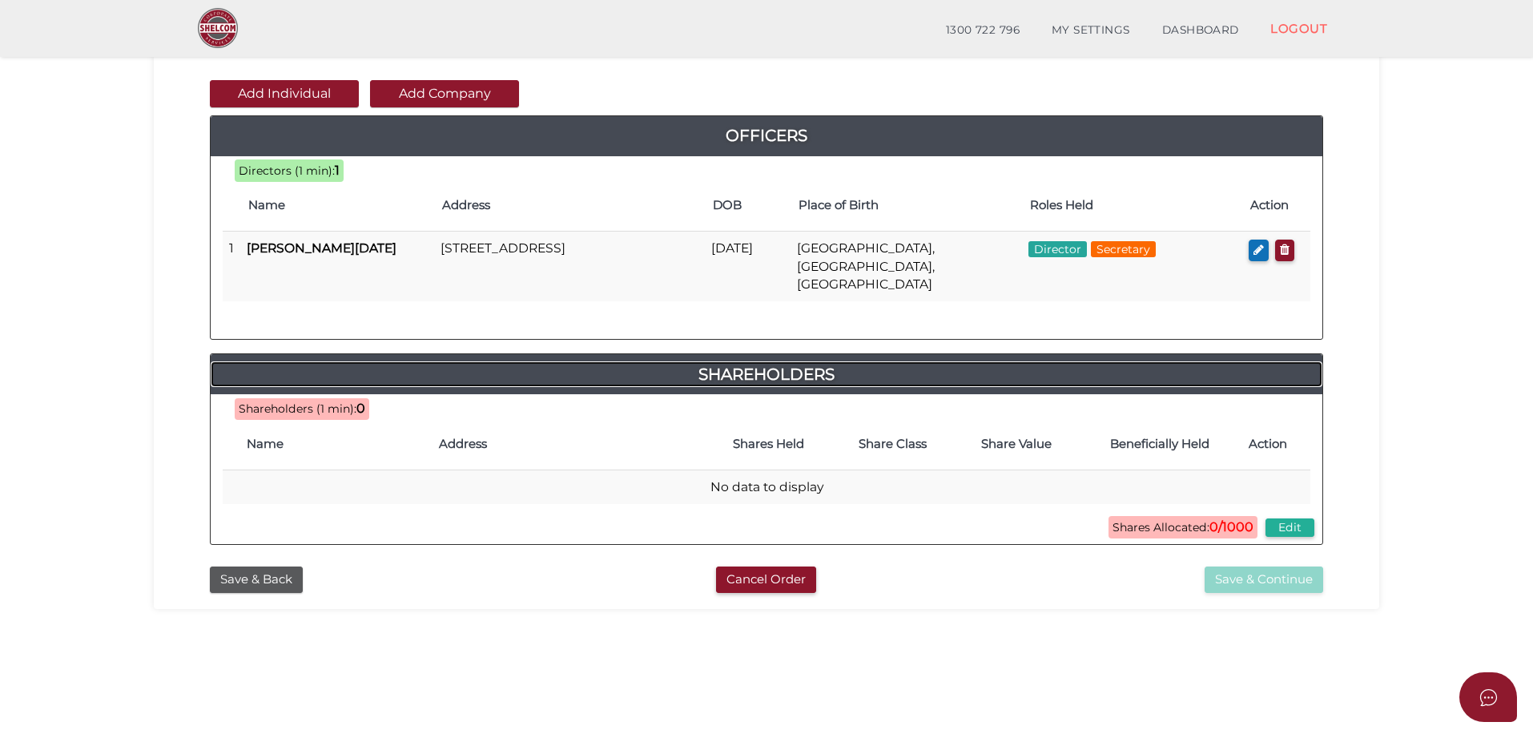
click at [803, 361] on h4 "Shareholders" at bounding box center [767, 374] width 1112 height 26
click at [1166, 516] on span "Shares Allocated: 0/1000" at bounding box center [1183, 527] width 149 height 22
click at [1187, 516] on span "Shares Allocated: 0/1000" at bounding box center [1183, 527] width 149 height 22
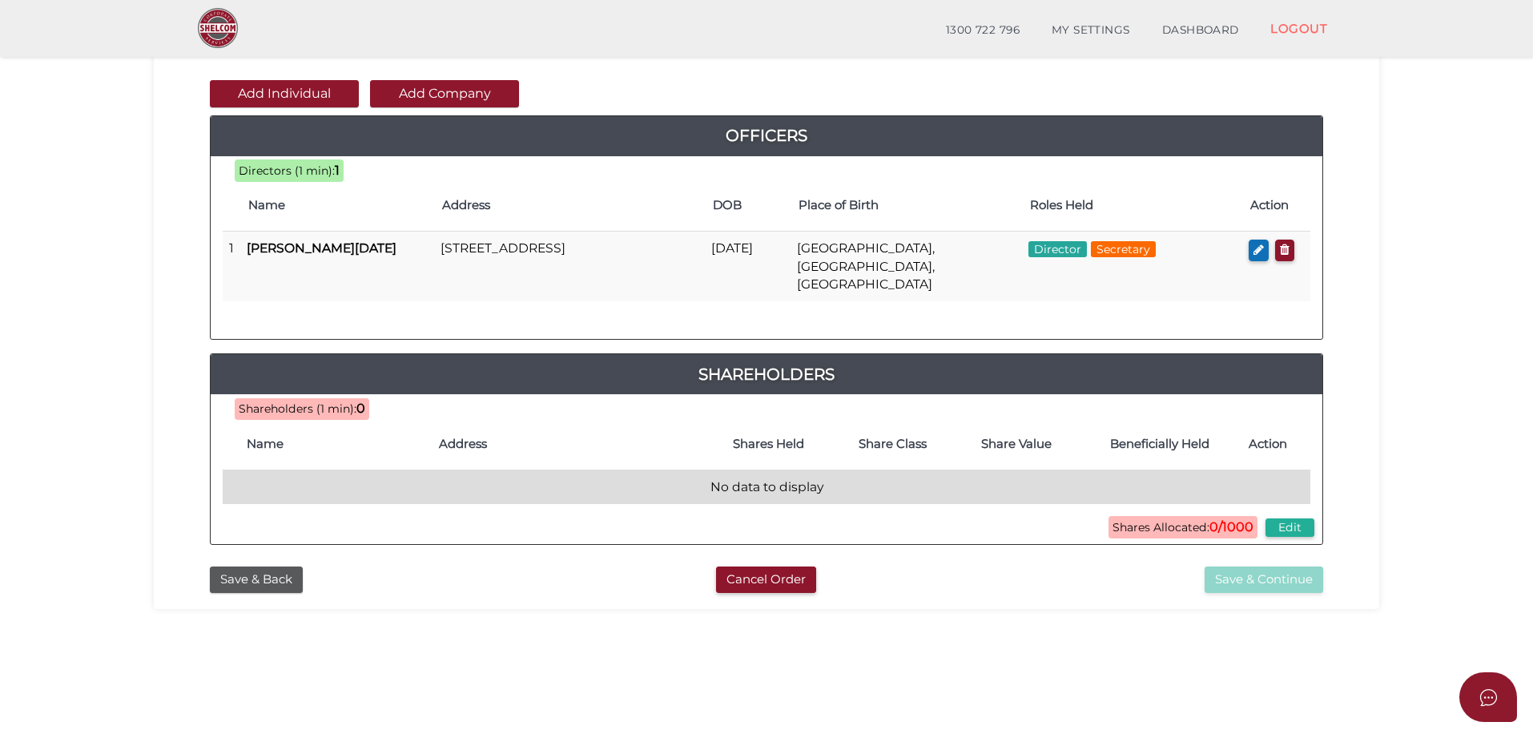
click at [308, 473] on td "No data to display" at bounding box center [767, 486] width 1088 height 34
click at [290, 469] on td "No data to display" at bounding box center [767, 486] width 1088 height 34
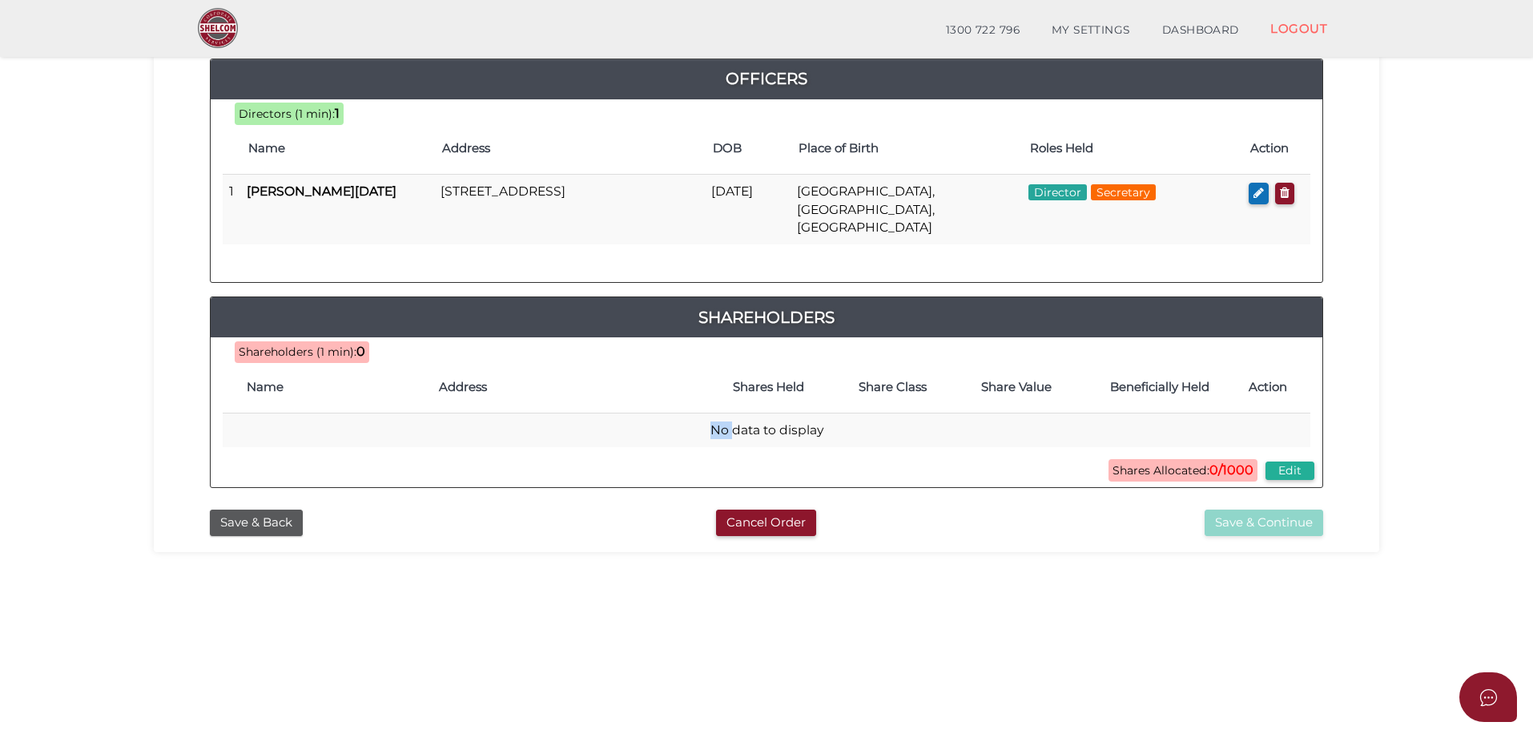
scroll to position [240, 0]
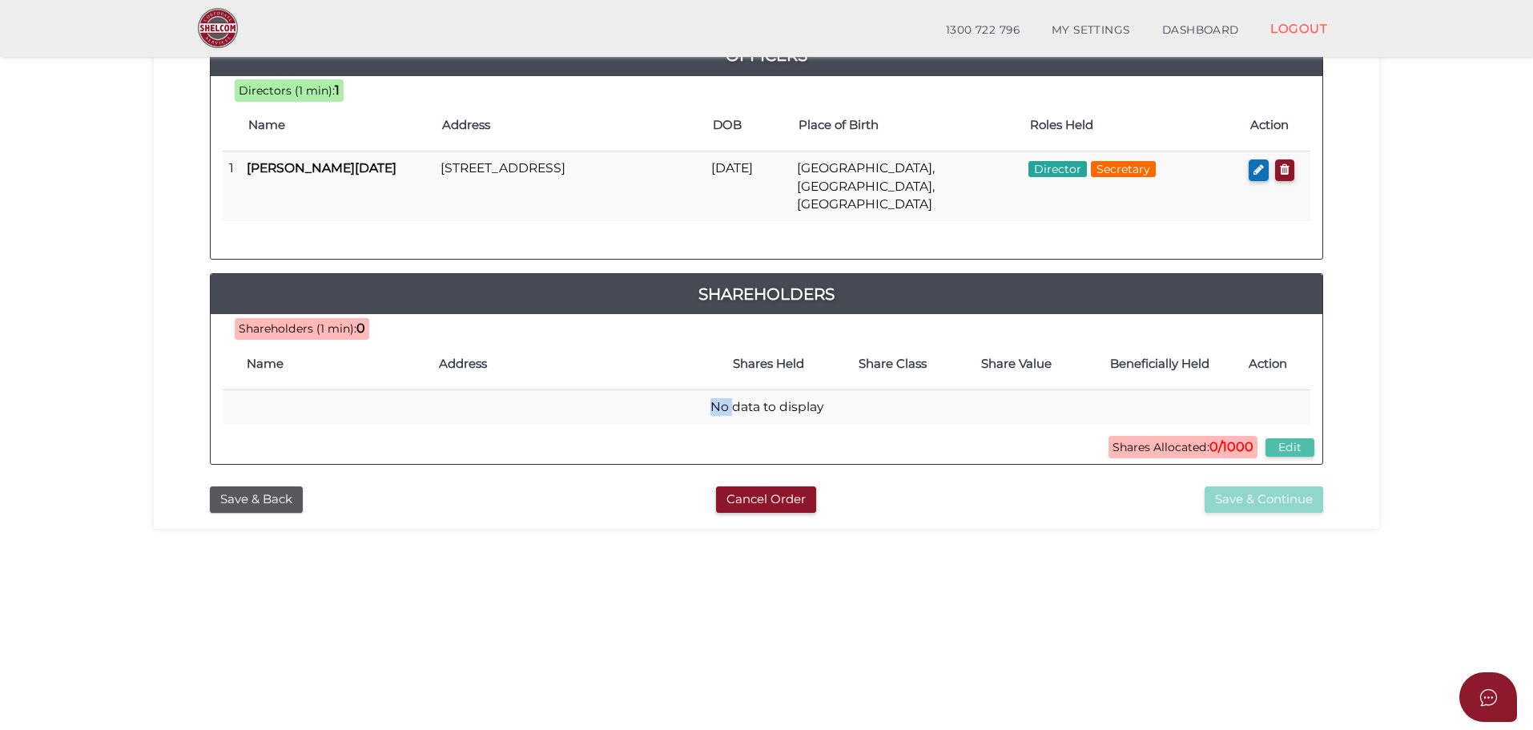
click at [1300, 438] on button "Edit" at bounding box center [1290, 447] width 49 height 18
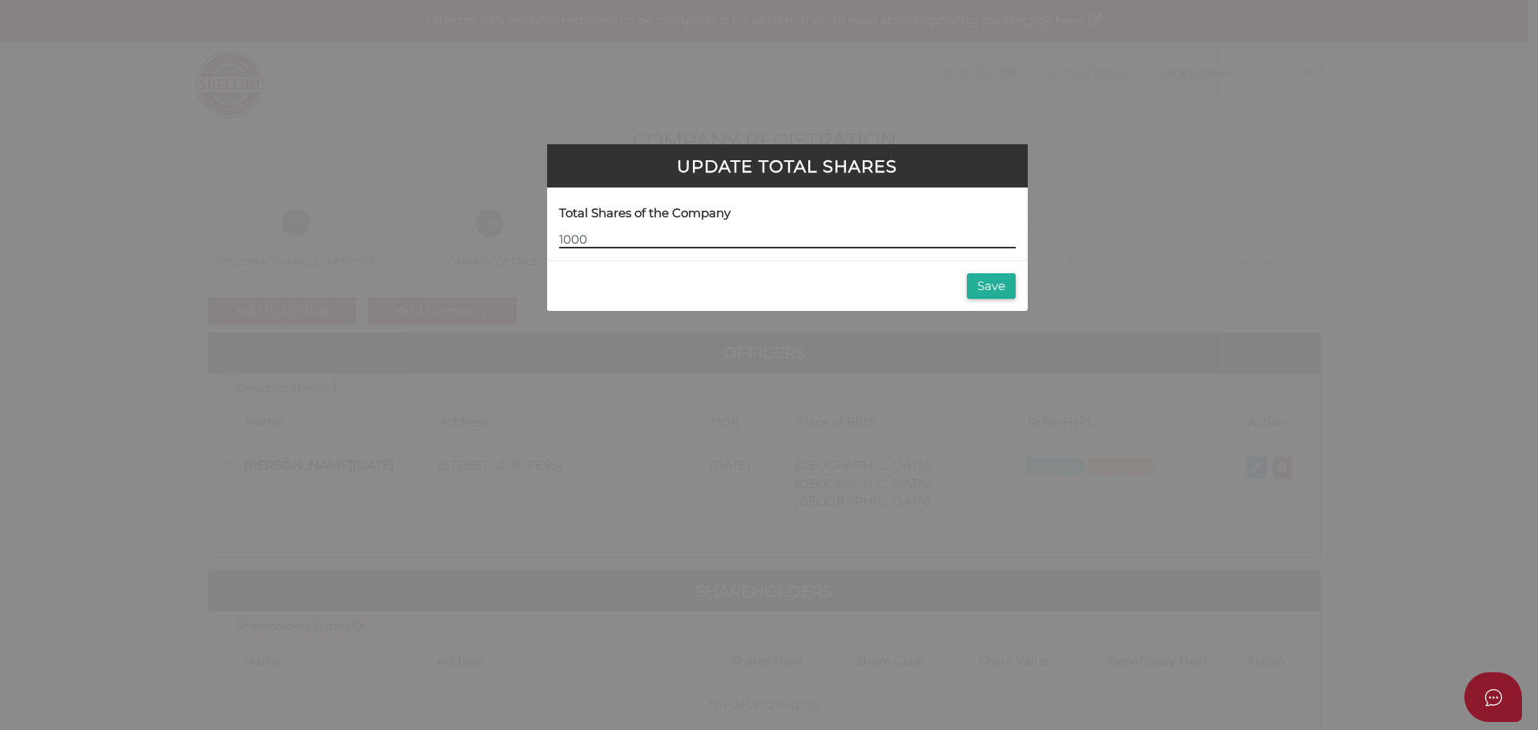
type input "1000"
click at [991, 285] on button "Save" at bounding box center [991, 286] width 49 height 26
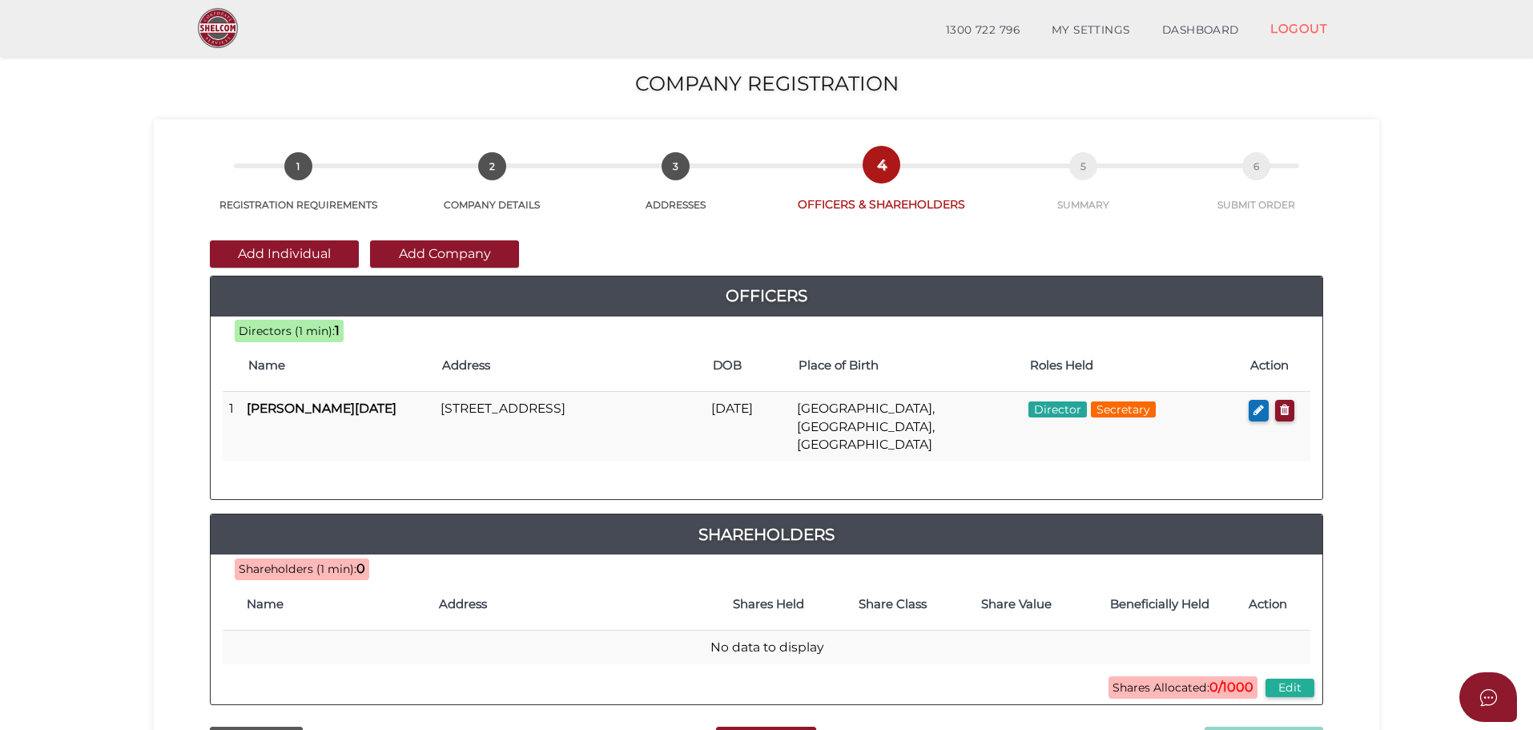
scroll to position [160, 0]
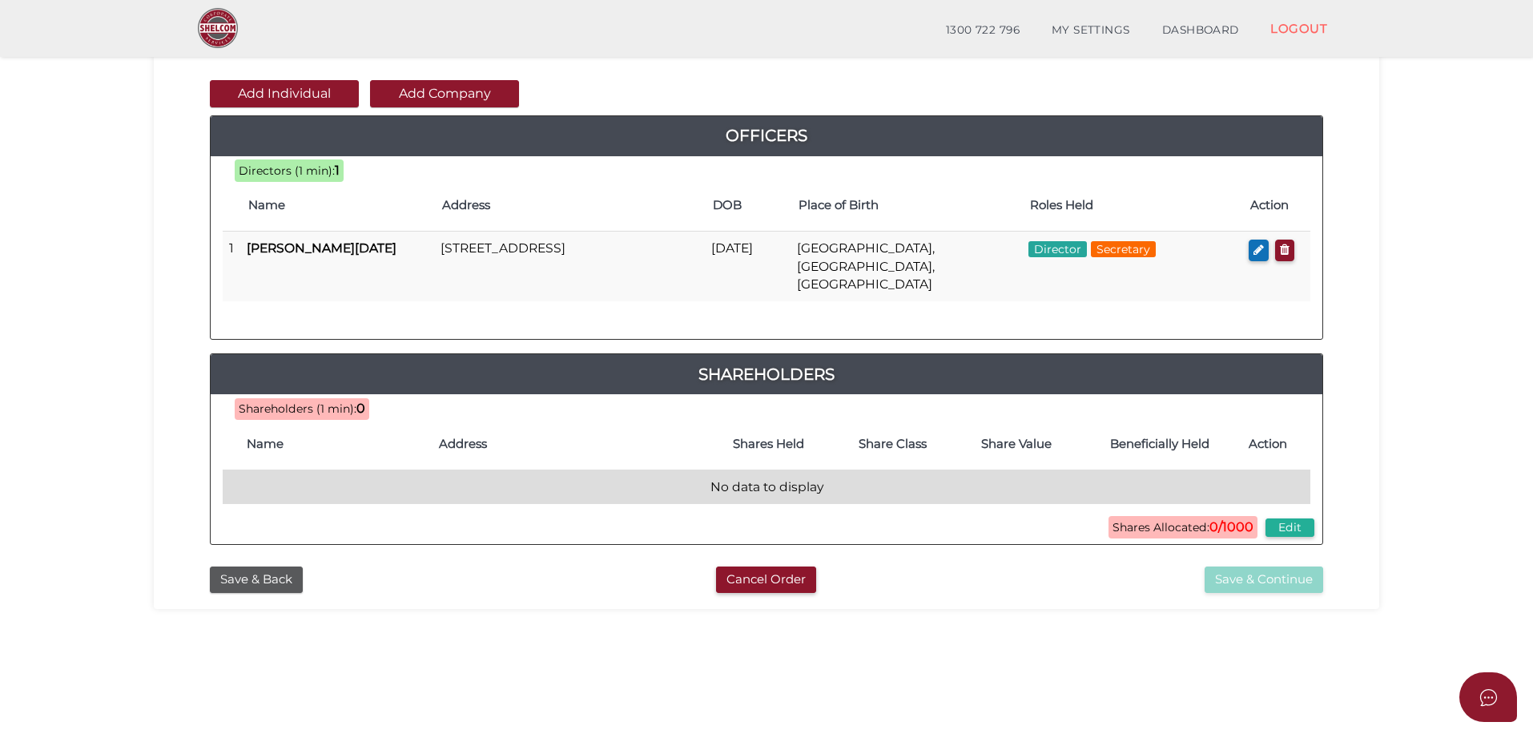
click at [279, 477] on td "No data to display" at bounding box center [767, 486] width 1088 height 34
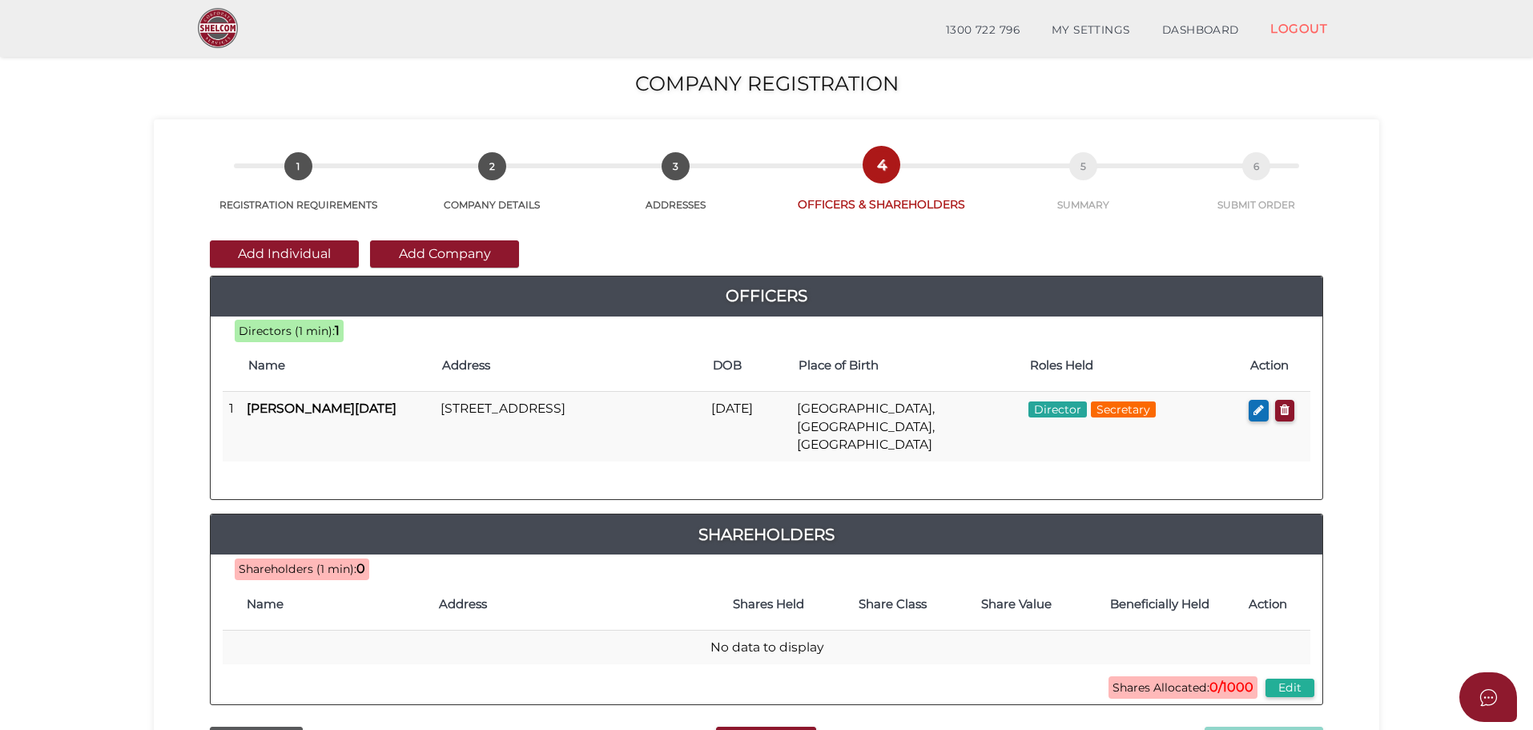
scroll to position [80, 0]
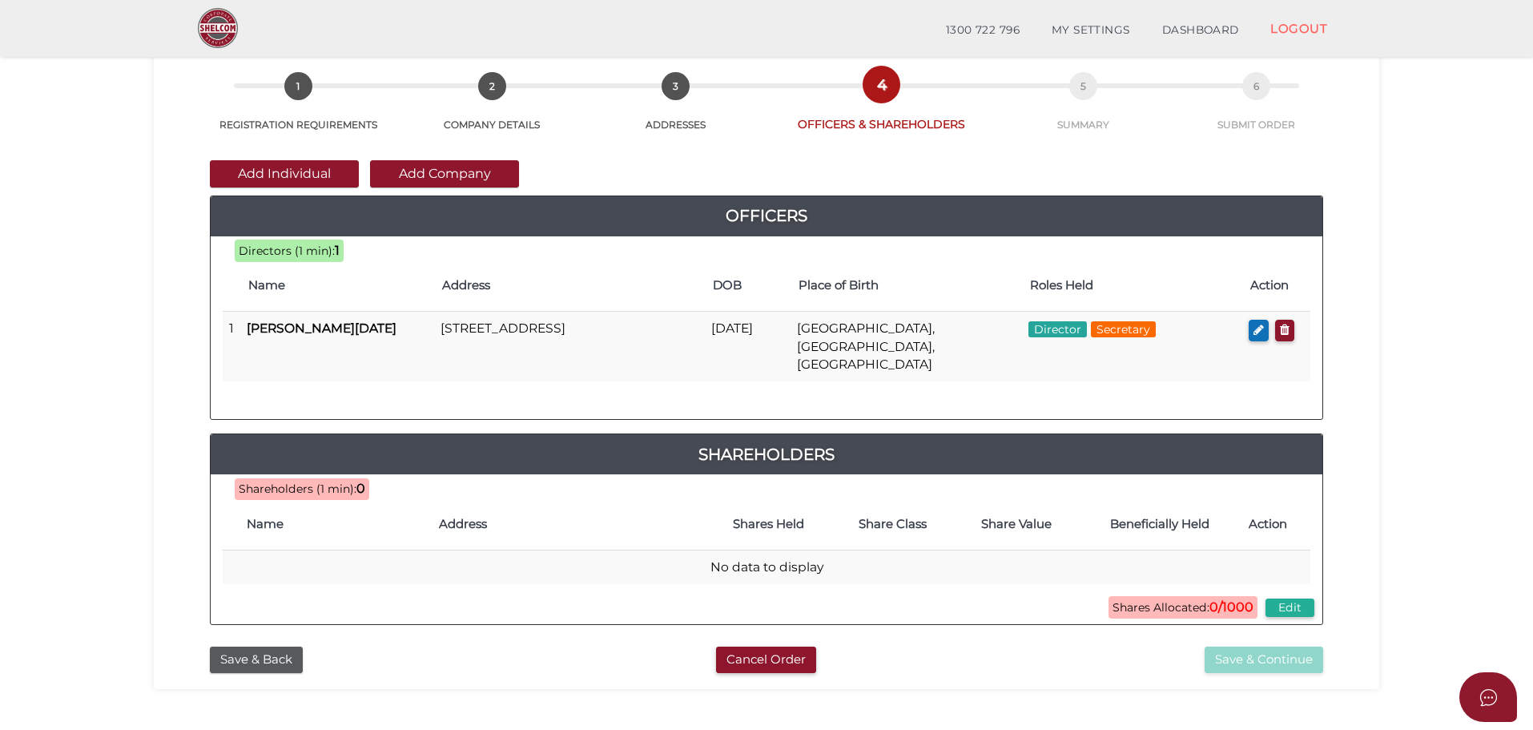
click at [291, 481] on span "Shareholders (1 min):" at bounding box center [298, 488] width 118 height 14
click at [349, 481] on span "Shareholders (1 min):" at bounding box center [298, 488] width 118 height 14
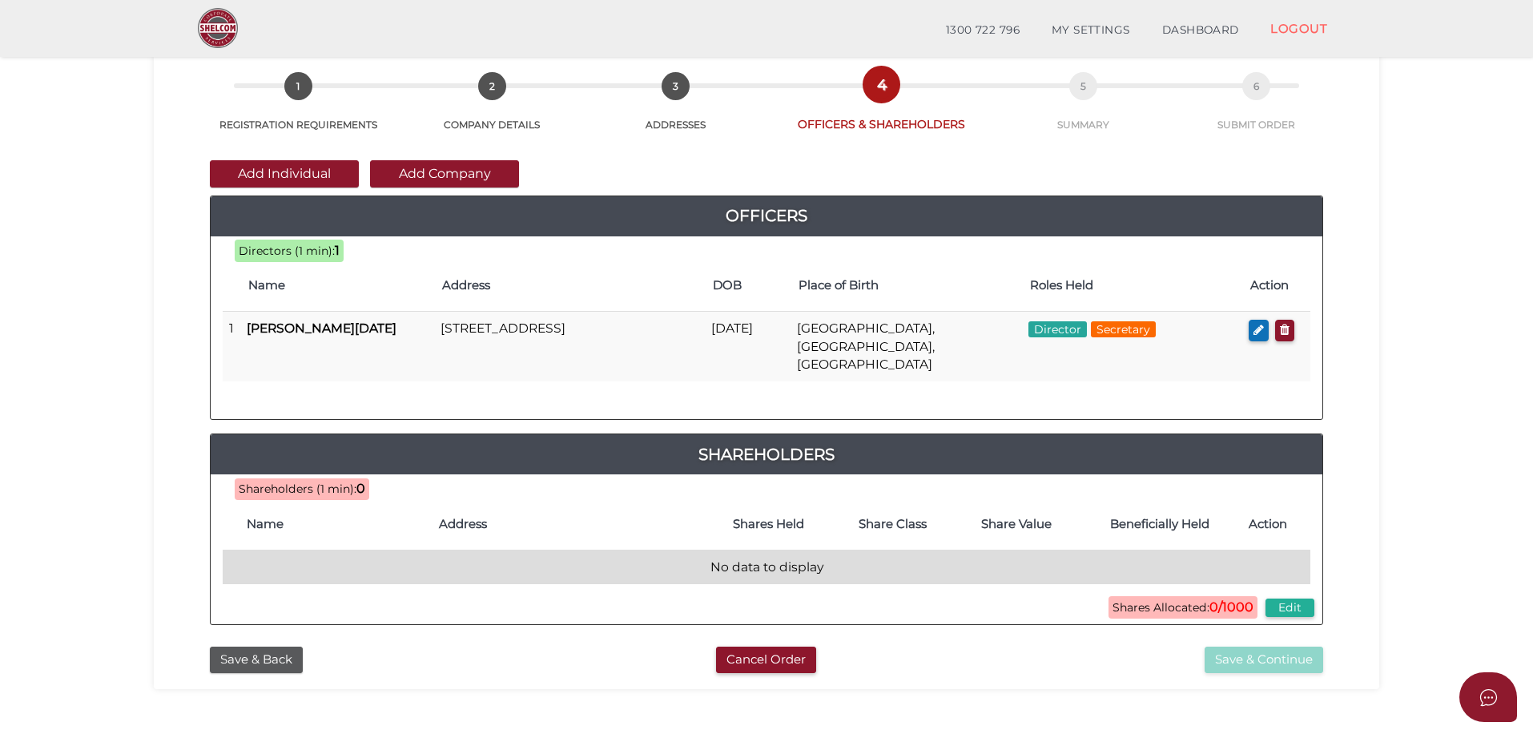
click at [286, 550] on td "No data to display" at bounding box center [767, 567] width 1088 height 34
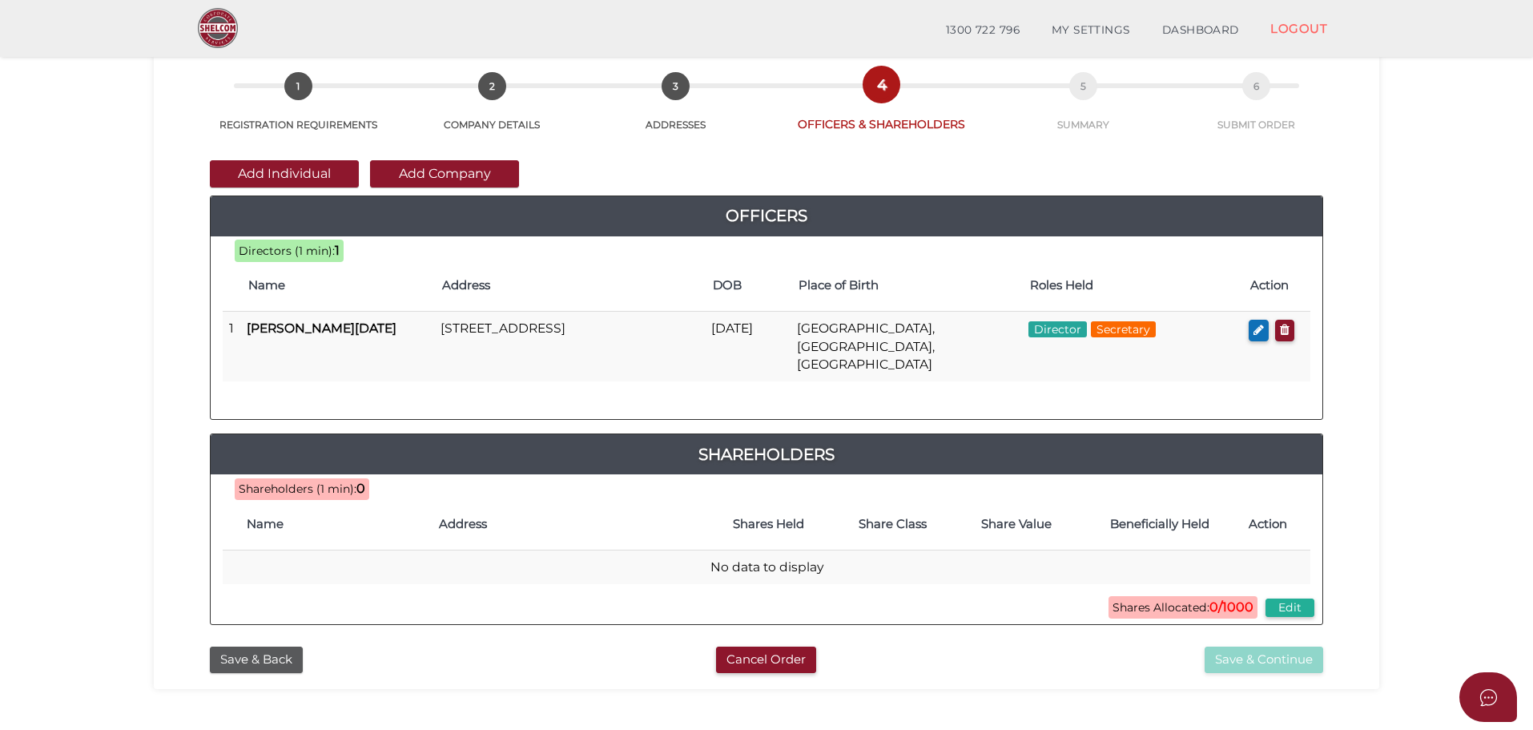
click at [1206, 596] on span "Shares Allocated: 0/1000" at bounding box center [1183, 607] width 149 height 22
click at [1233, 599] on b "0/1000" at bounding box center [1232, 606] width 44 height 15
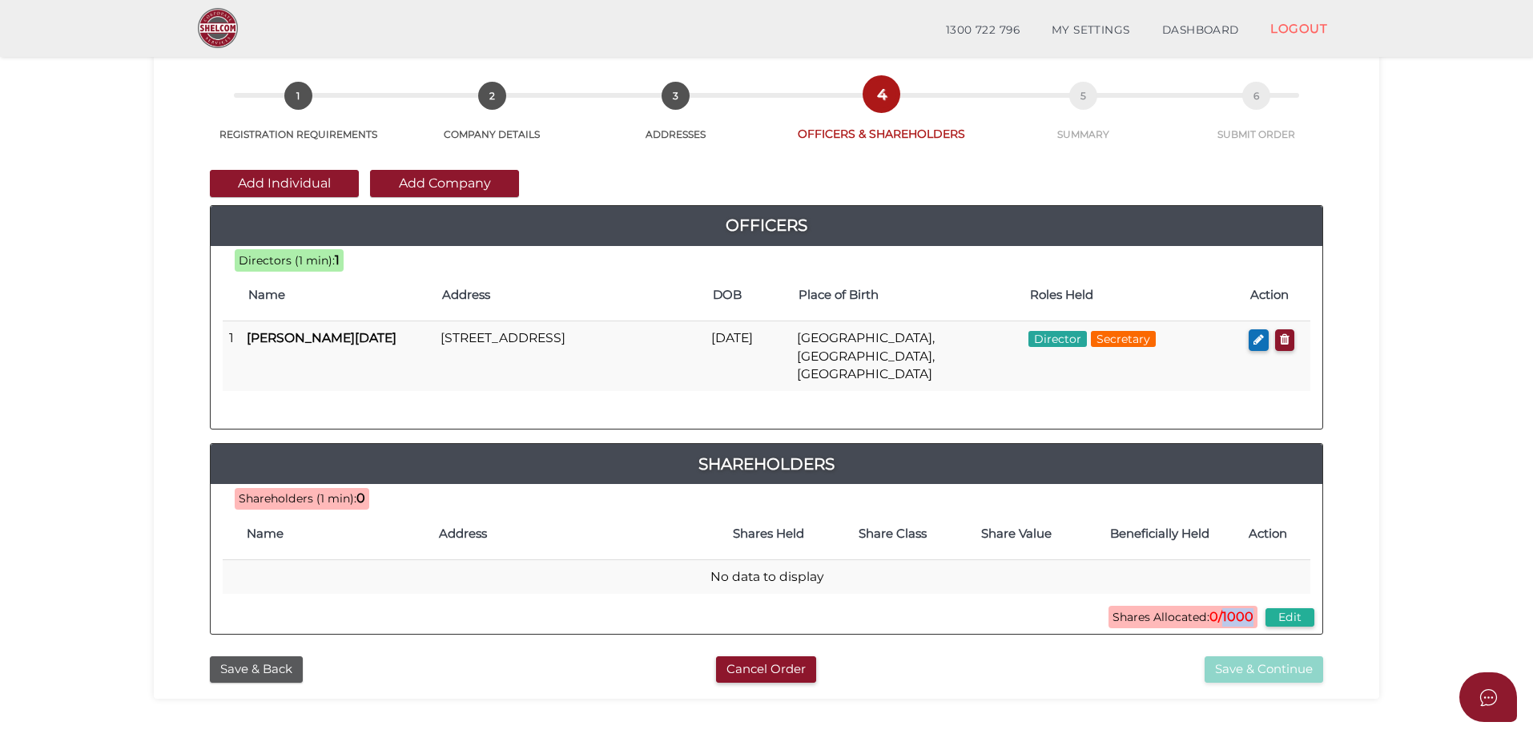
scroll to position [160, 0]
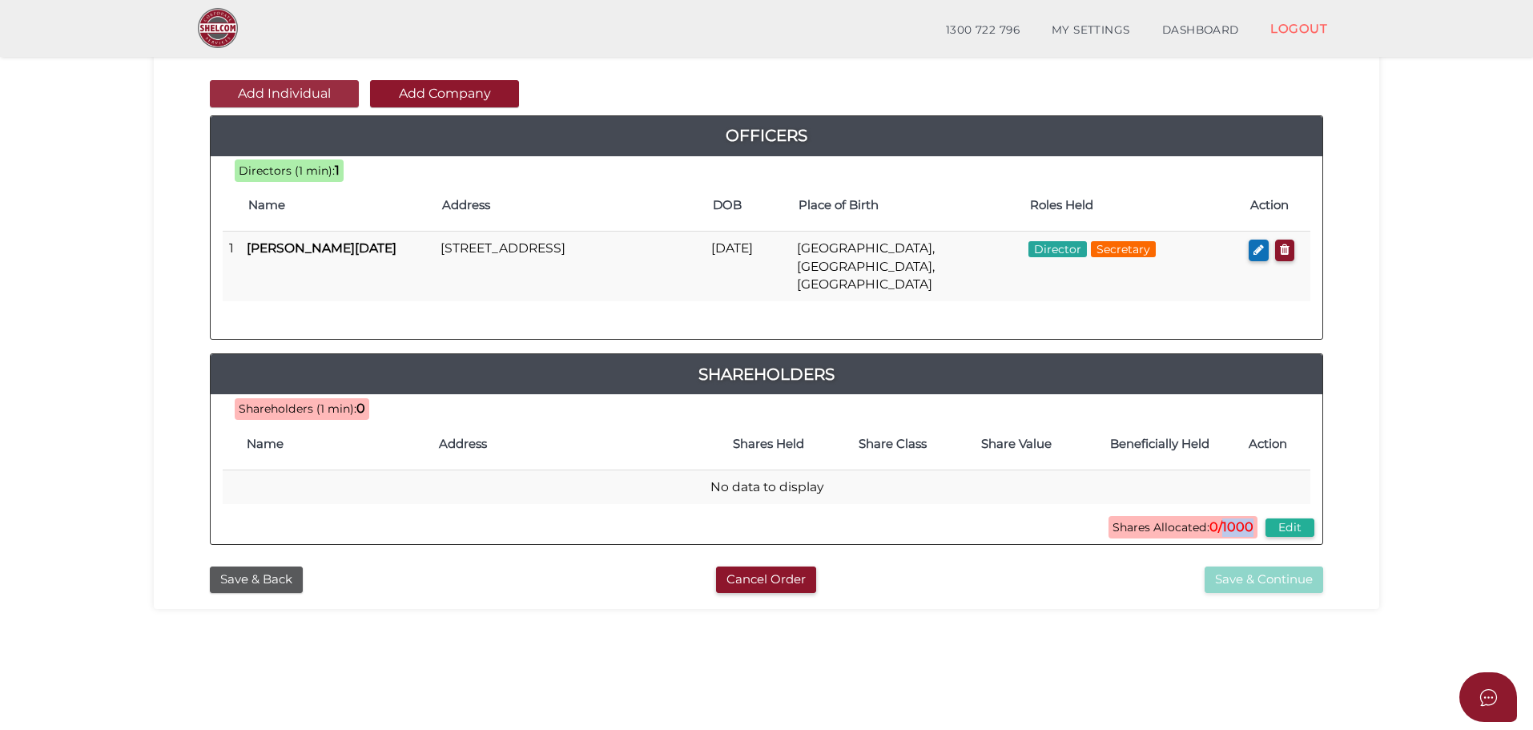
click at [320, 88] on button "Add Individual" at bounding box center [284, 93] width 149 height 27
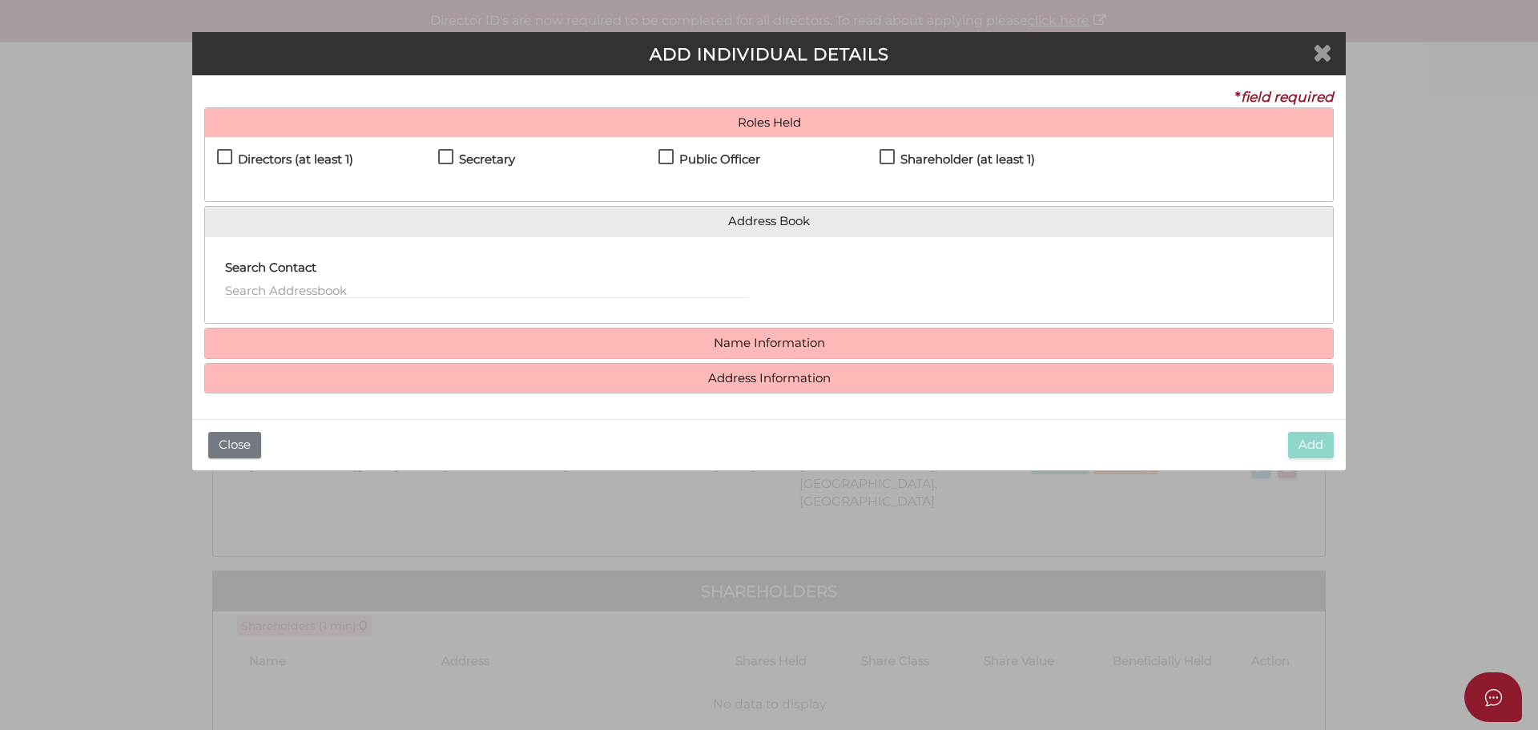
click at [1327, 56] on icon "Close" at bounding box center [1322, 52] width 19 height 24
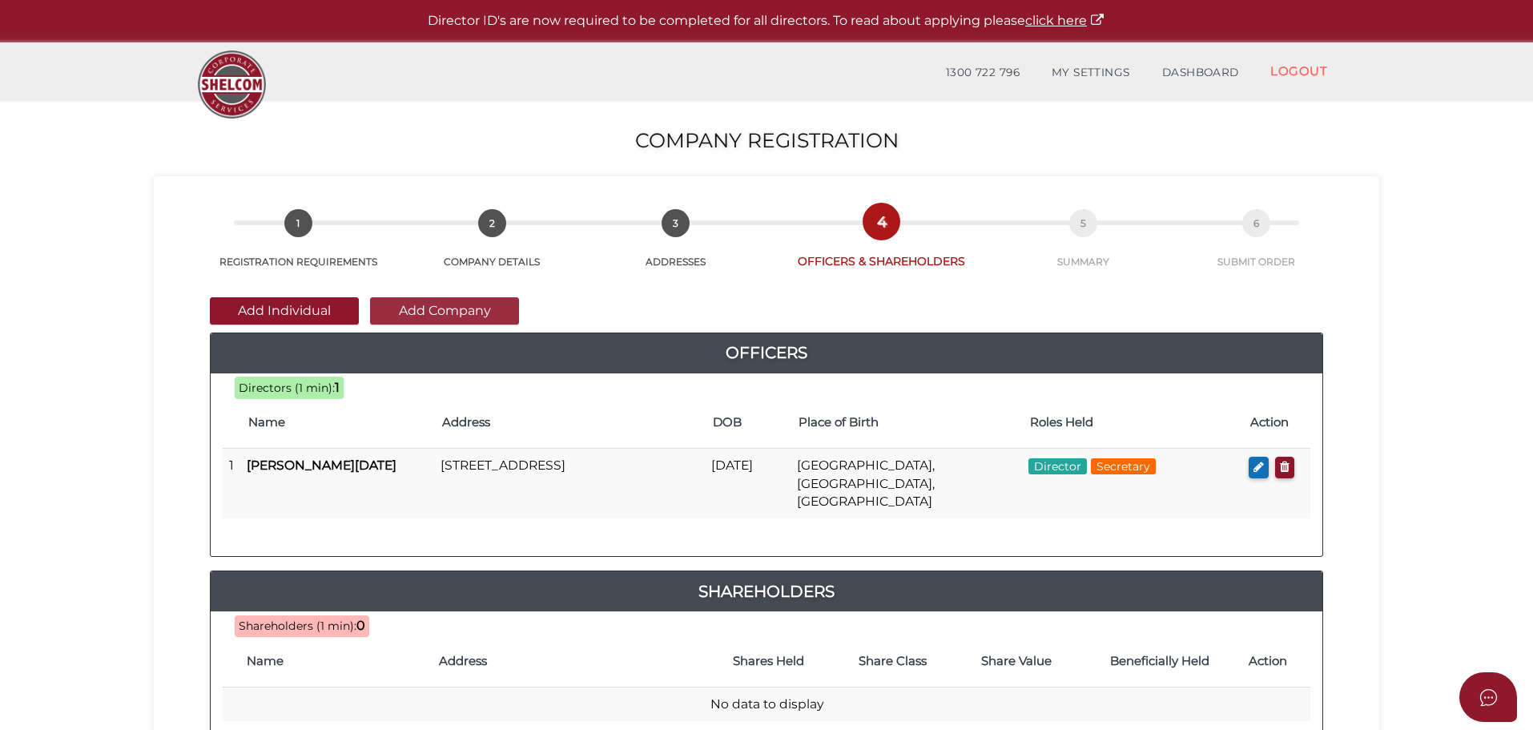
click at [459, 312] on button "Add Company" at bounding box center [444, 310] width 149 height 27
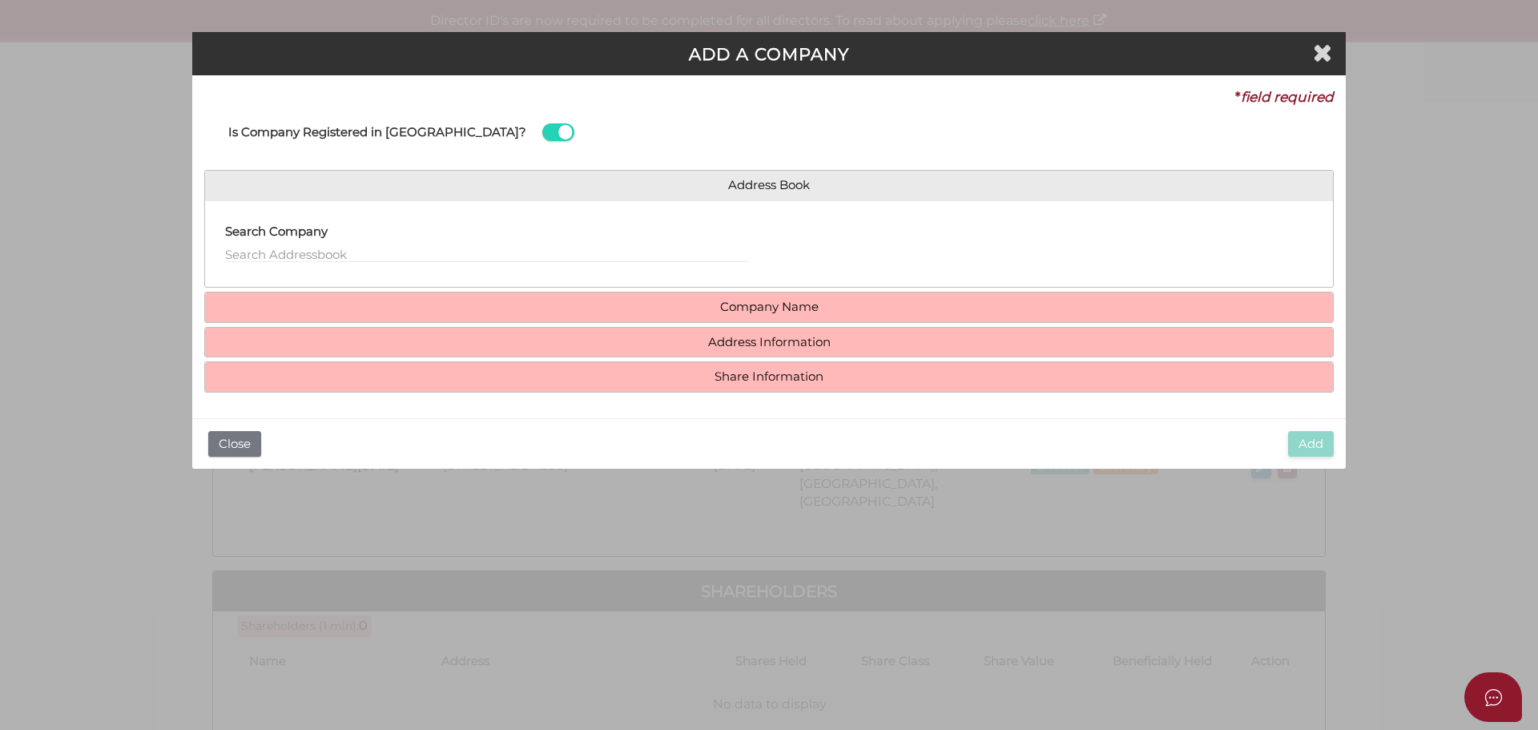
click at [683, 319] on h4 "Company Name" at bounding box center [769, 307] width 1128 height 30
click at [240, 447] on button "Close" at bounding box center [234, 444] width 53 height 26
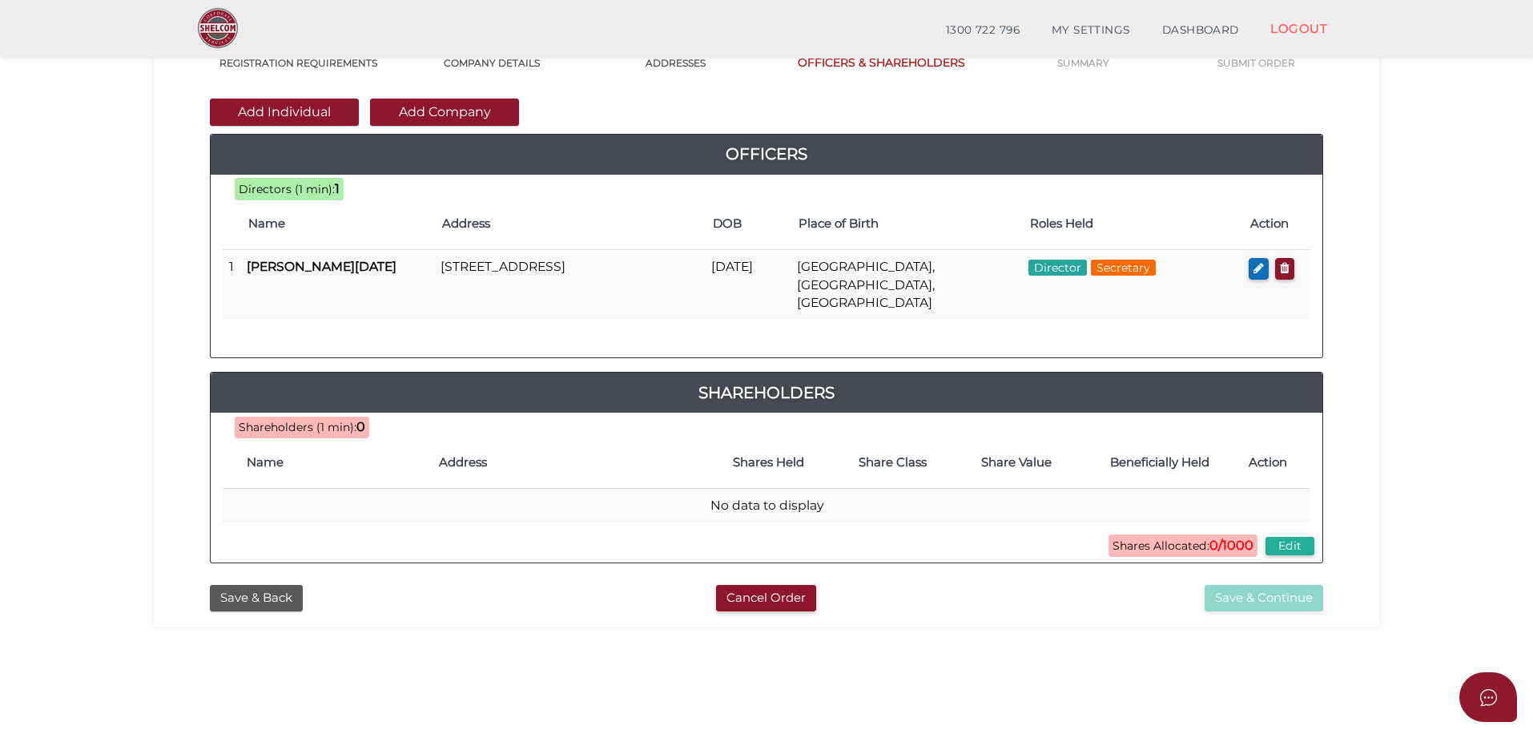
scroll to position [160, 0]
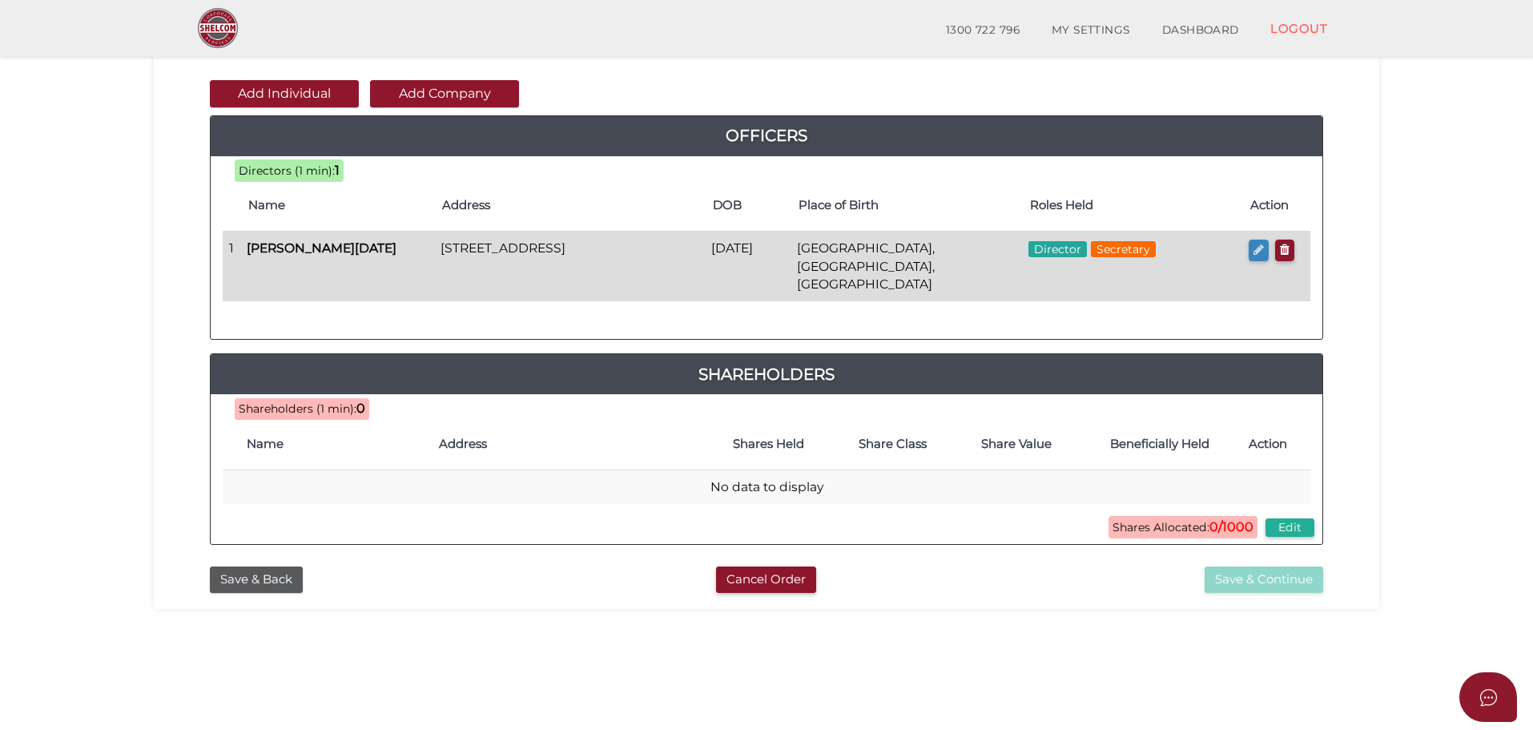
click at [1262, 251] on icon "button" at bounding box center [1259, 250] width 10 height 12
checkbox input "true"
type input "36347032990274"
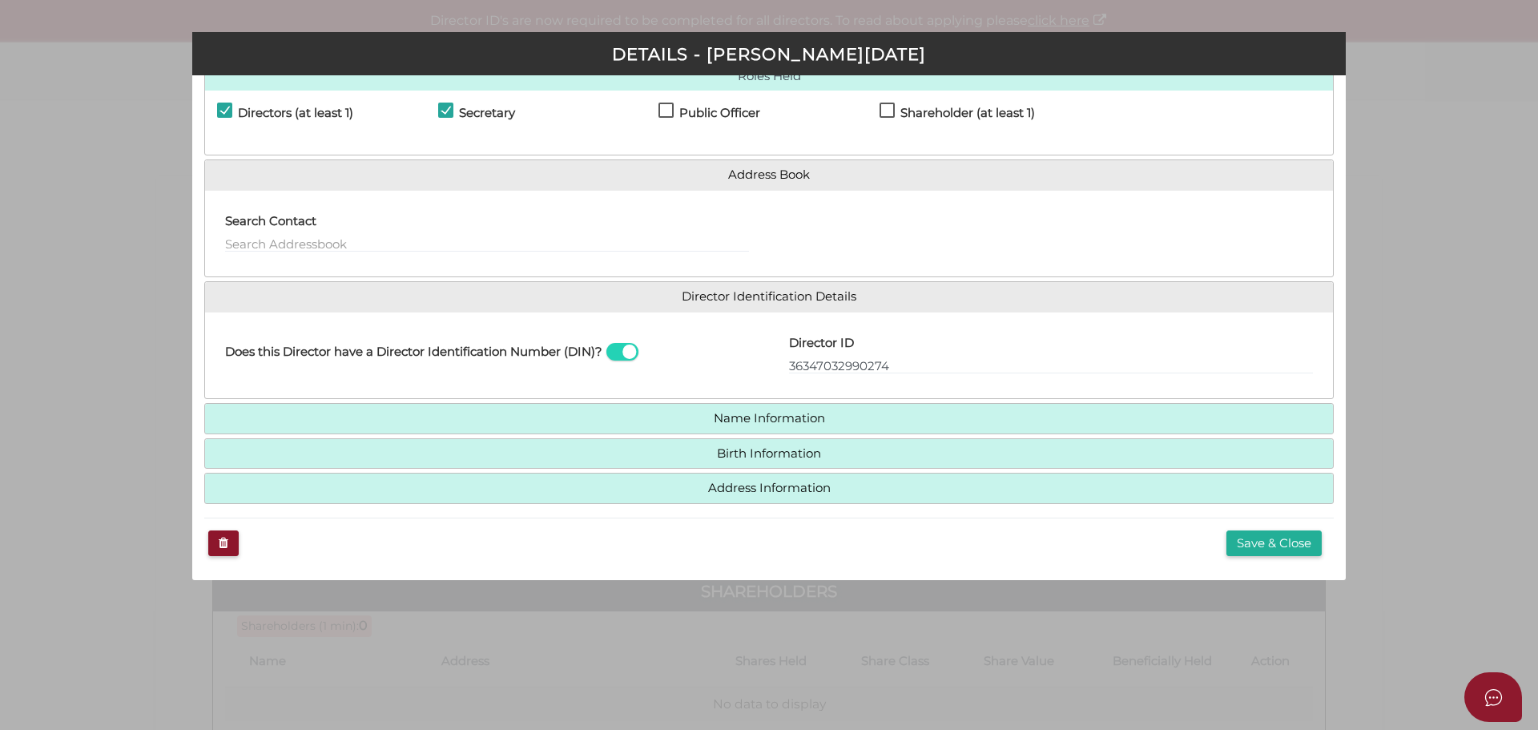
scroll to position [0, 0]
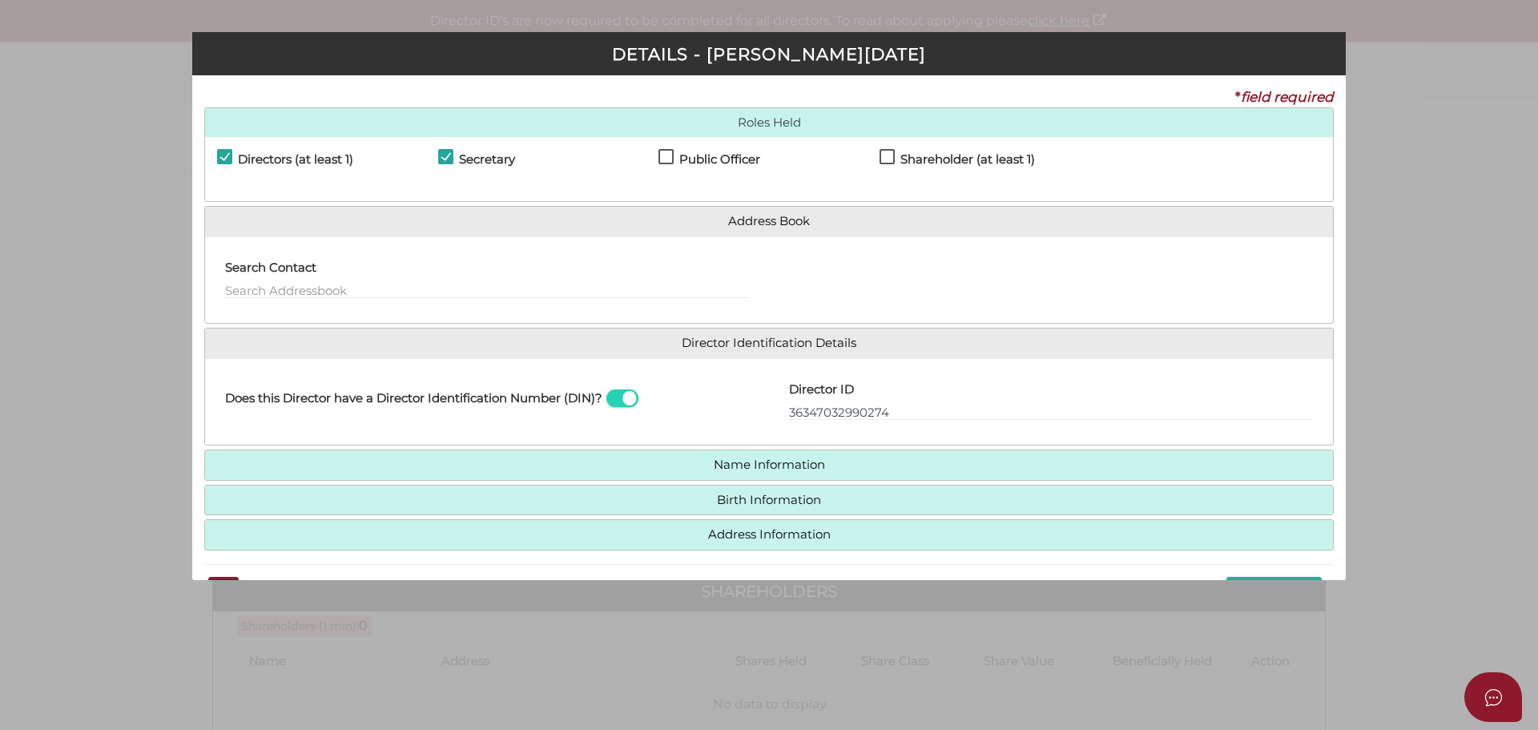
click at [1463, 160] on div "Pty Ltd DETAILS - Timothy Noel Lowe * field required Roles Held Directors (at l…" at bounding box center [769, 365] width 1538 height 730
click at [882, 159] on label "Shareholder (at least 1)" at bounding box center [957, 163] width 155 height 20
checkbox input "true"
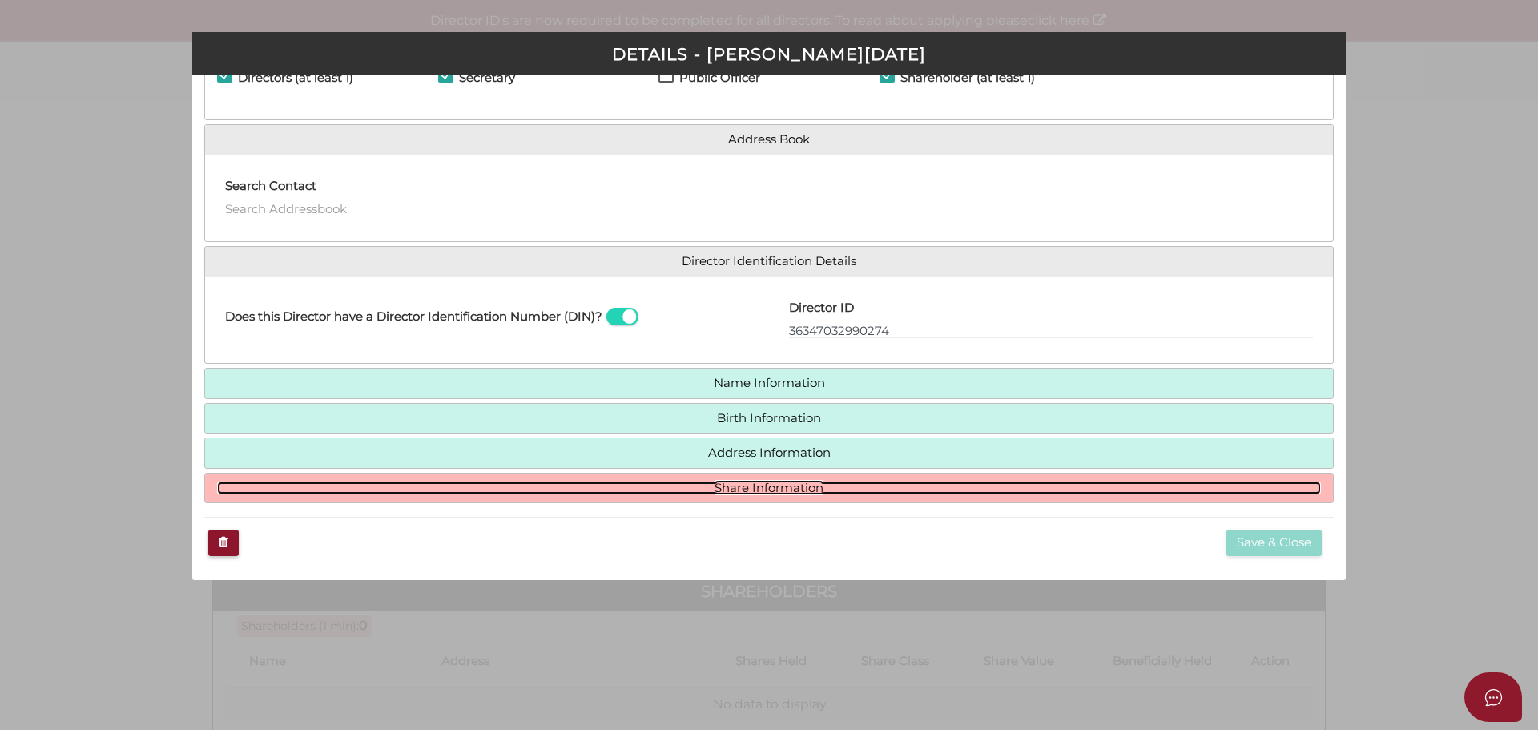
click at [868, 484] on link "Share Information" at bounding box center [769, 488] width 1104 height 14
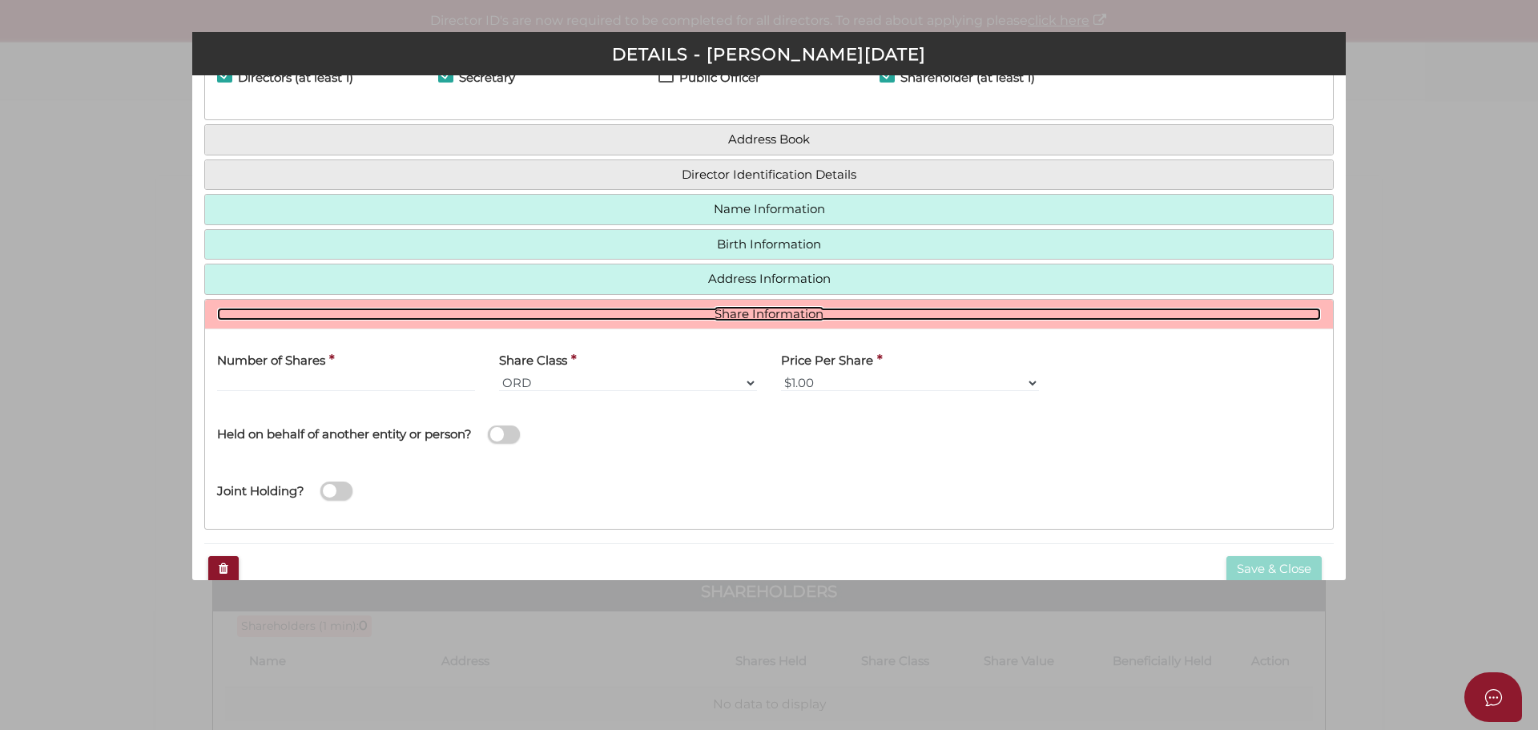
scroll to position [82, 0]
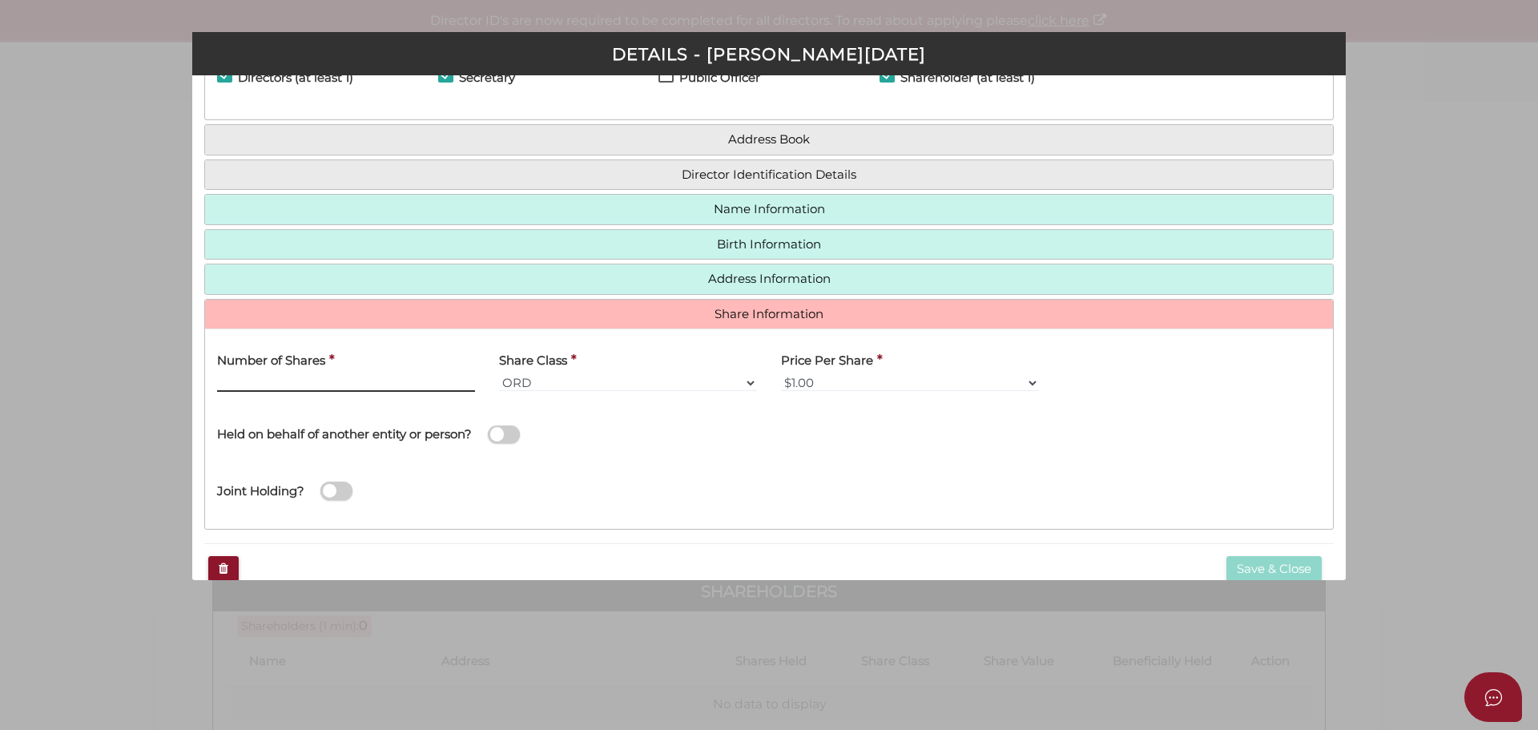
click at [293, 386] on input "Number of Shares" at bounding box center [346, 383] width 258 height 18
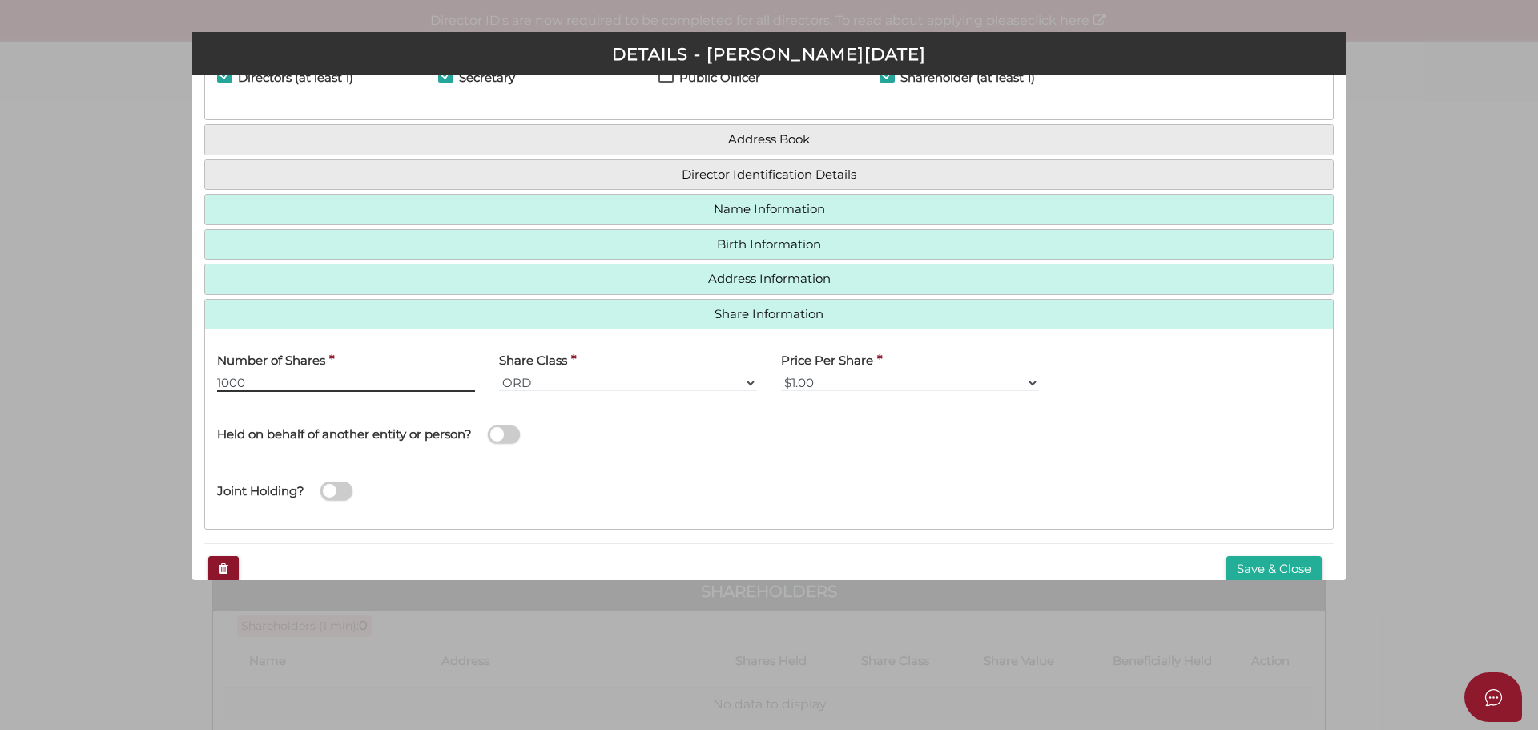
type input "1000"
click at [546, 378] on select "ORD A CLASS B CLASS C CLASS D CLASS" at bounding box center [628, 383] width 258 height 18
select select "B CLASS"
click at [499, 374] on select "ORD A CLASS B CLASS C CLASS D CLASS" at bounding box center [628, 383] width 258 height 18
click at [835, 390] on select "$1.00 $0.01 $0.001 $0.0001 $0.10 $0.50 $2.00 $5.00 $10.00 Other" at bounding box center [910, 383] width 258 height 18
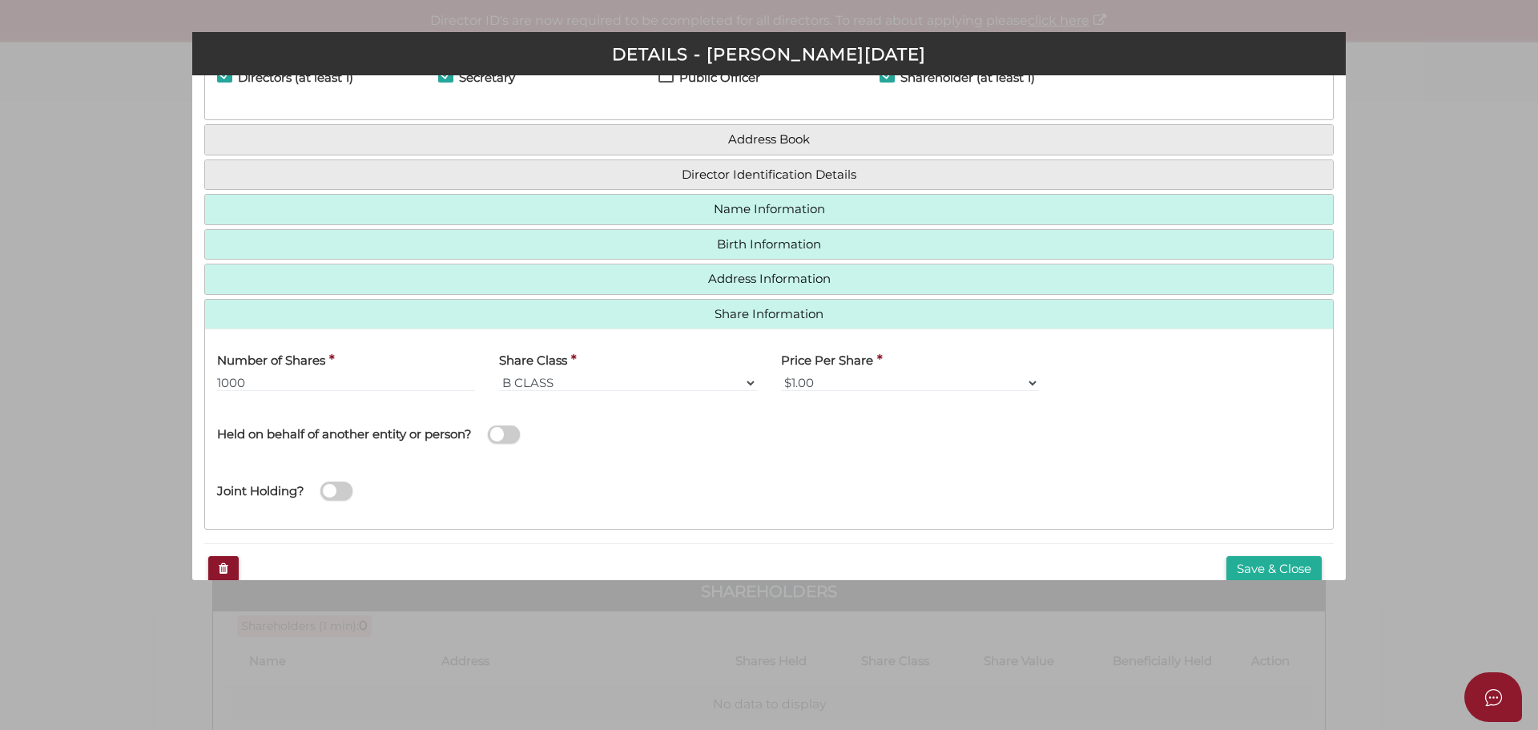
click at [437, 474] on div "Joint Holding?" at bounding box center [769, 488] width 1128 height 57
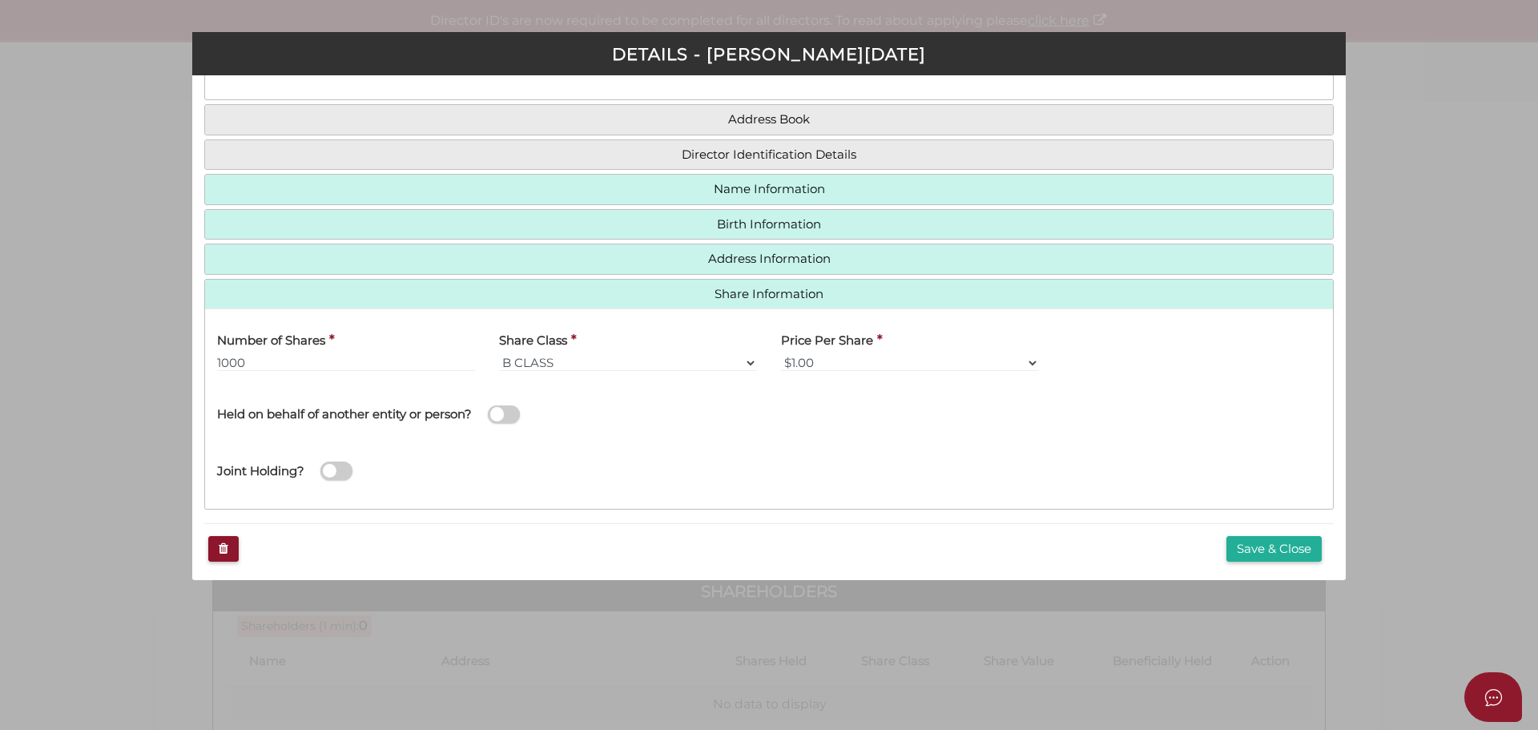
scroll to position [107, 0]
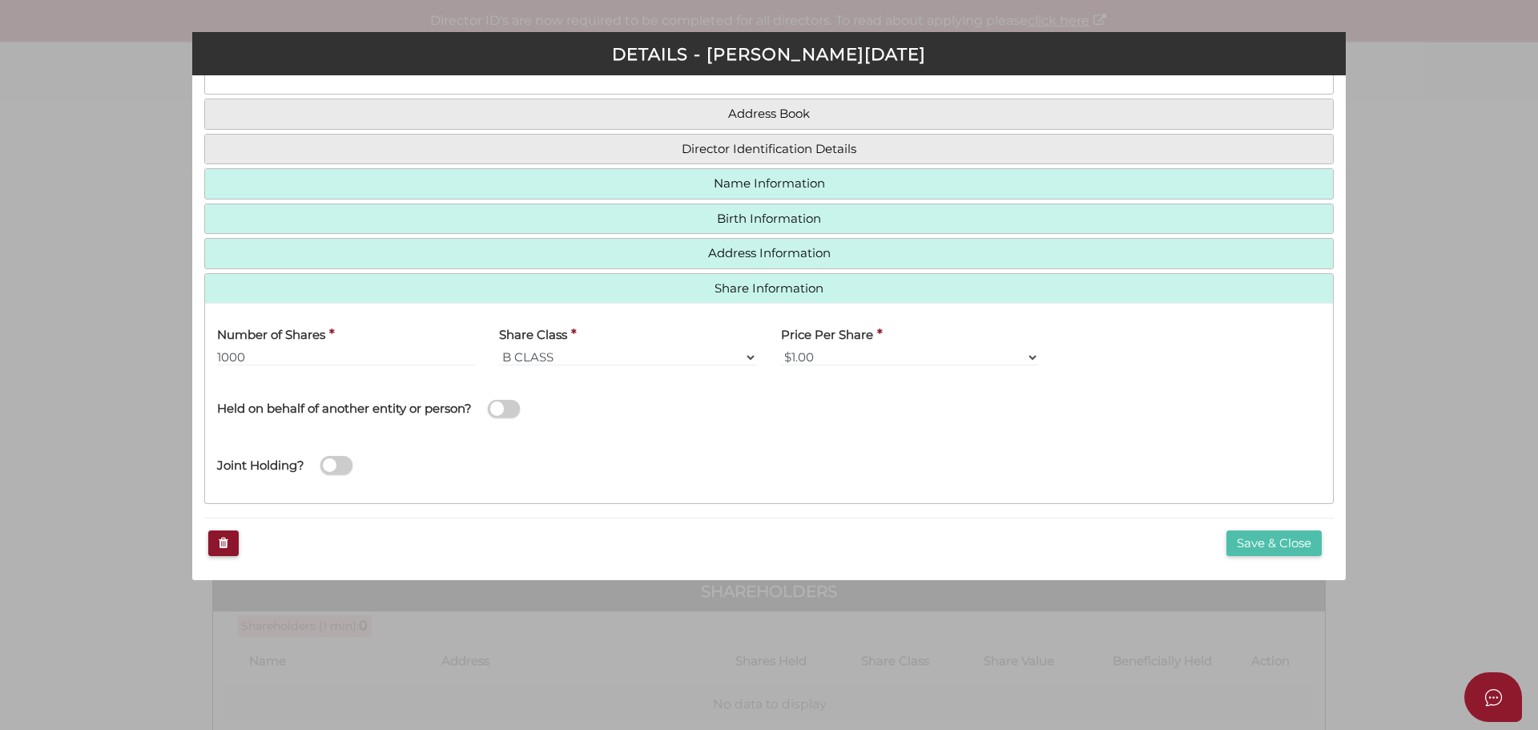
click at [1275, 540] on button "Save & Close" at bounding box center [1273, 543] width 95 height 26
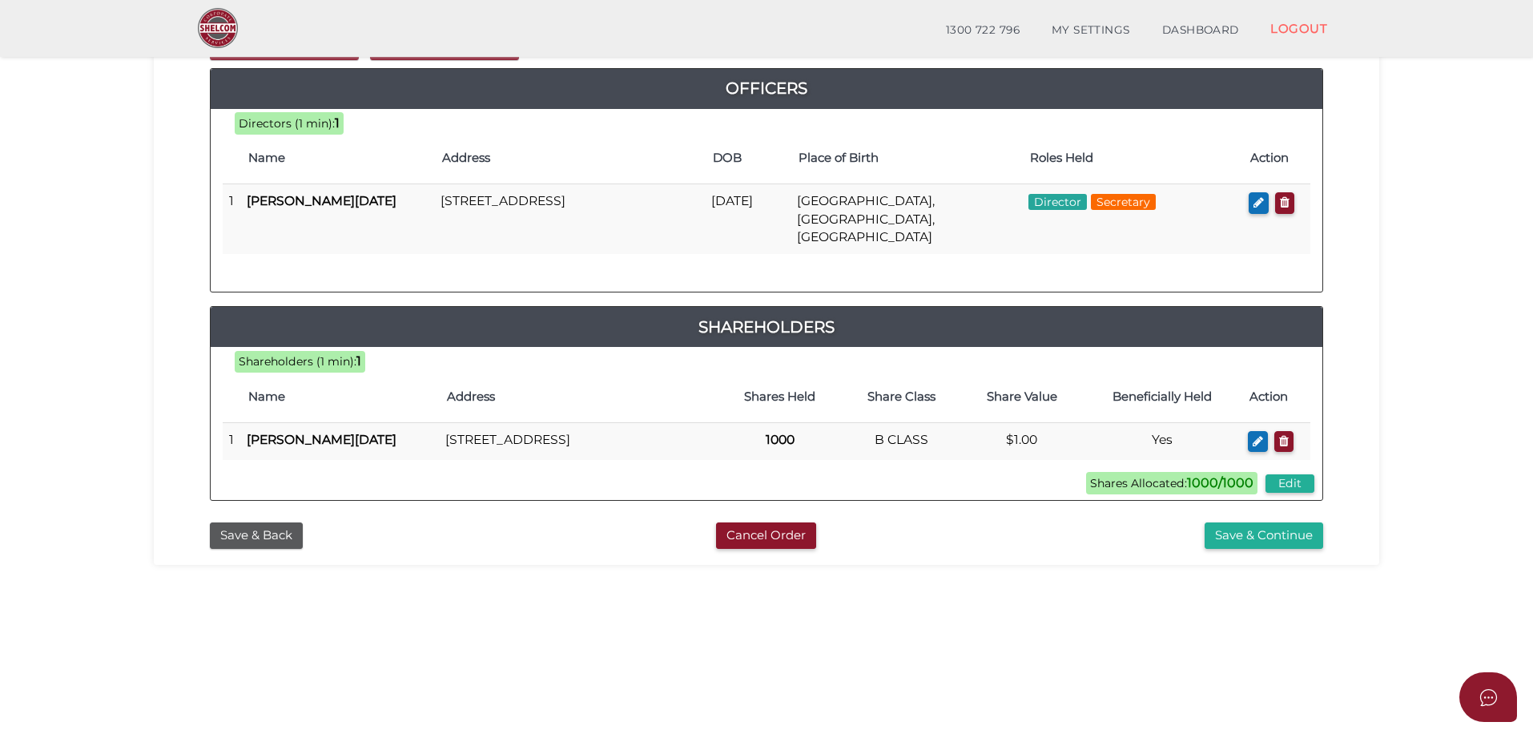
scroll to position [240, 0]
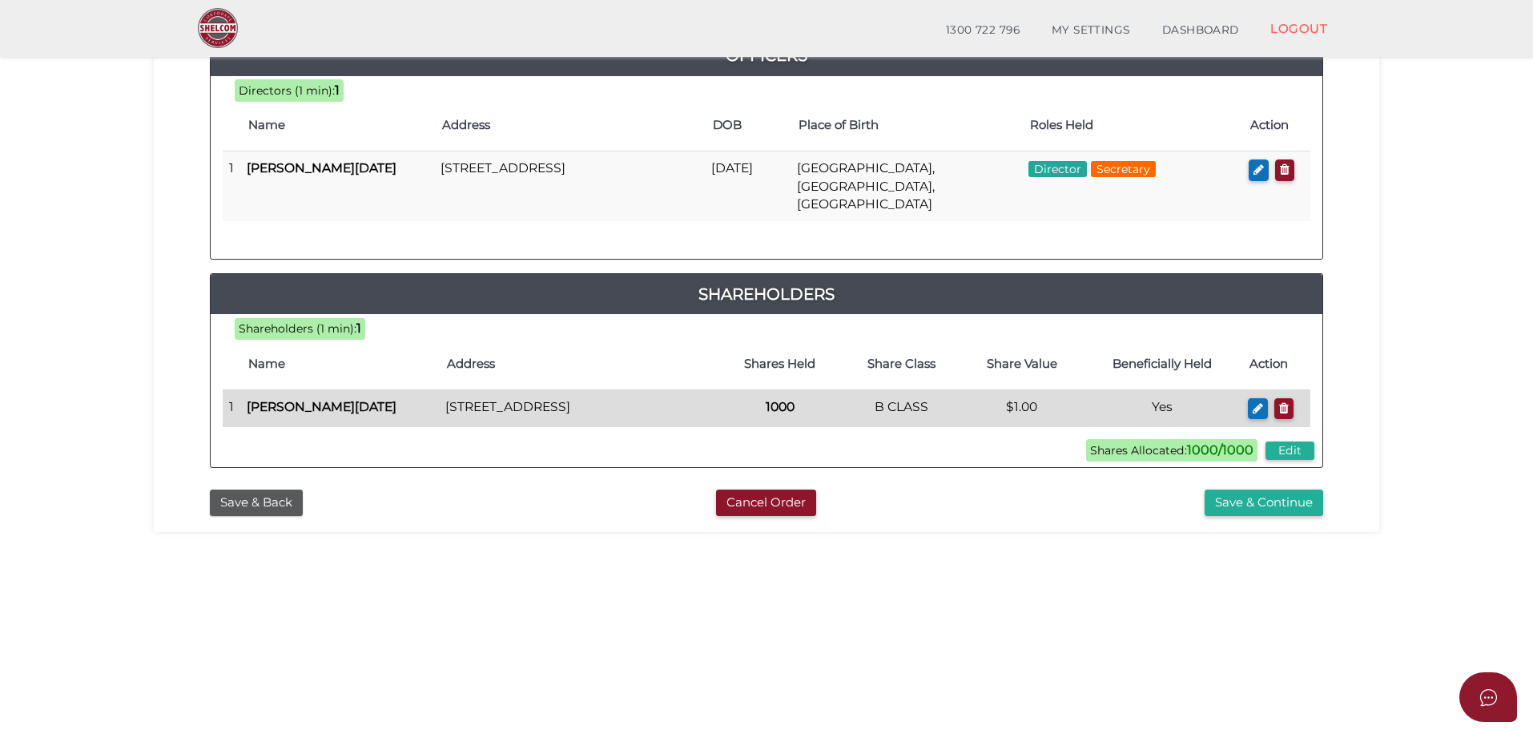
click at [315, 399] on b "[PERSON_NAME][DATE]" at bounding box center [322, 406] width 150 height 15
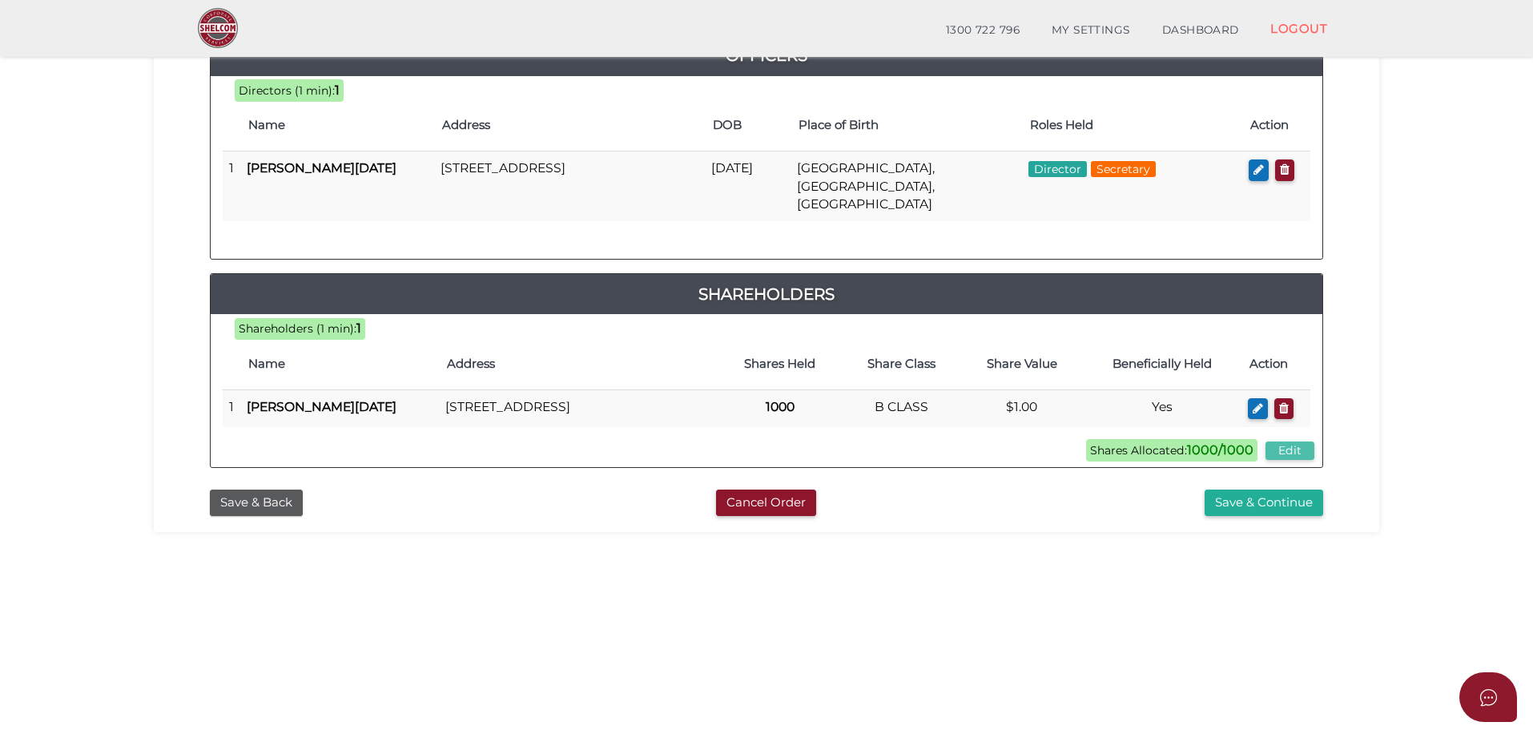
click at [1295, 445] on button "Edit" at bounding box center [1290, 450] width 49 height 18
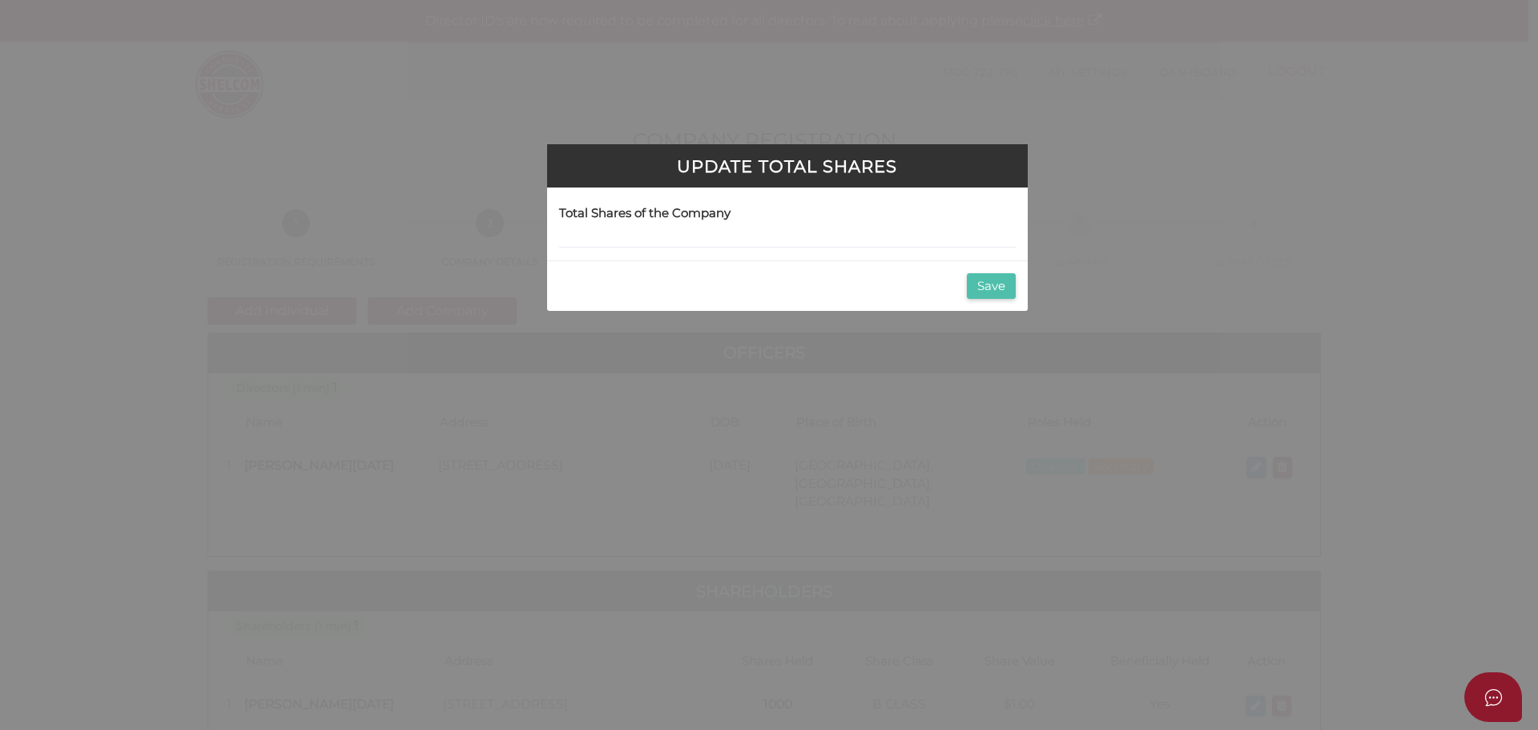
click at [1002, 288] on button "Save" at bounding box center [991, 286] width 49 height 26
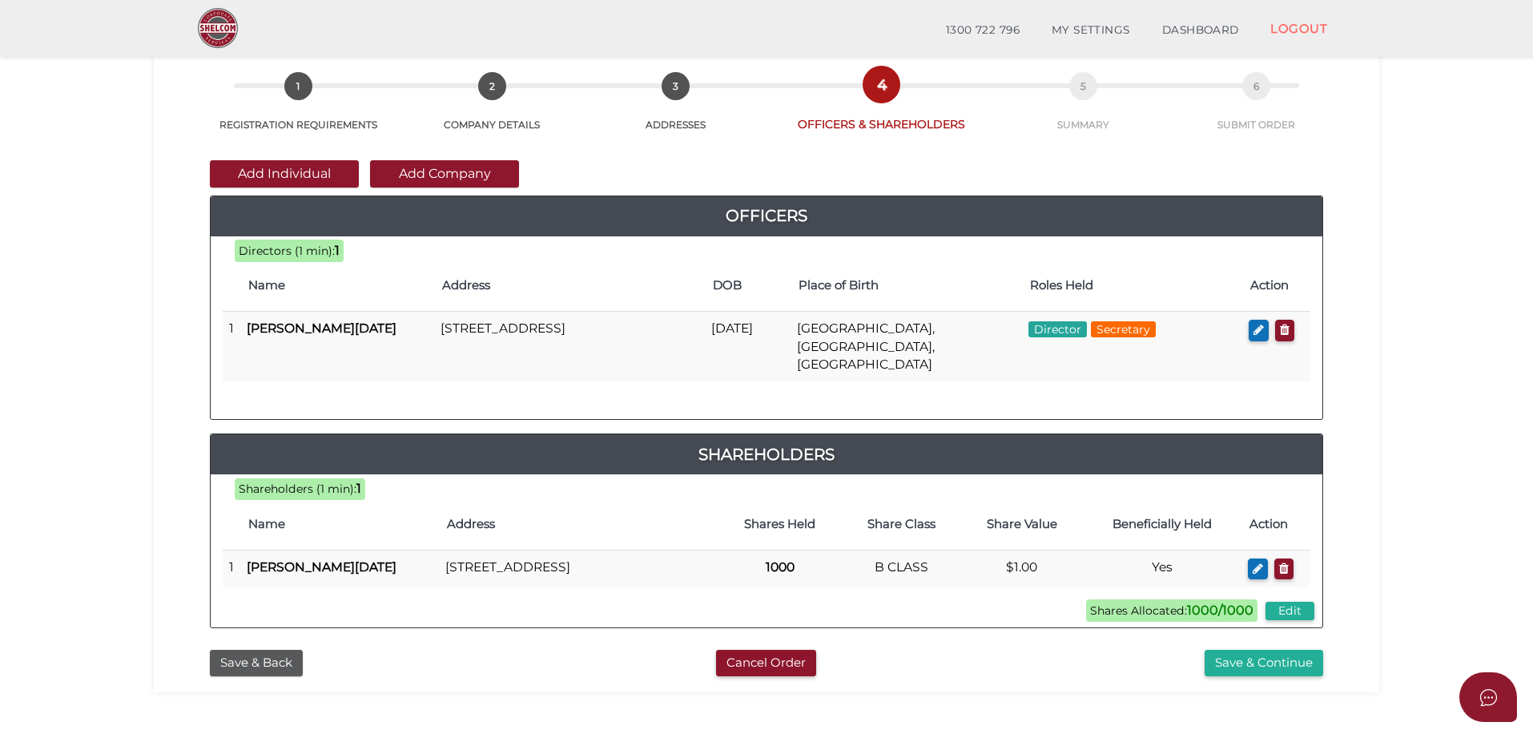
scroll to position [160, 0]
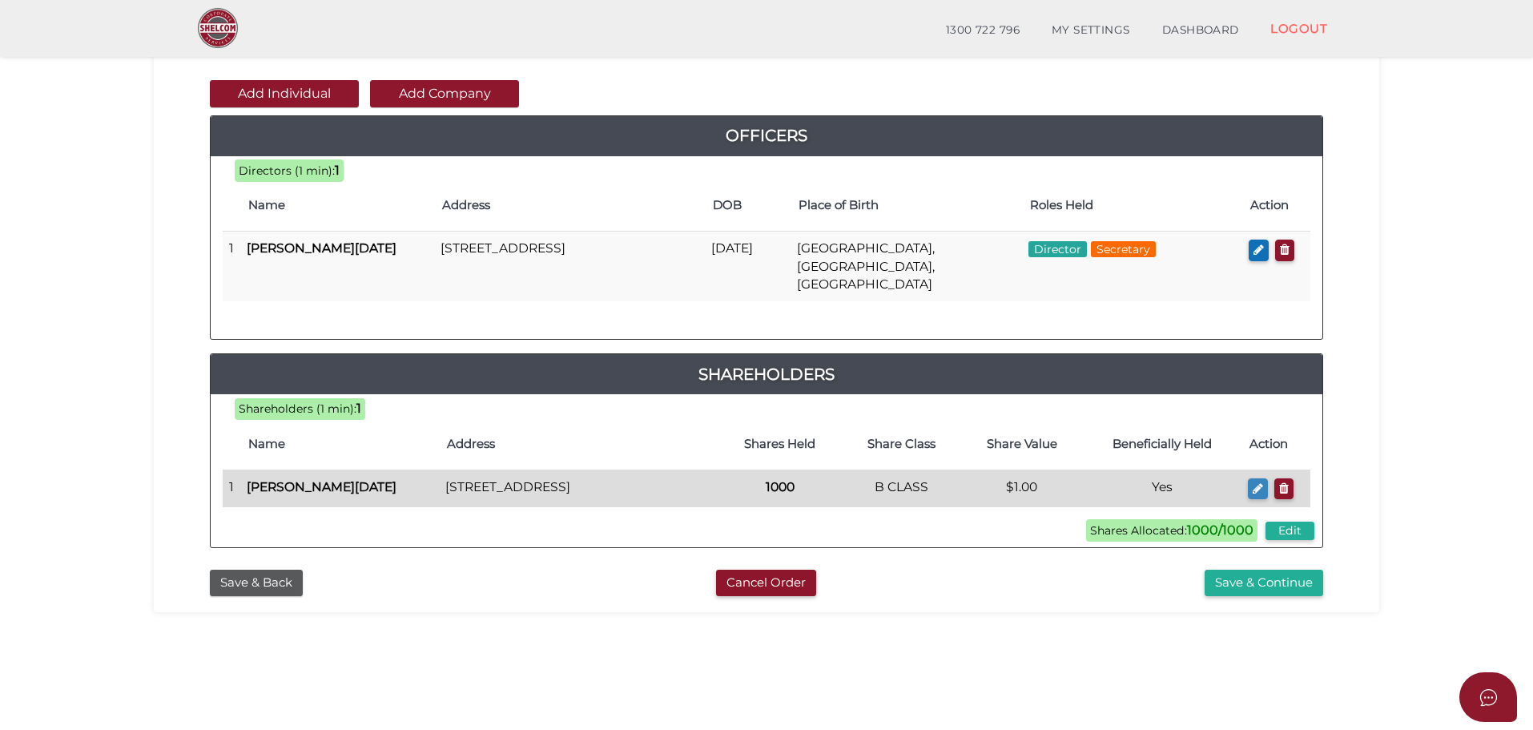
click at [1251, 478] on button "button" at bounding box center [1258, 489] width 20 height 22
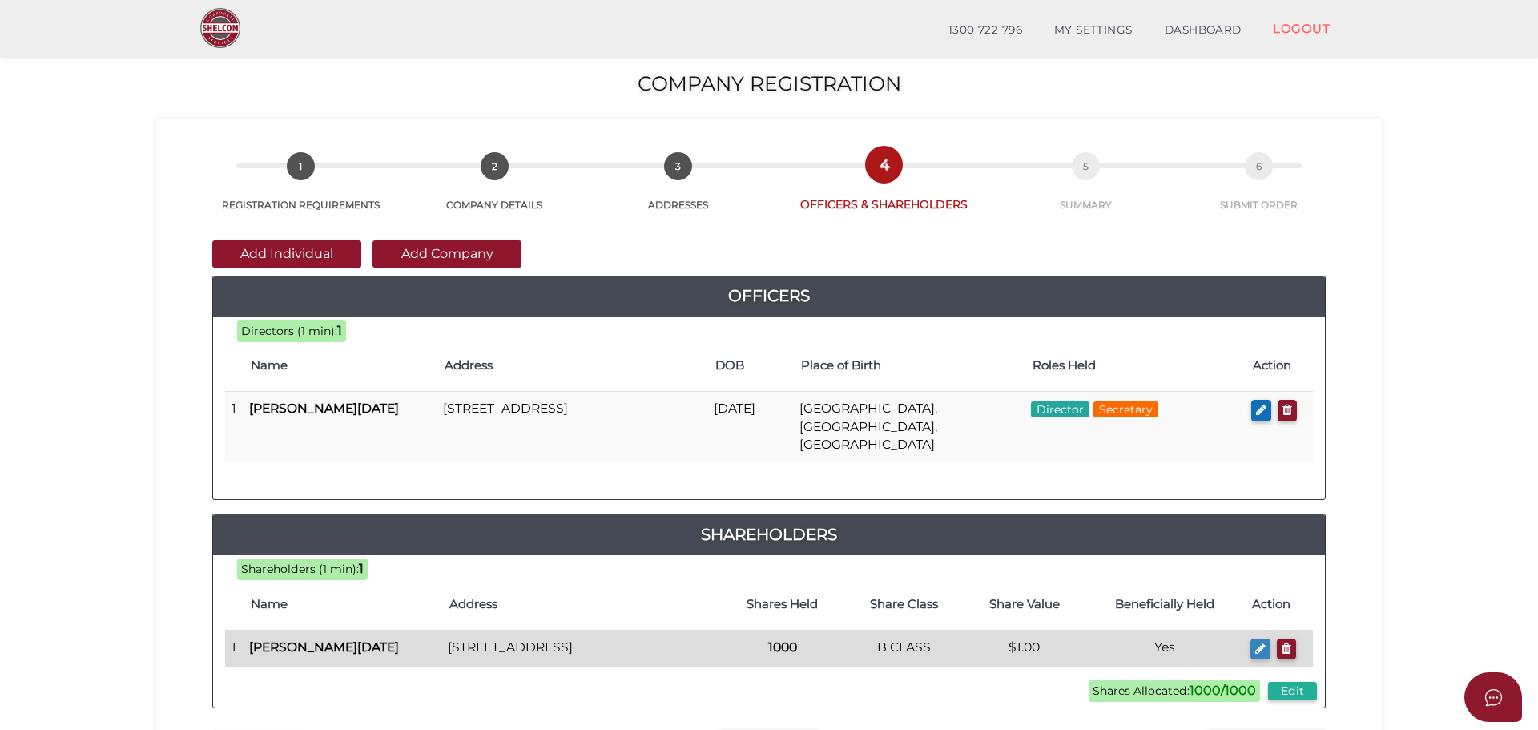
checkbox input "true"
type input "36347032990274"
type input "1000"
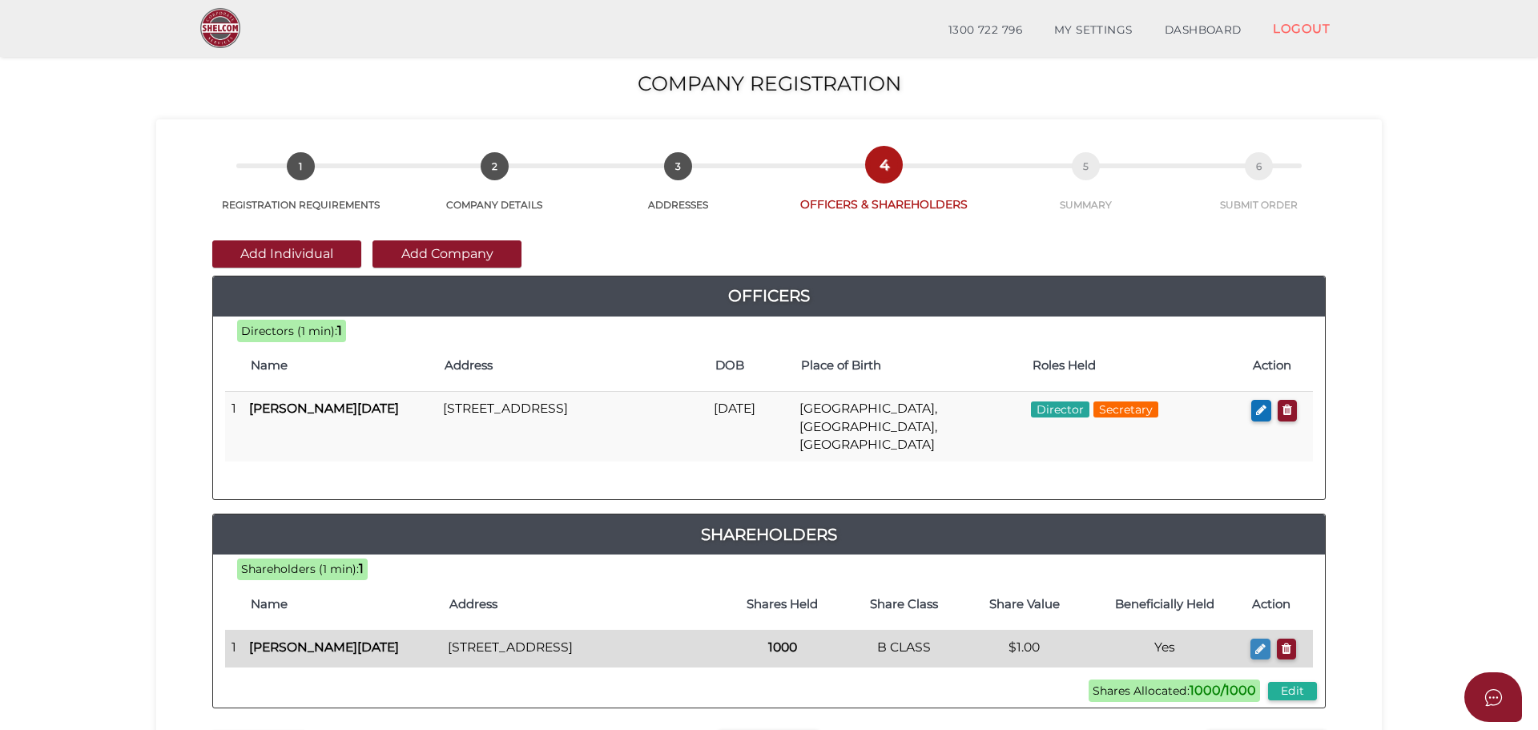
select select "B CLASS"
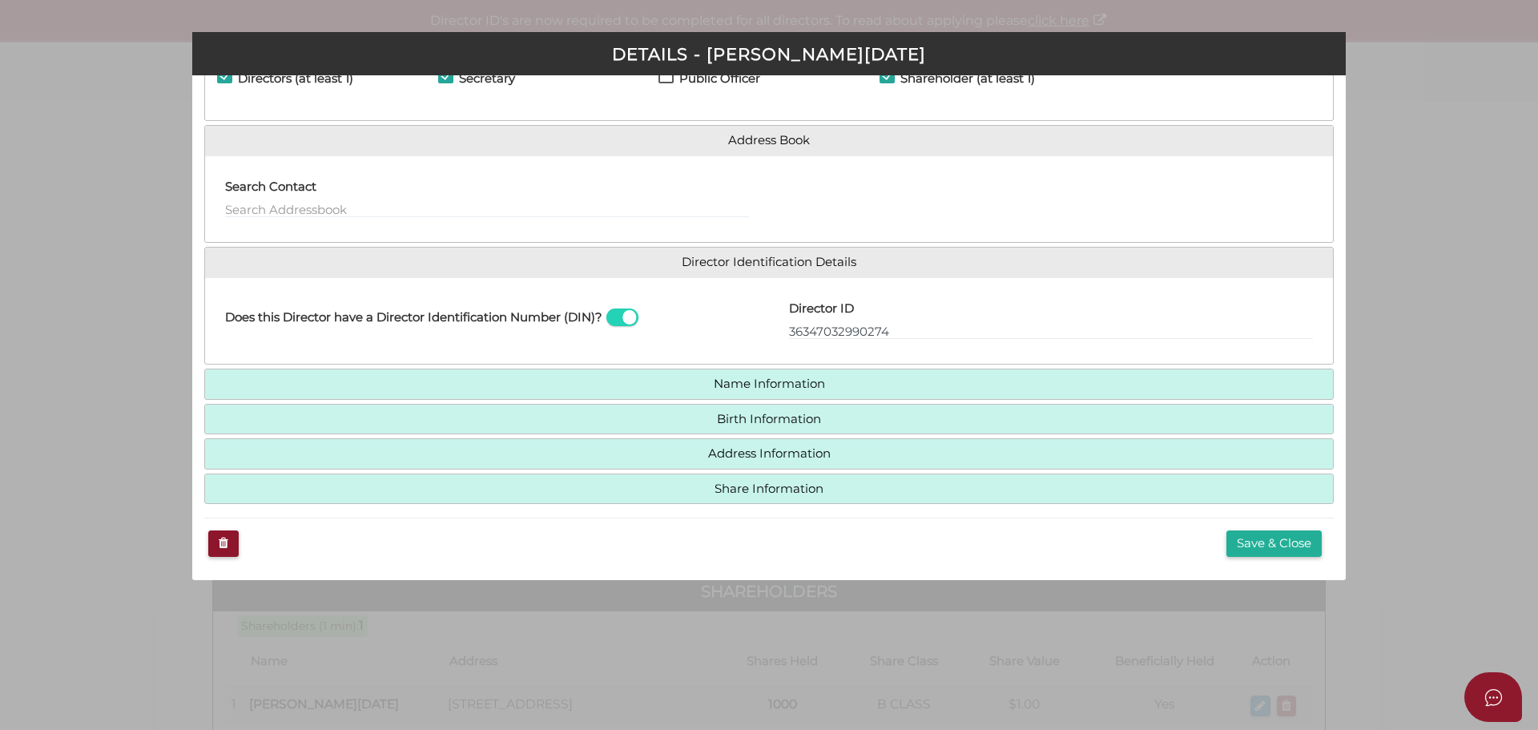
scroll to position [82, 0]
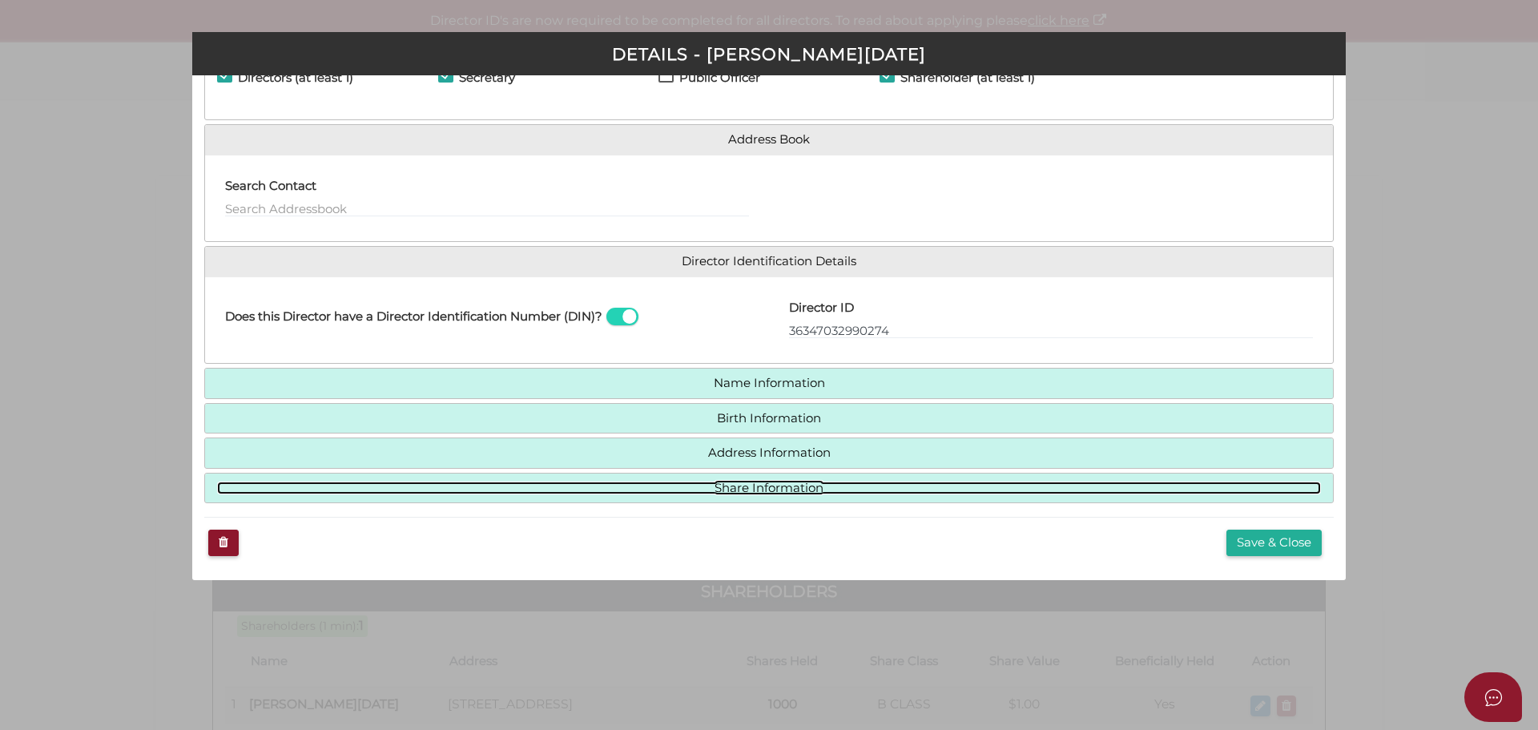
click at [865, 486] on link "Share Information" at bounding box center [769, 488] width 1104 height 14
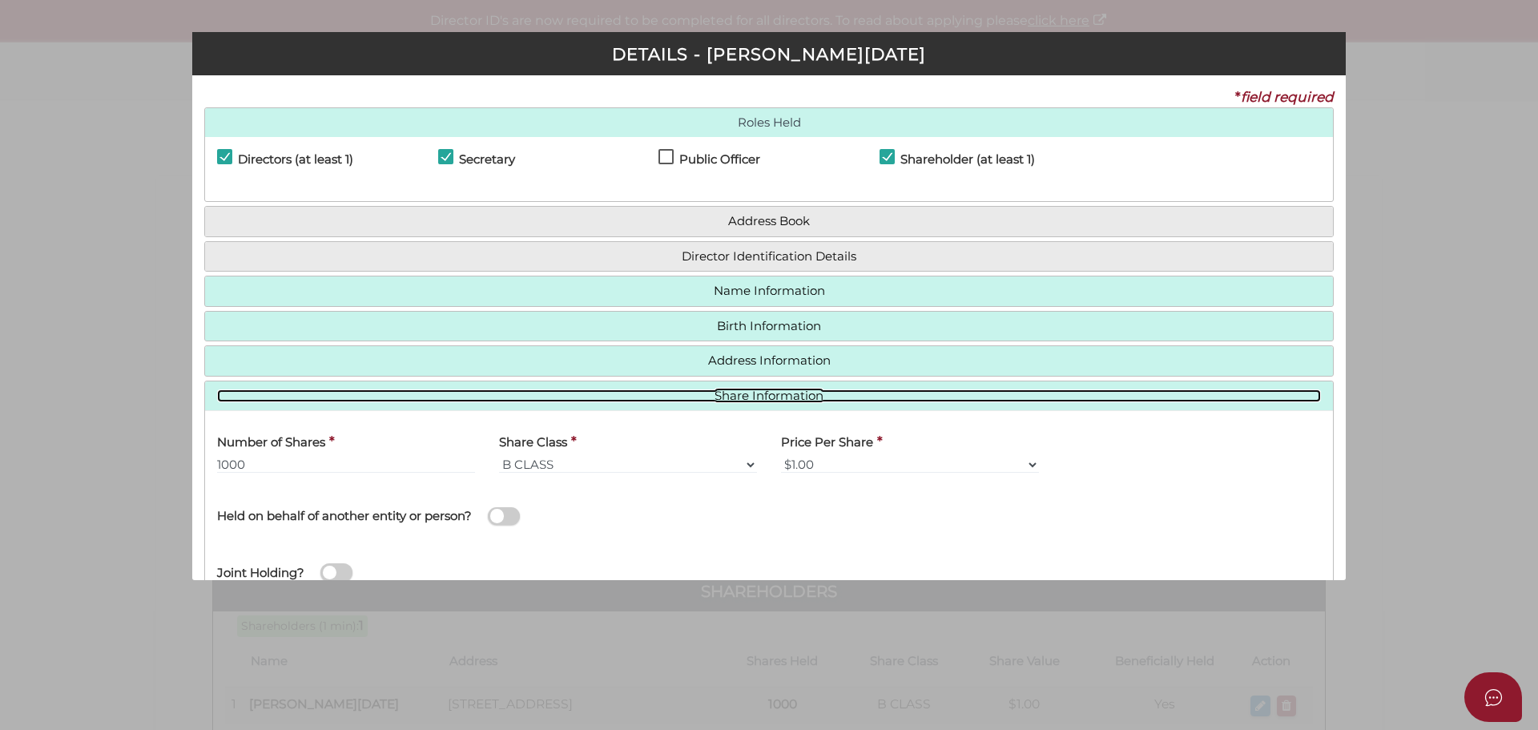
scroll to position [107, 0]
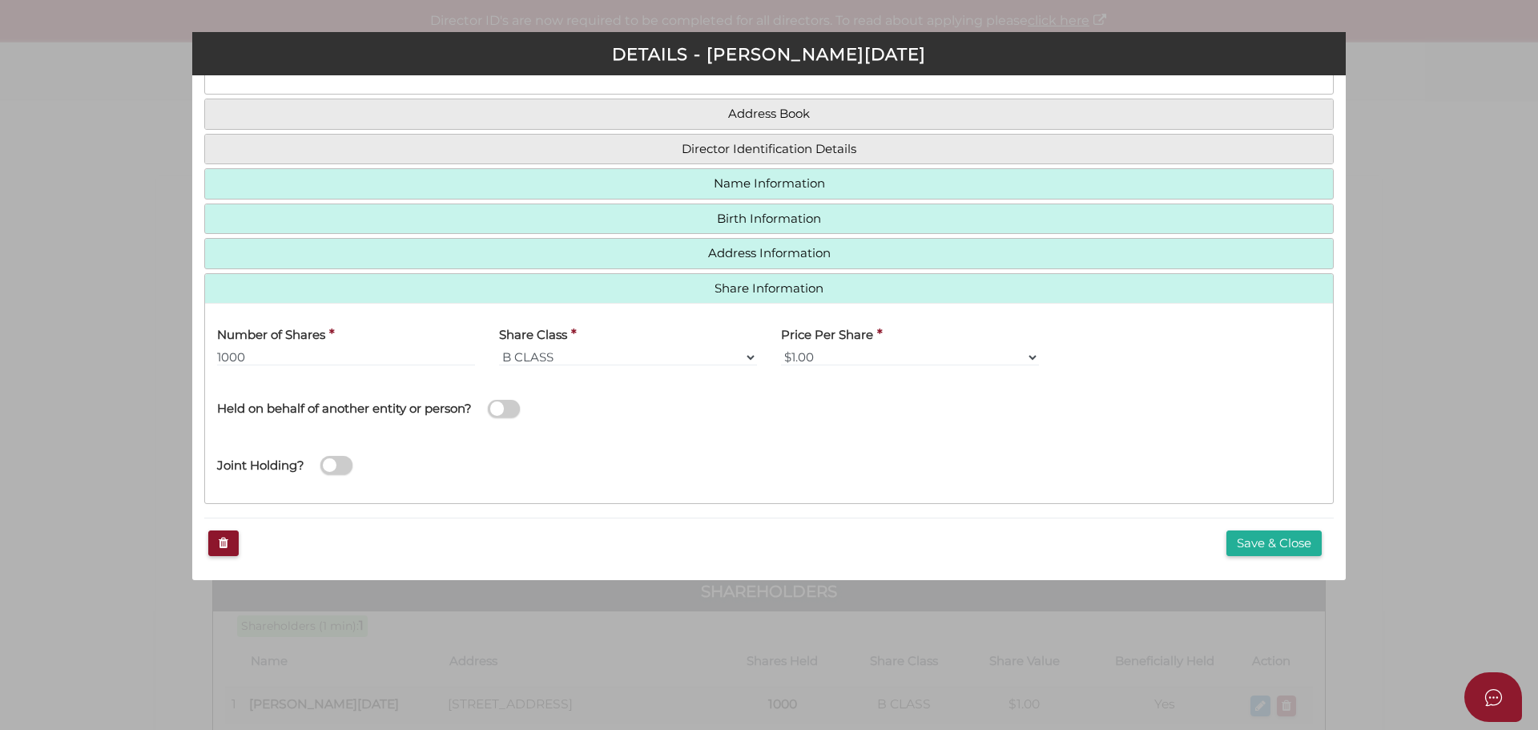
click at [502, 409] on span at bounding box center [504, 409] width 32 height 18
click at [0, 0] on input "checkbox" at bounding box center [0, 0] width 0 height 0
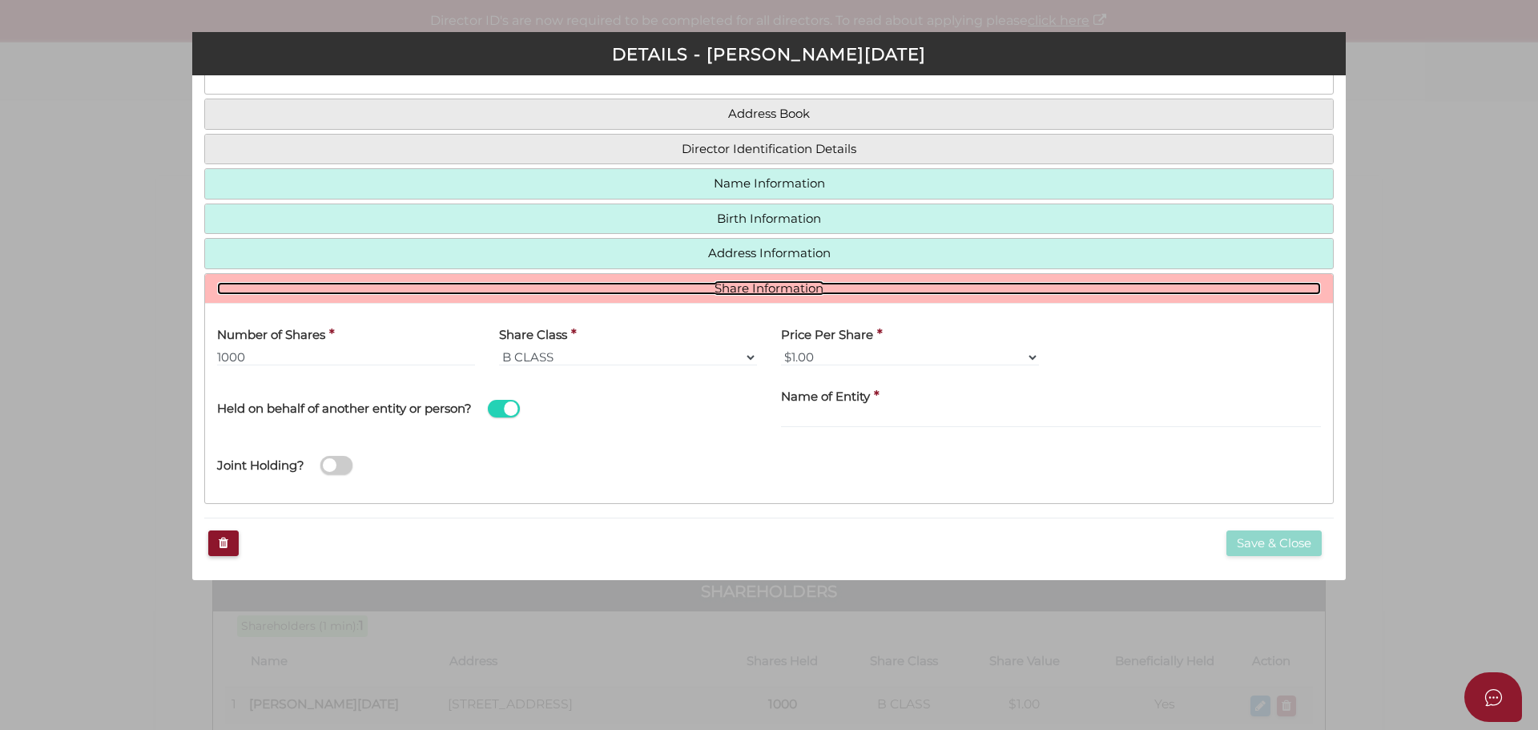
click at [814, 285] on link "Share Information" at bounding box center [769, 289] width 1104 height 14
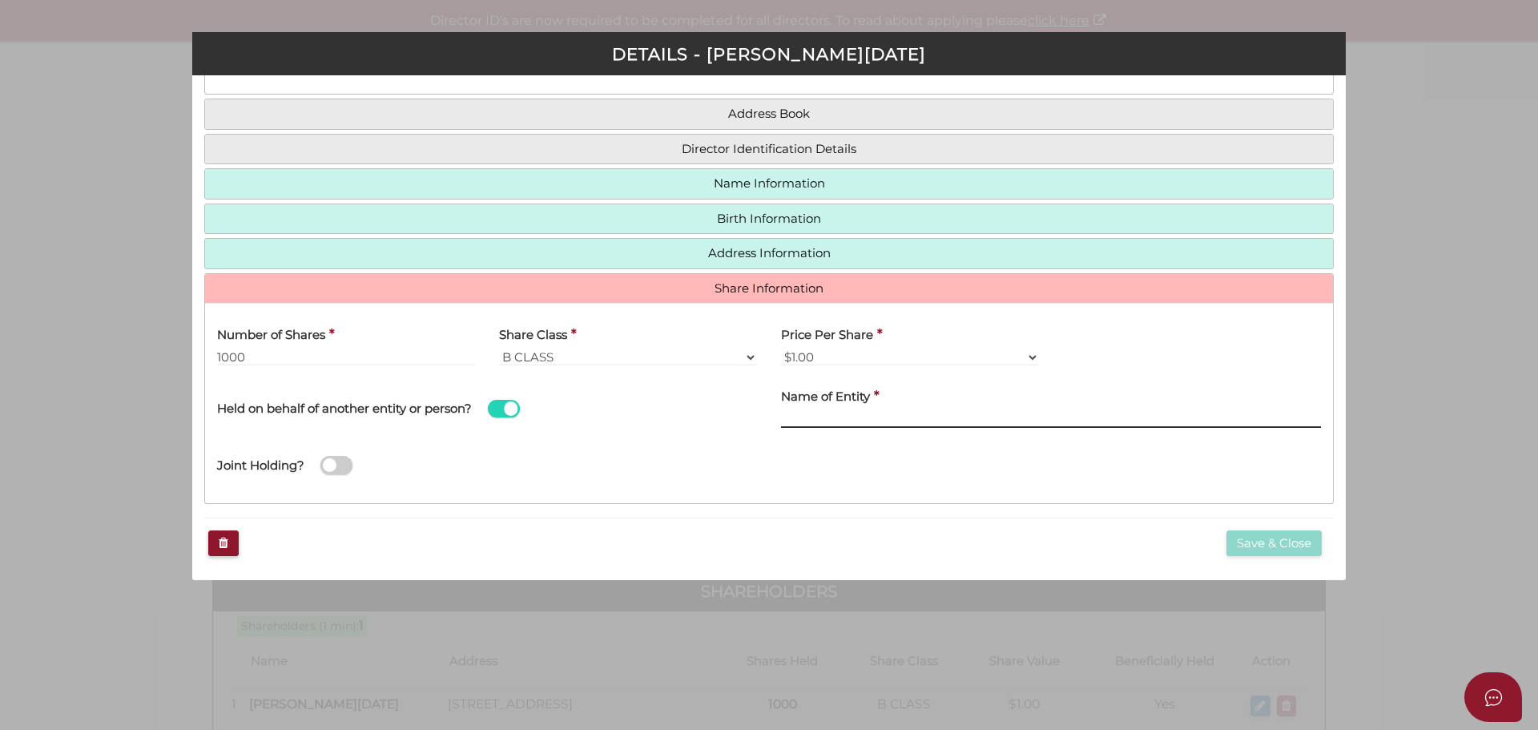
click at [787, 421] on input "text" at bounding box center [1051, 419] width 540 height 18
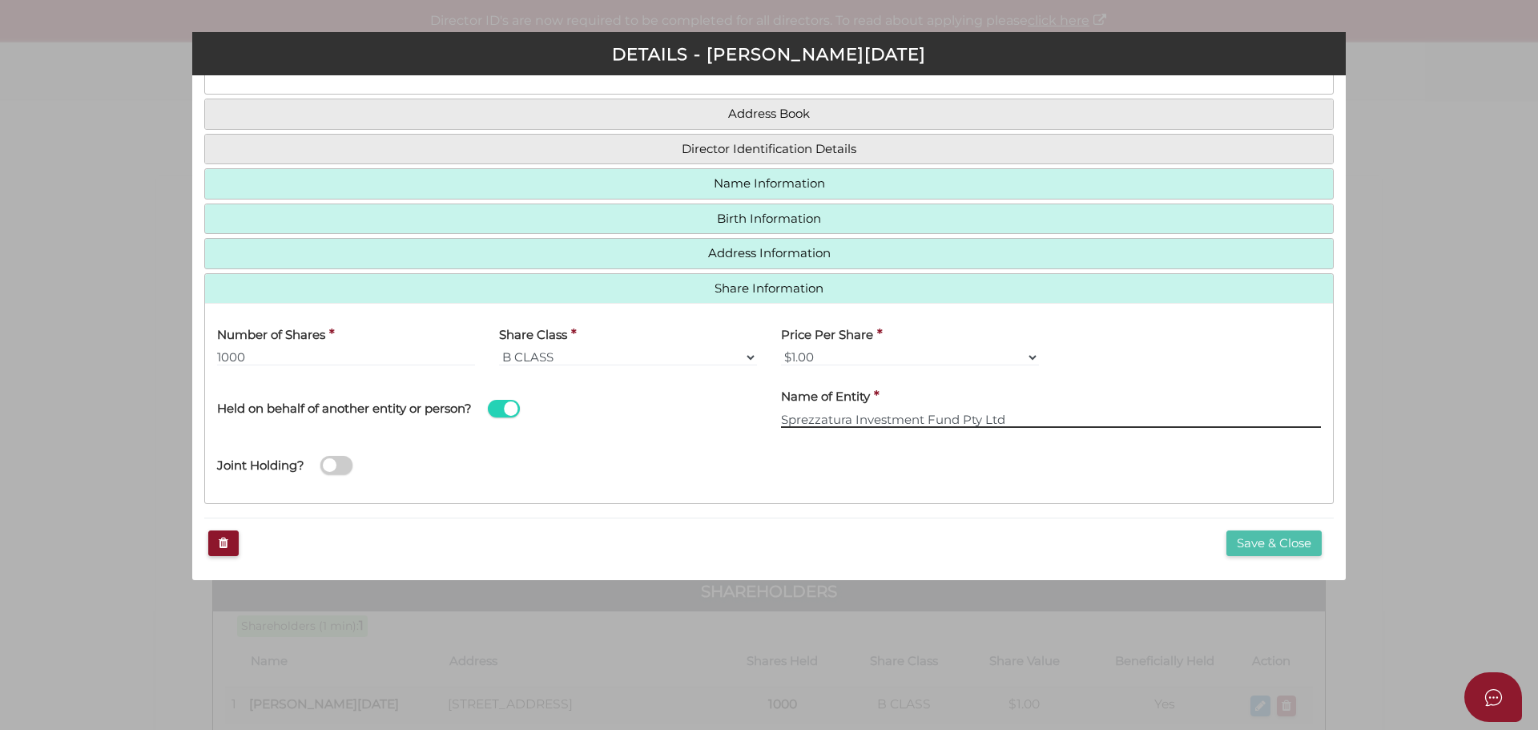
type input "Sprezzatura Investment Fund Pty Ltd"
click at [1271, 547] on button "Save & Close" at bounding box center [1273, 543] width 95 height 26
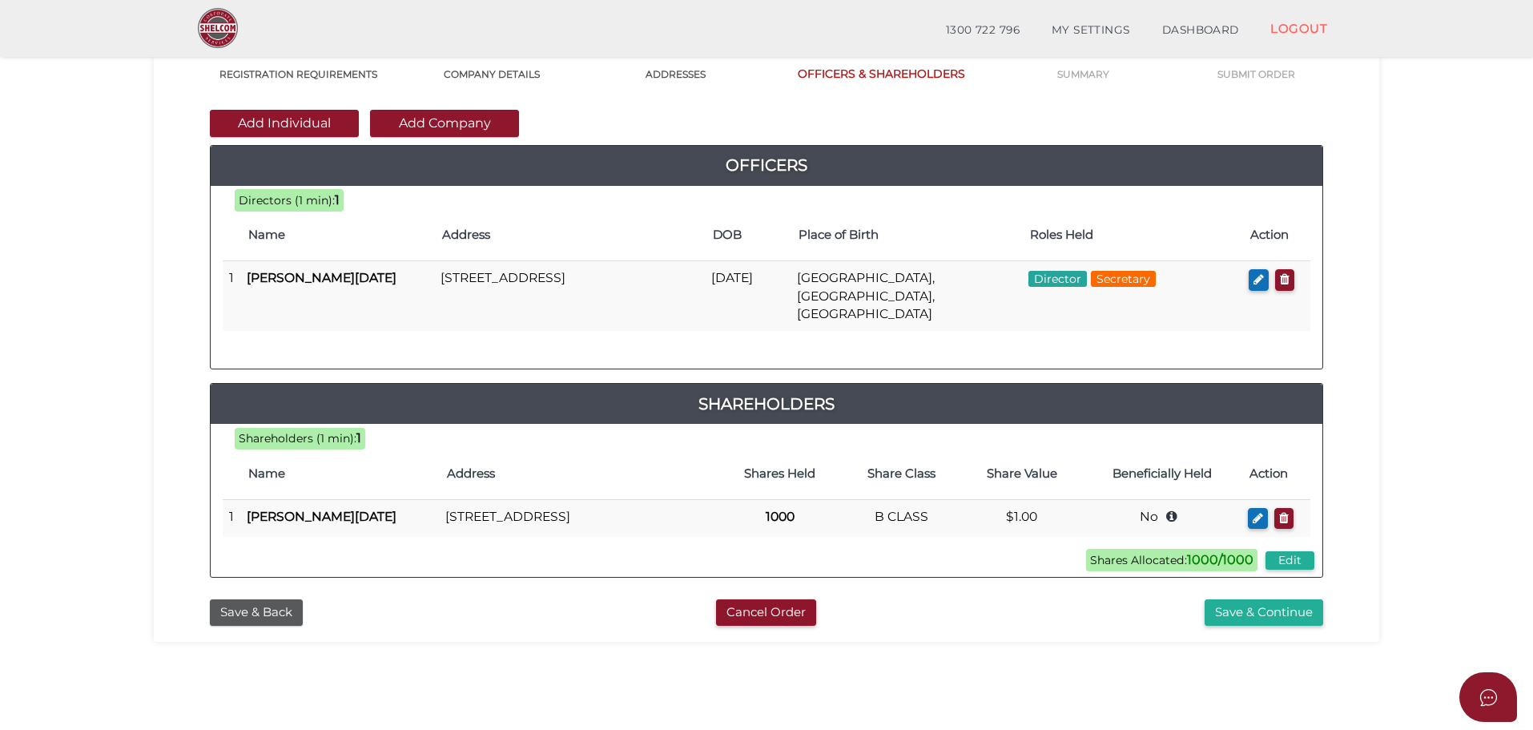
scroll to position [240, 0]
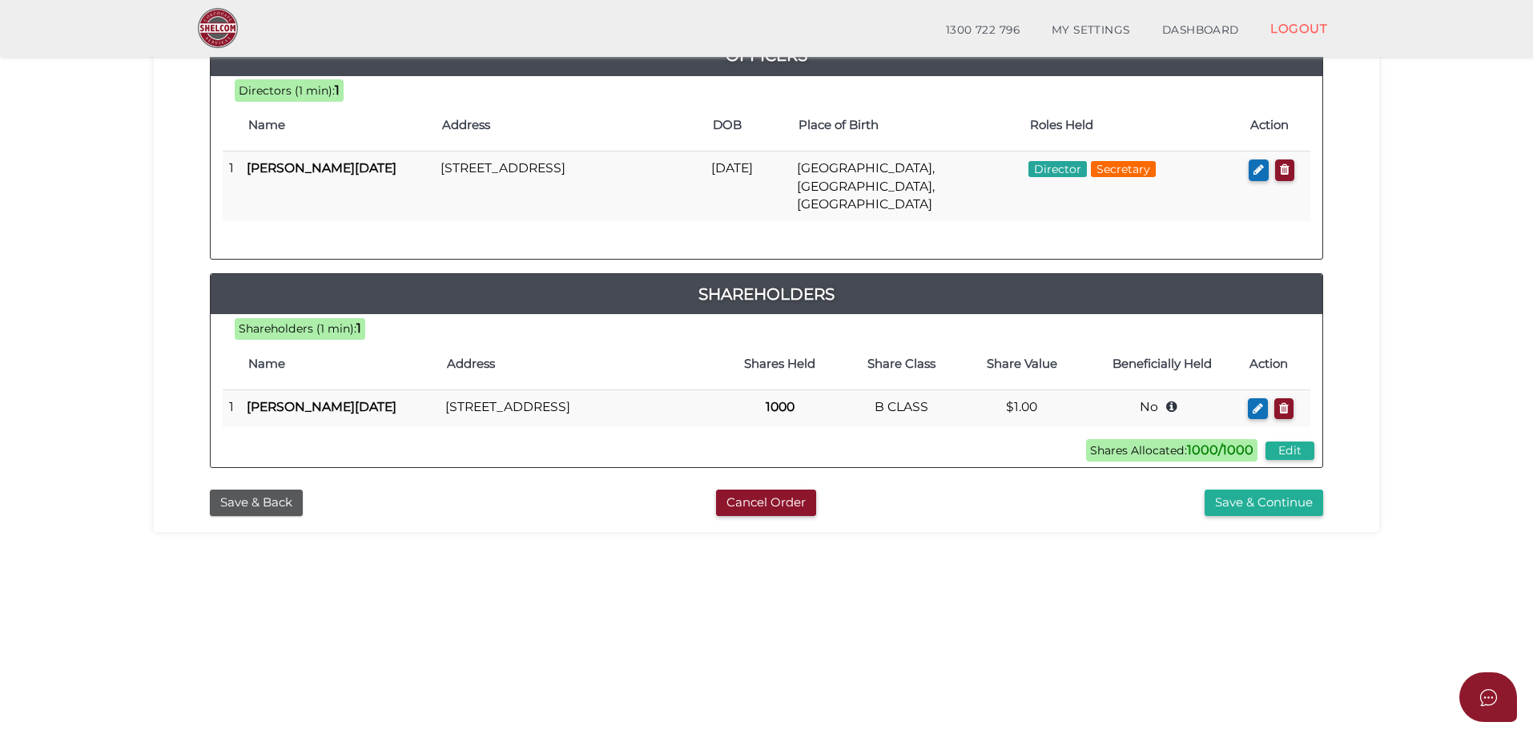
click at [1255, 402] on icon "button" at bounding box center [1258, 408] width 10 height 12
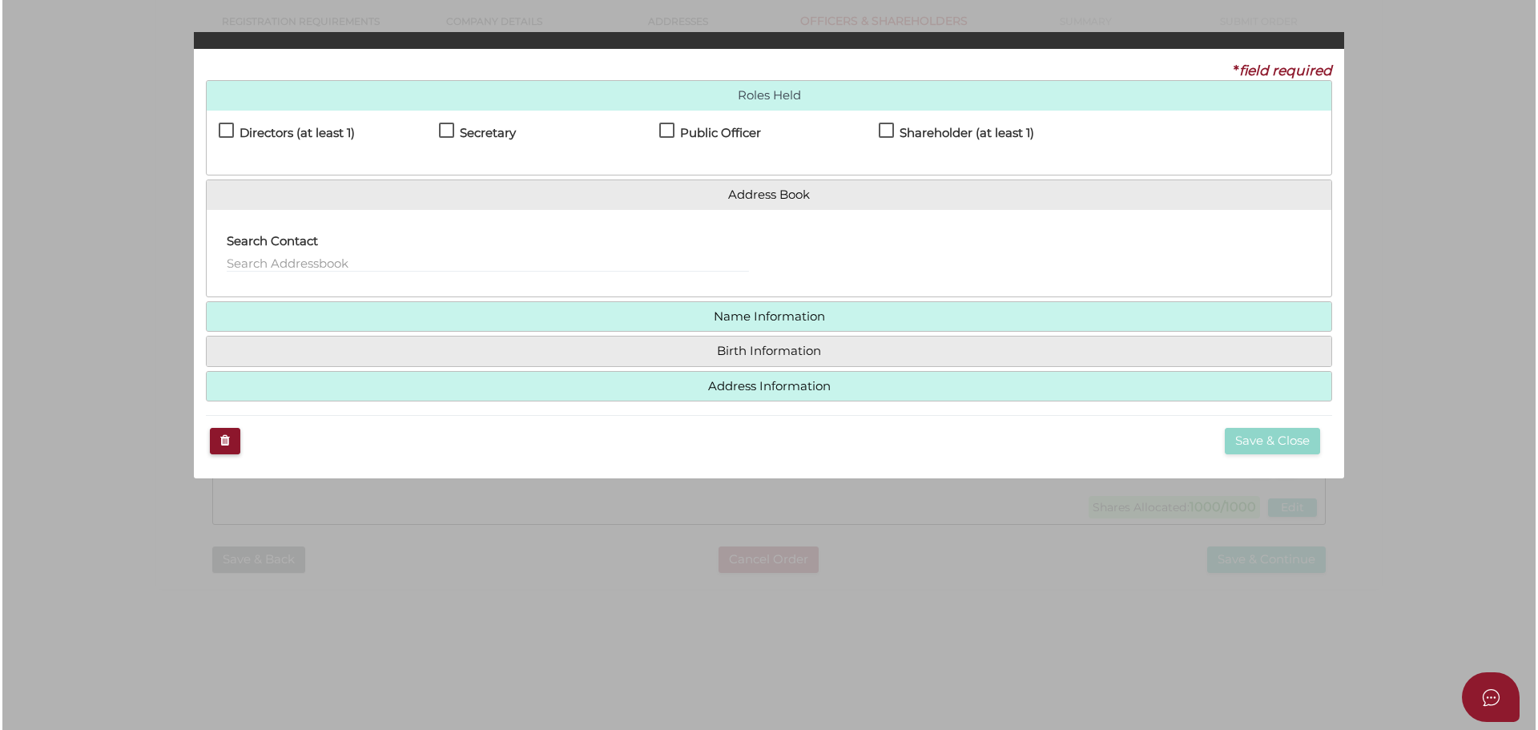
scroll to position [0, 0]
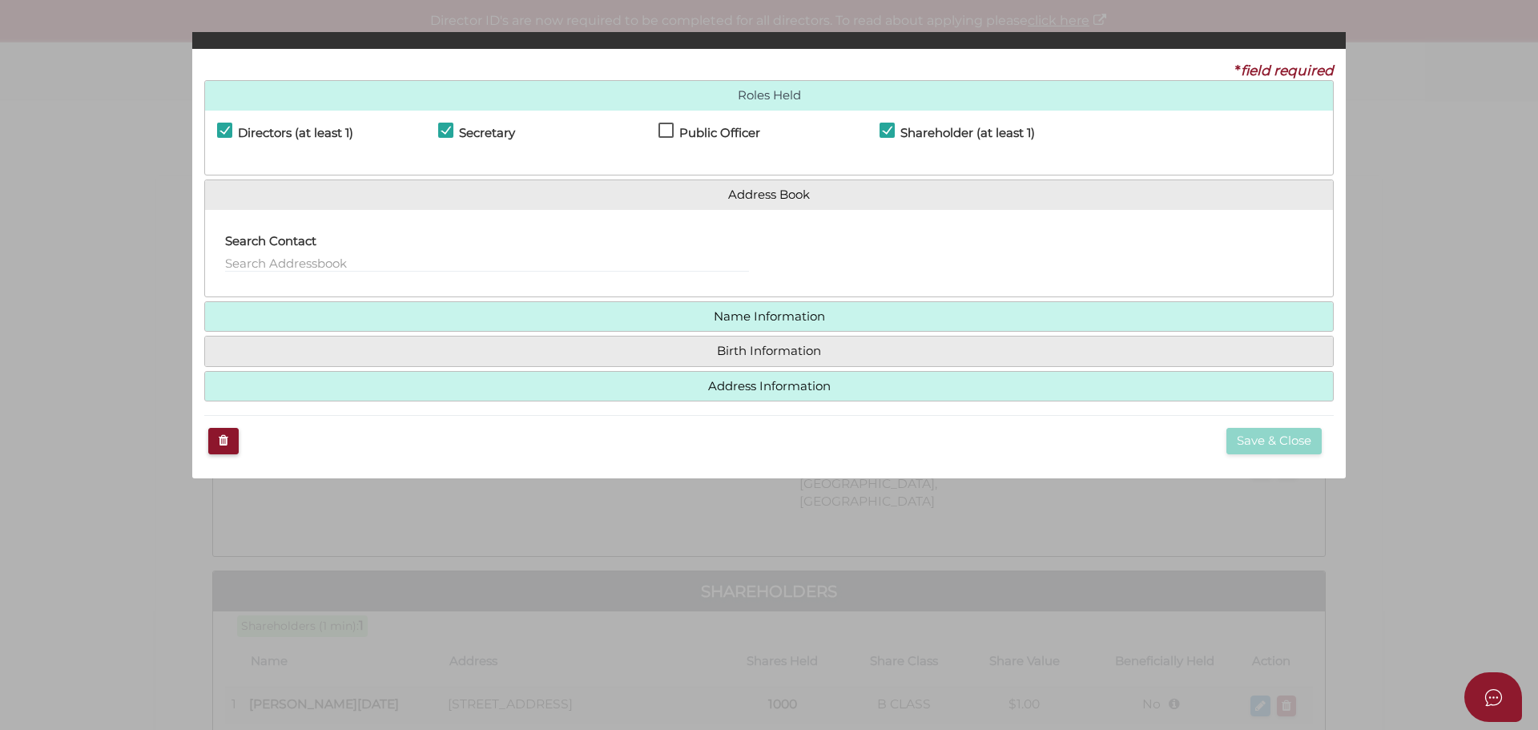
checkbox input "true"
type input "36347032990274"
type input "1000"
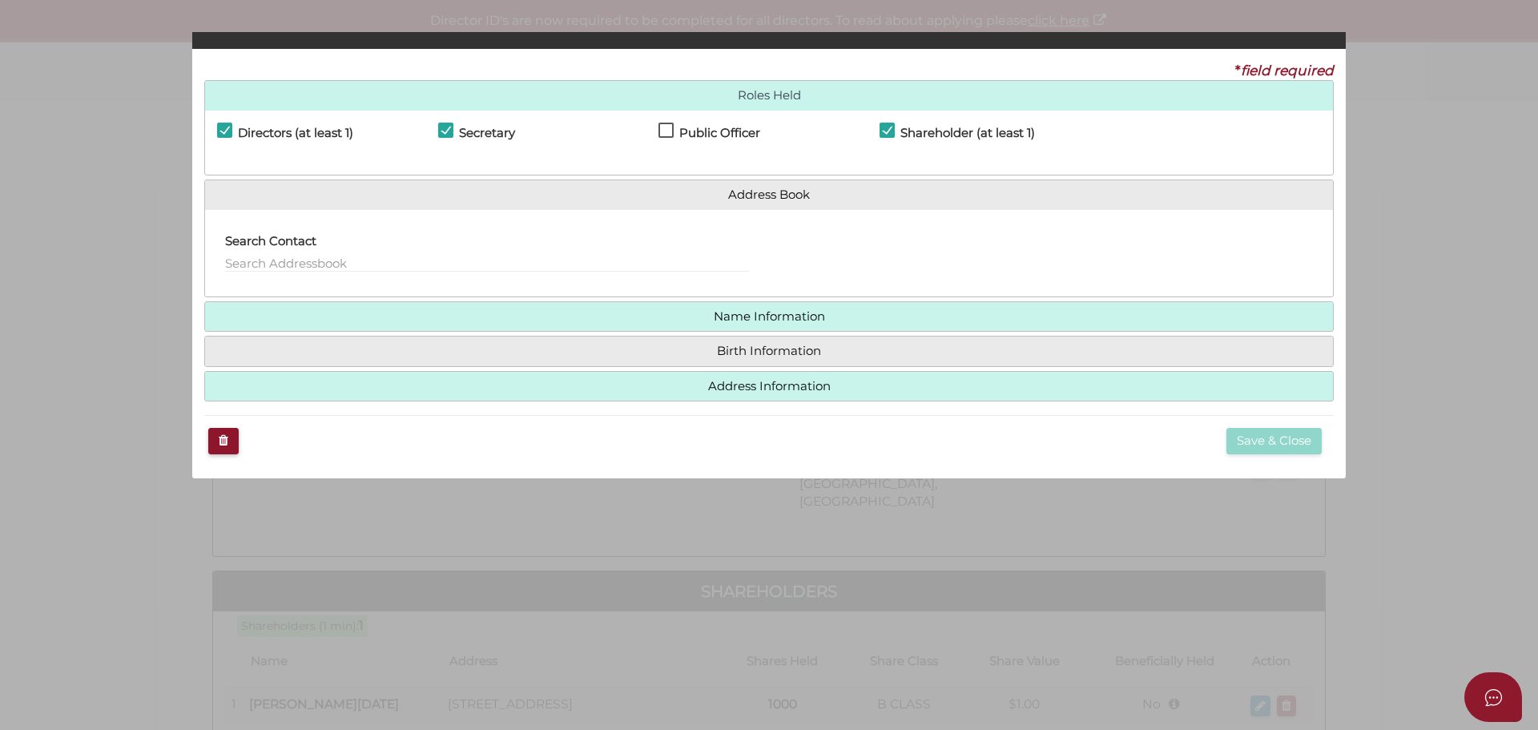
select select "B CLASS"
type input "Sprezzatura Investment Fund Pty Ltd"
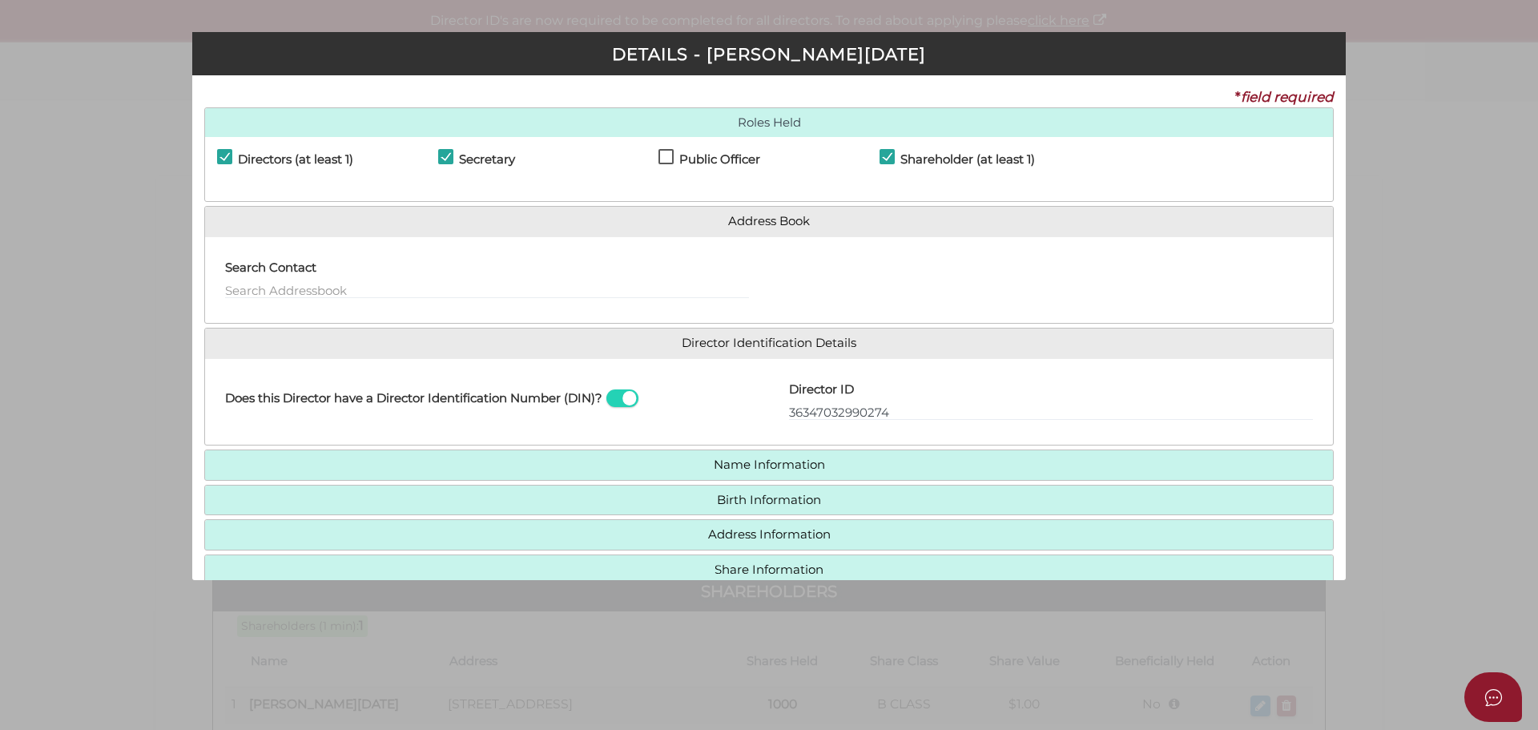
scroll to position [82, 0]
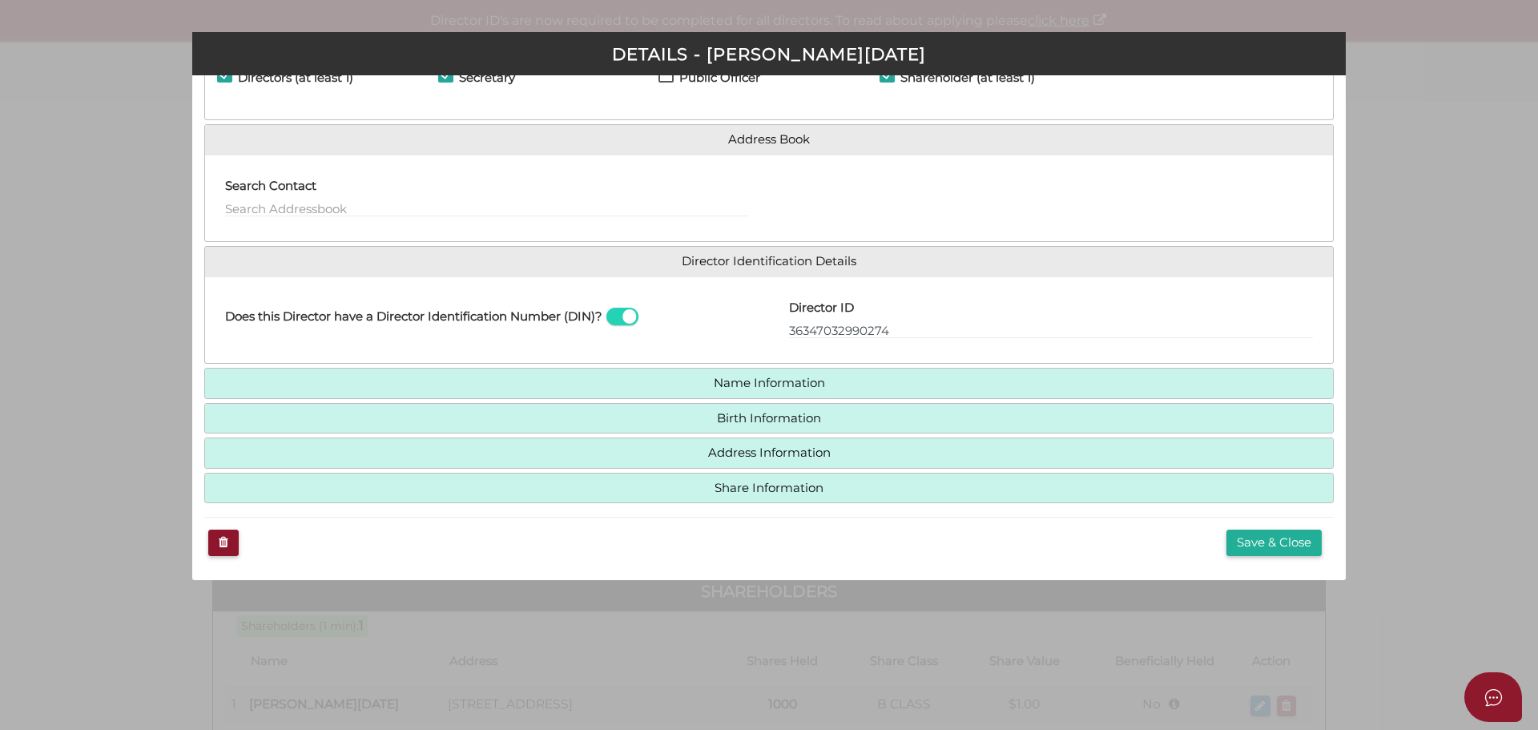
click at [923, 489] on h4 "Share Information" at bounding box center [769, 488] width 1128 height 30
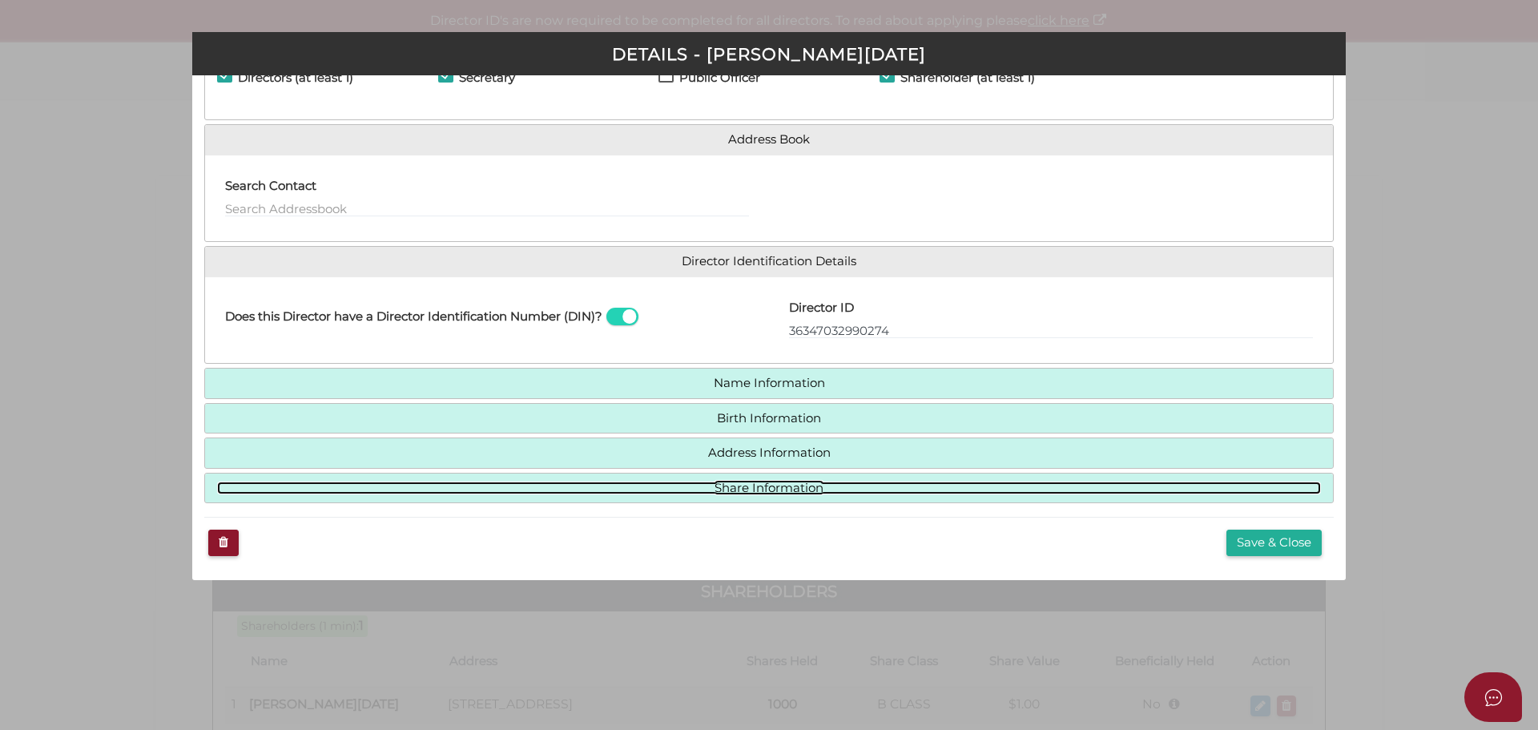
click at [707, 492] on link "Share Information" at bounding box center [769, 488] width 1104 height 14
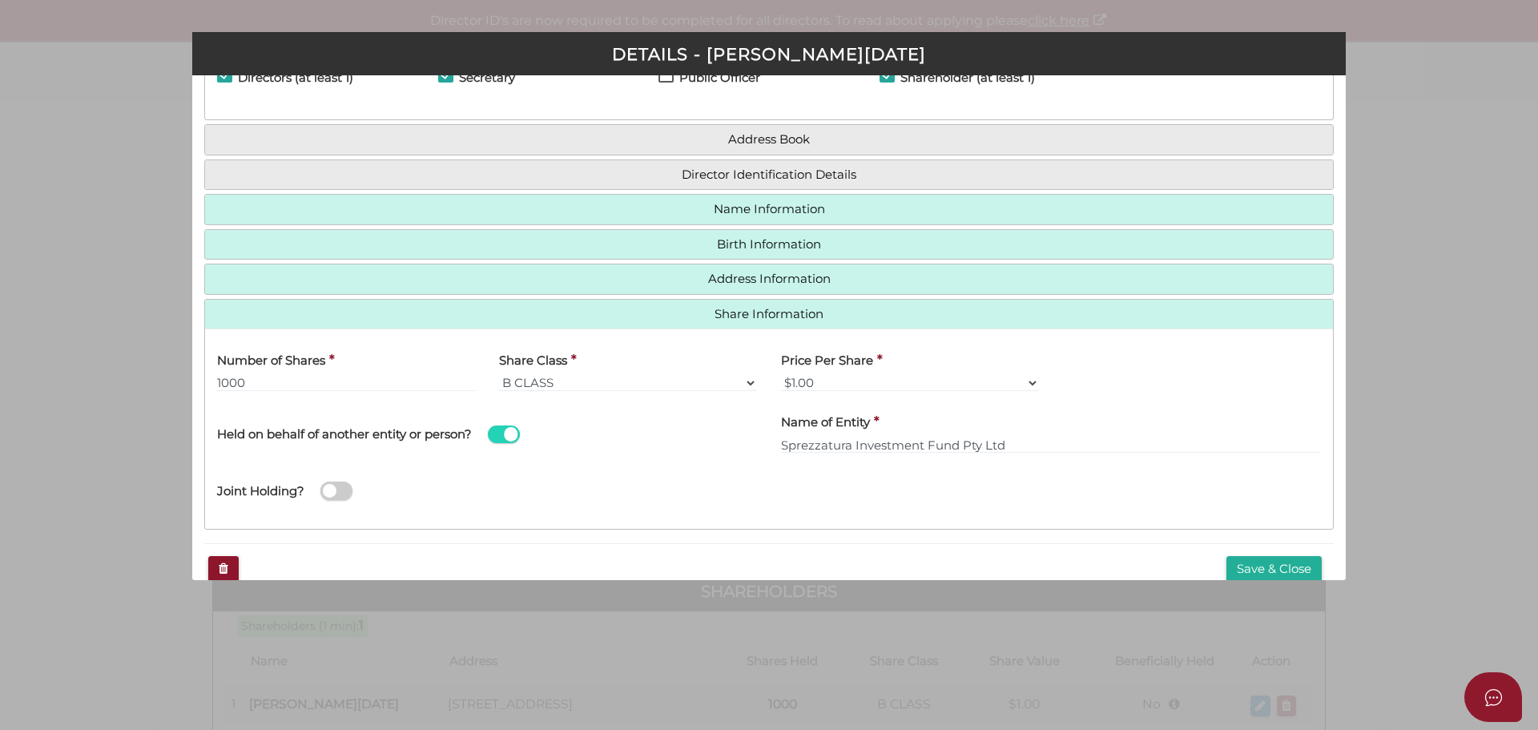
click at [344, 496] on span at bounding box center [336, 490] width 32 height 18
click at [0, 0] on input "checkbox" at bounding box center [0, 0] width 0 height 0
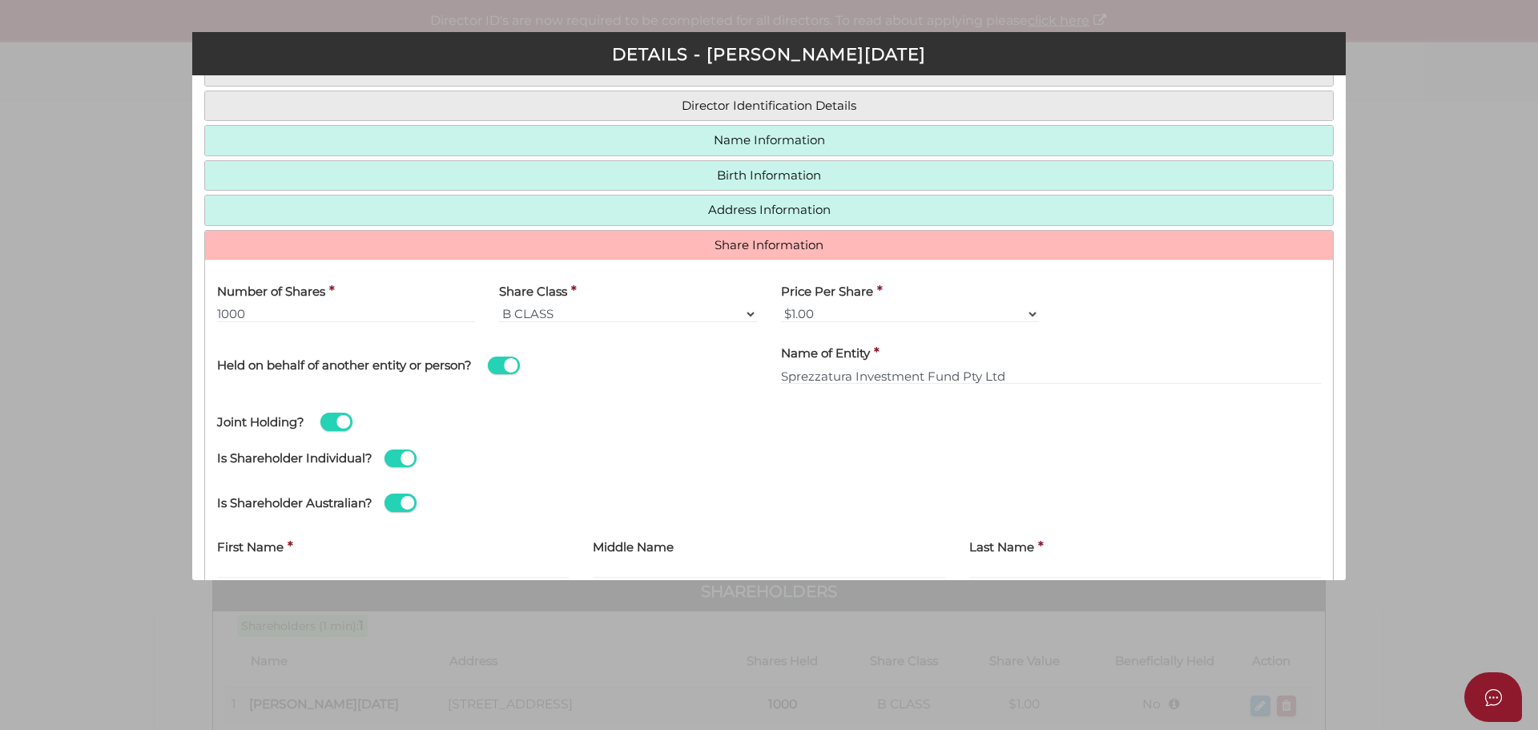
scroll to position [242, 0]
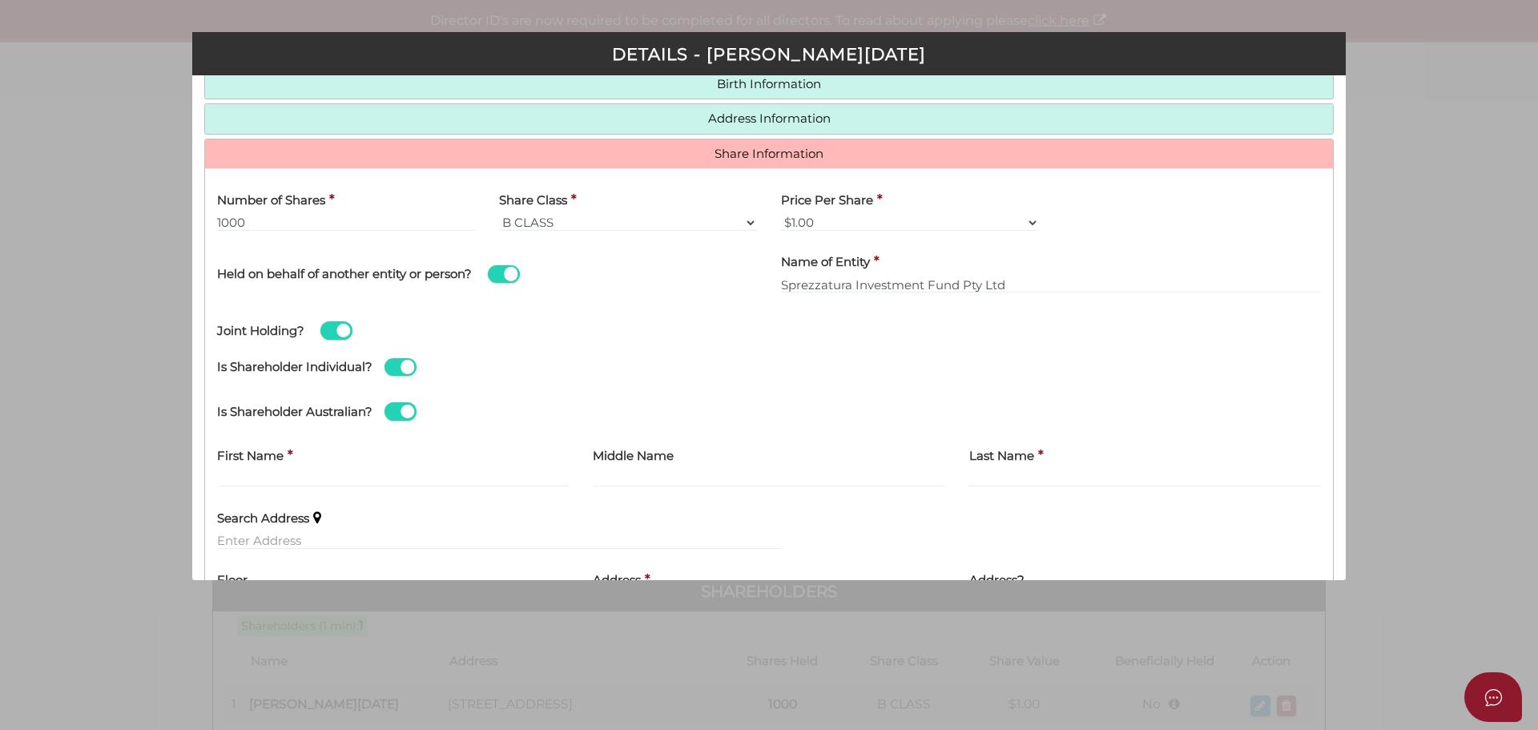
click at [394, 370] on span at bounding box center [401, 367] width 32 height 18
click at [0, 0] on input "checkbox" at bounding box center [0, 0] width 0 height 0
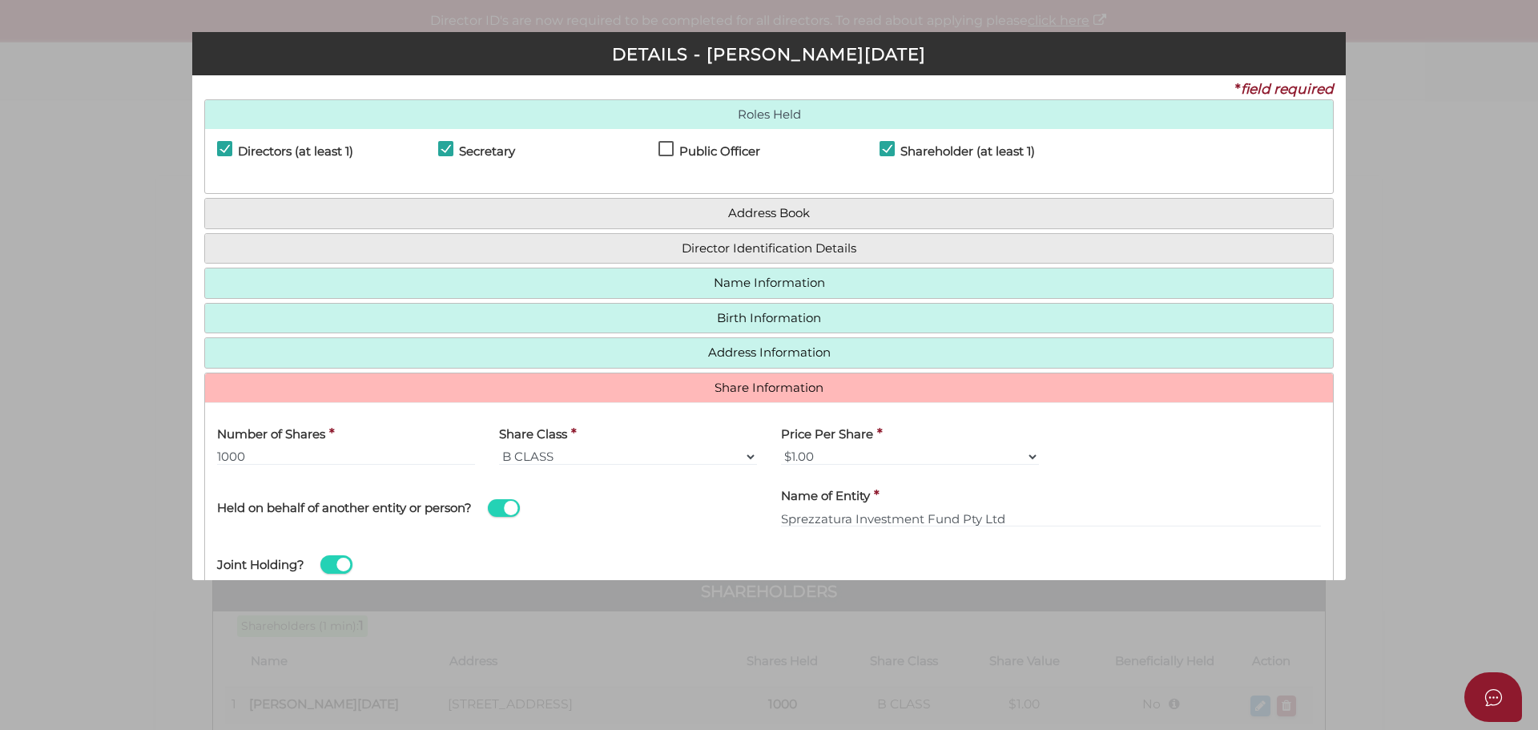
scroll to position [0, 0]
